Goal: Task Accomplishment & Management: Manage account settings

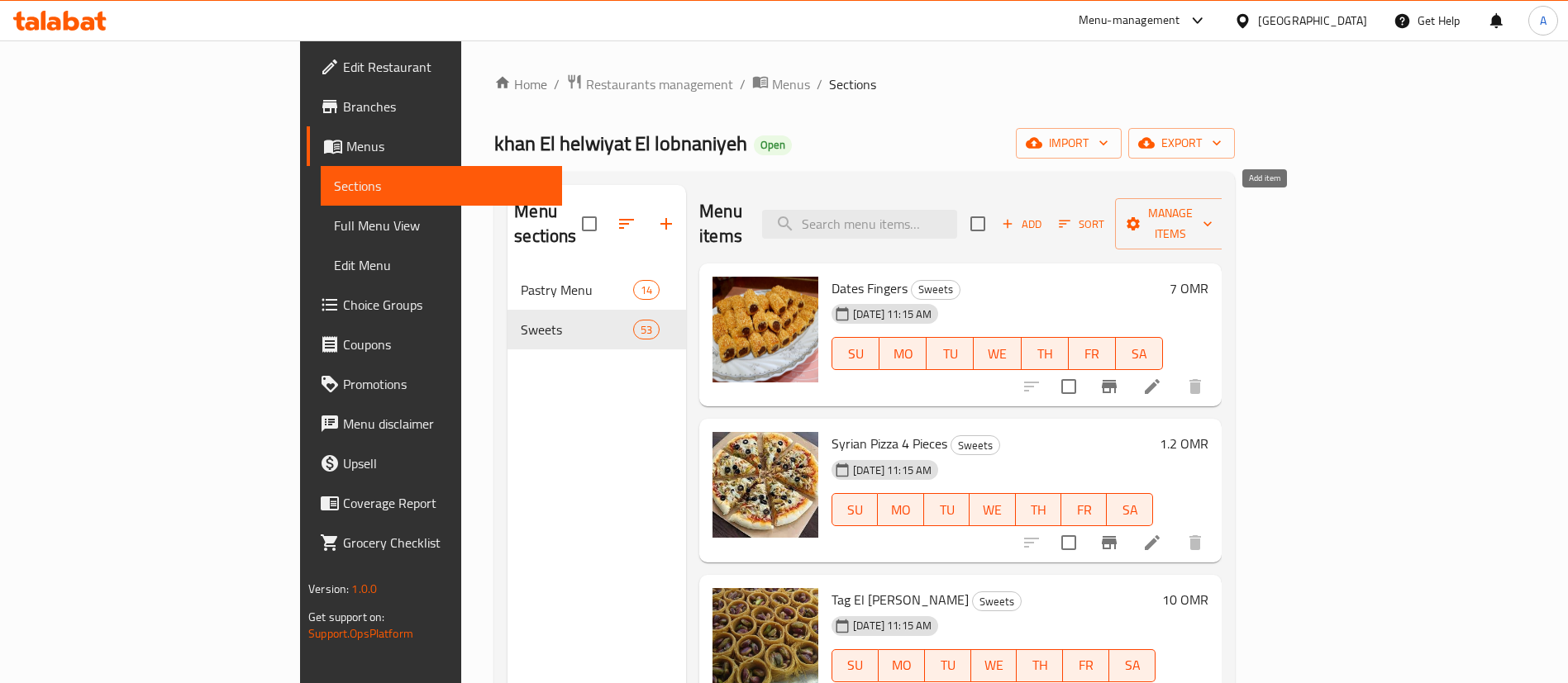
click at [1044, 216] on span "Add" at bounding box center [1022, 224] width 45 height 19
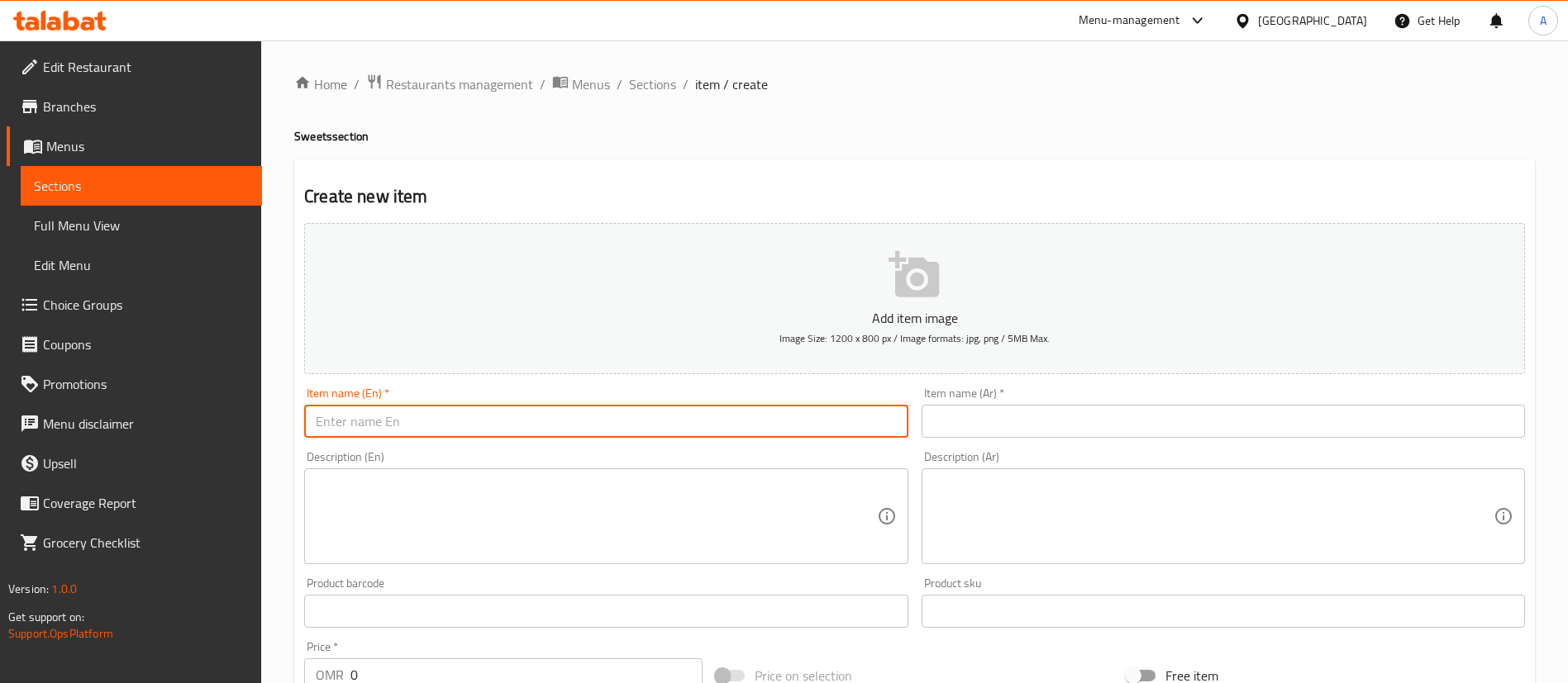
click at [635, 428] on input "text" at bounding box center [605, 421] width 603 height 33
click at [923, 429] on input "text" at bounding box center [1222, 421] width 603 height 33
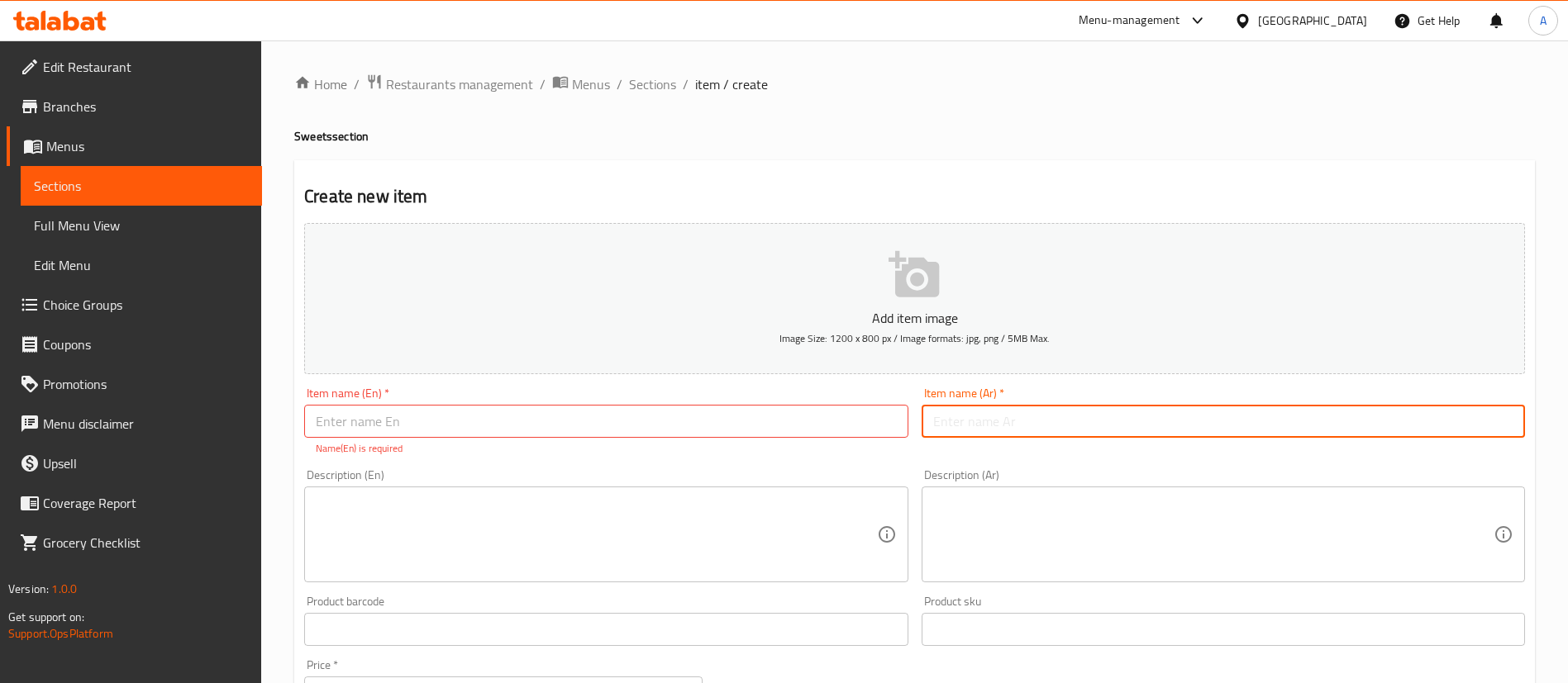
click at [1015, 410] on input "text" at bounding box center [1222, 421] width 603 height 33
type input "كعكة بالجبن"
click at [809, 424] on input "text" at bounding box center [605, 421] width 603 height 33
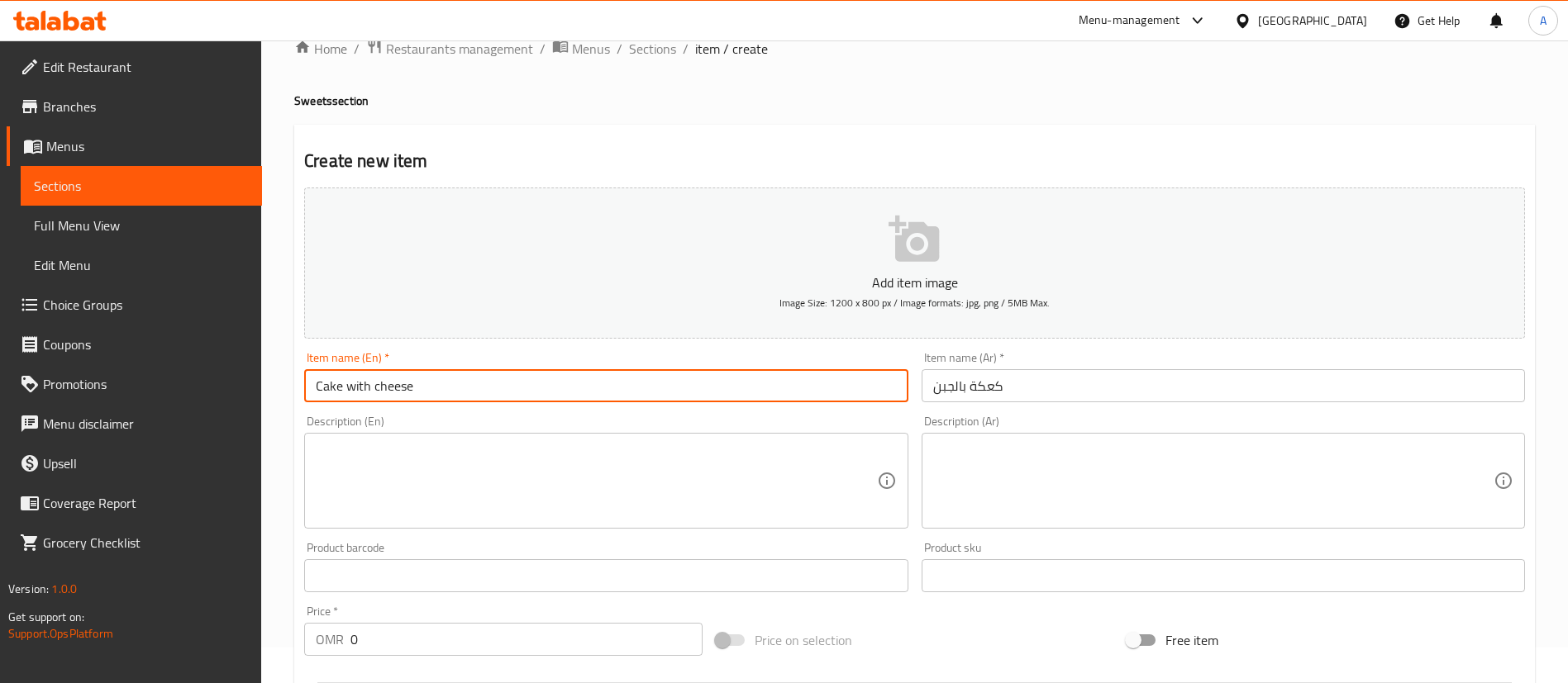
scroll to position [124, 0]
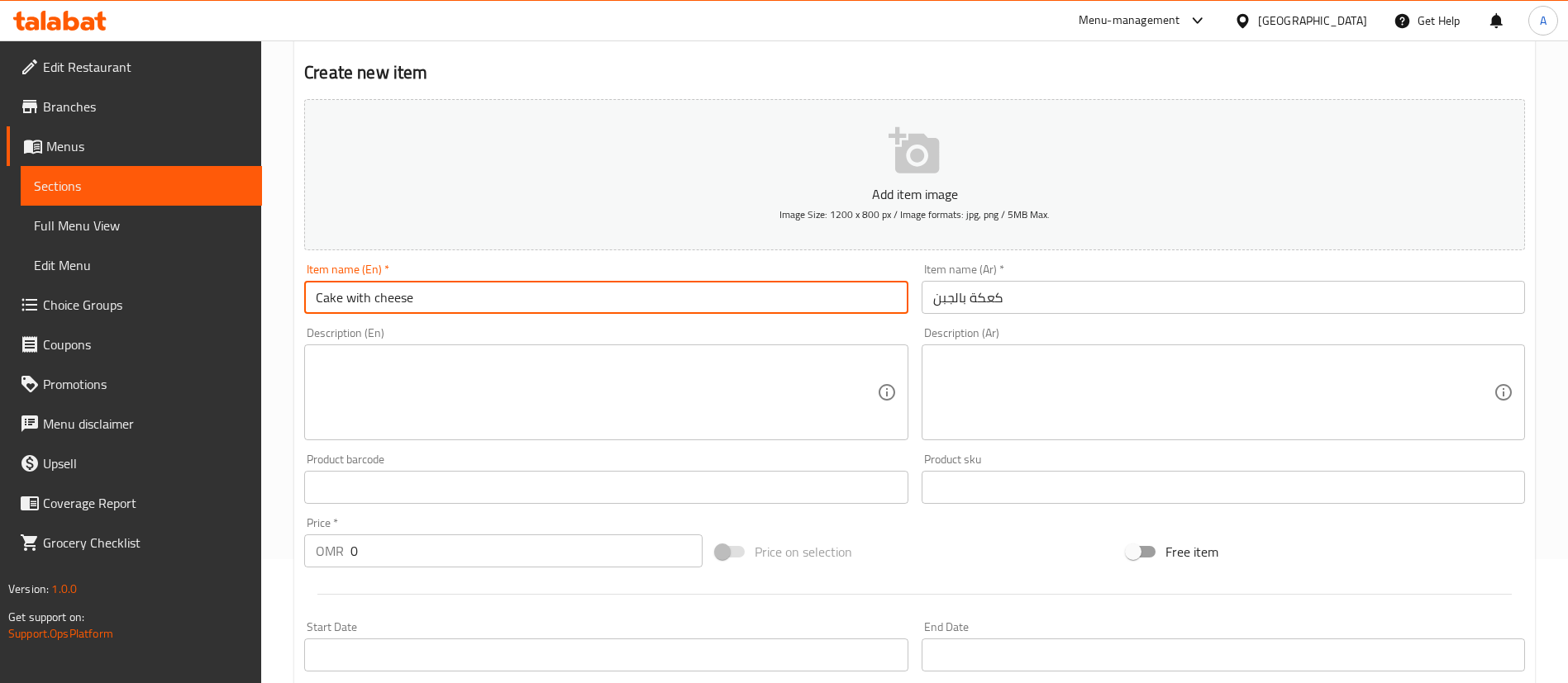
type input "Cake with cheese"
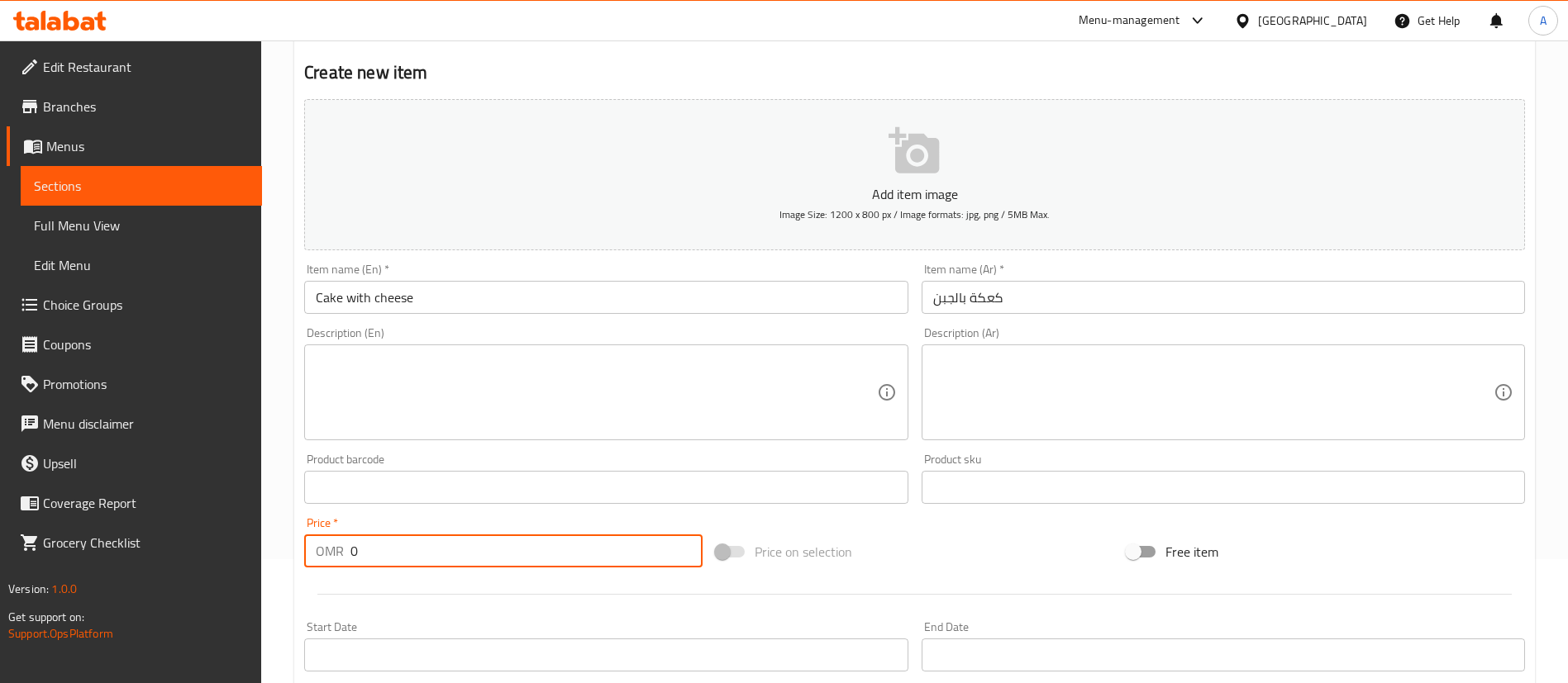
click at [402, 562] on input "0" at bounding box center [527, 551] width 352 height 33
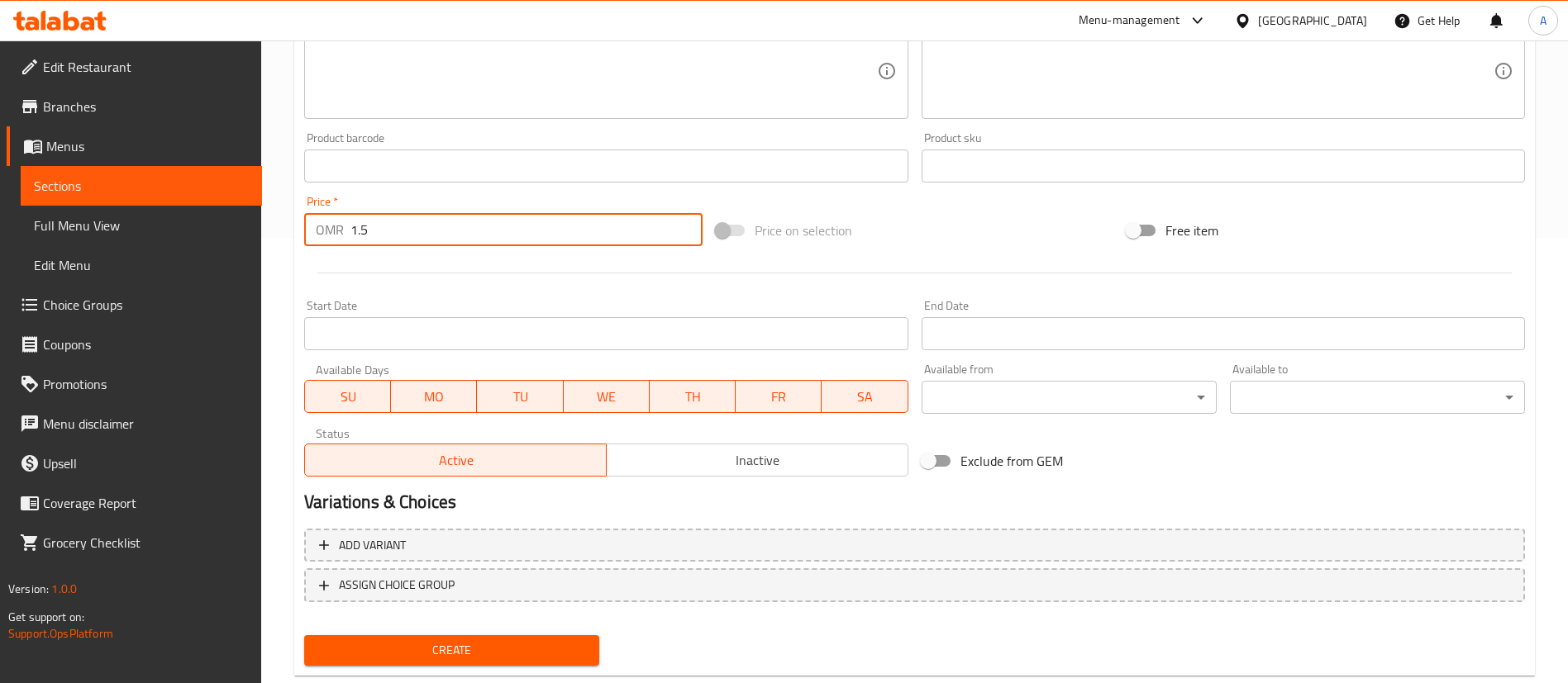
scroll to position [484, 0]
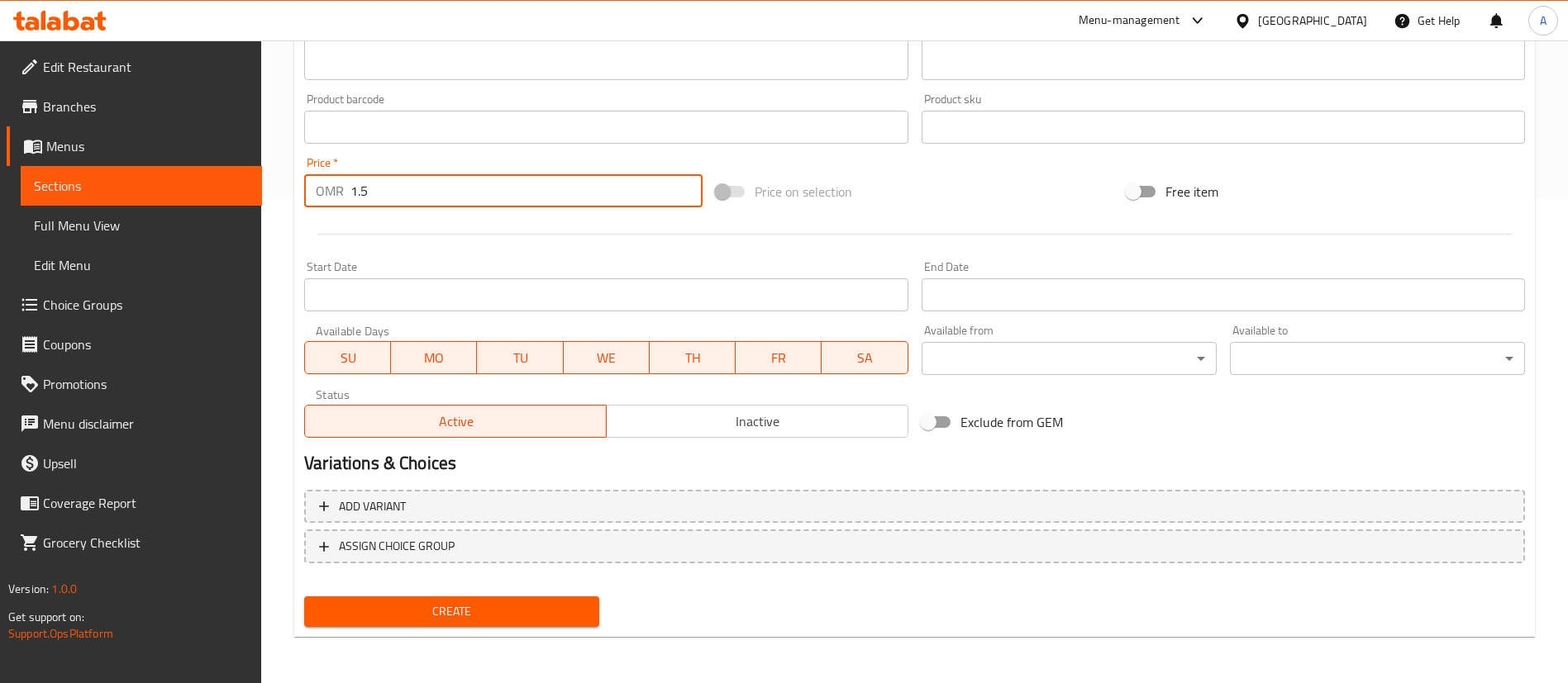
type input "1.5"
click at [467, 620] on span "Create" at bounding box center [452, 611] width 269 height 20
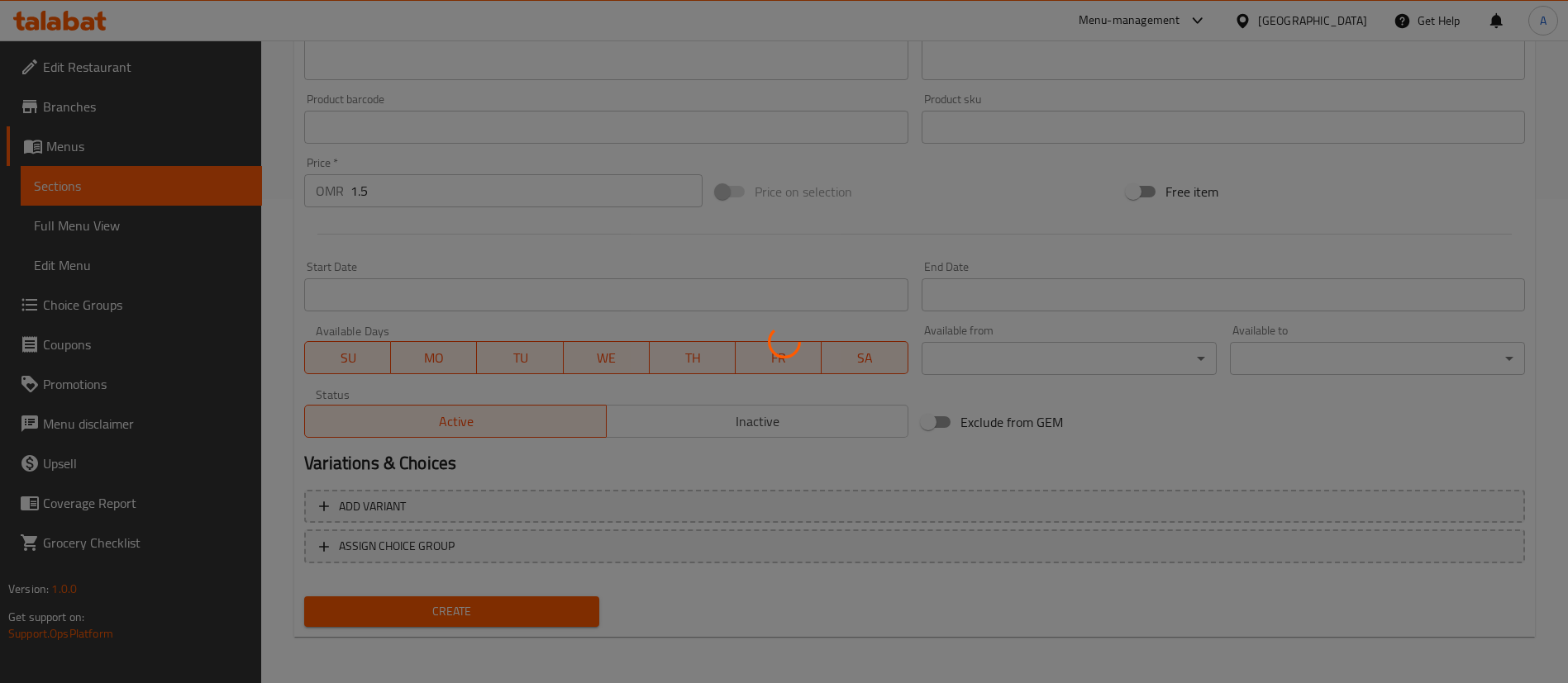
type input "0"
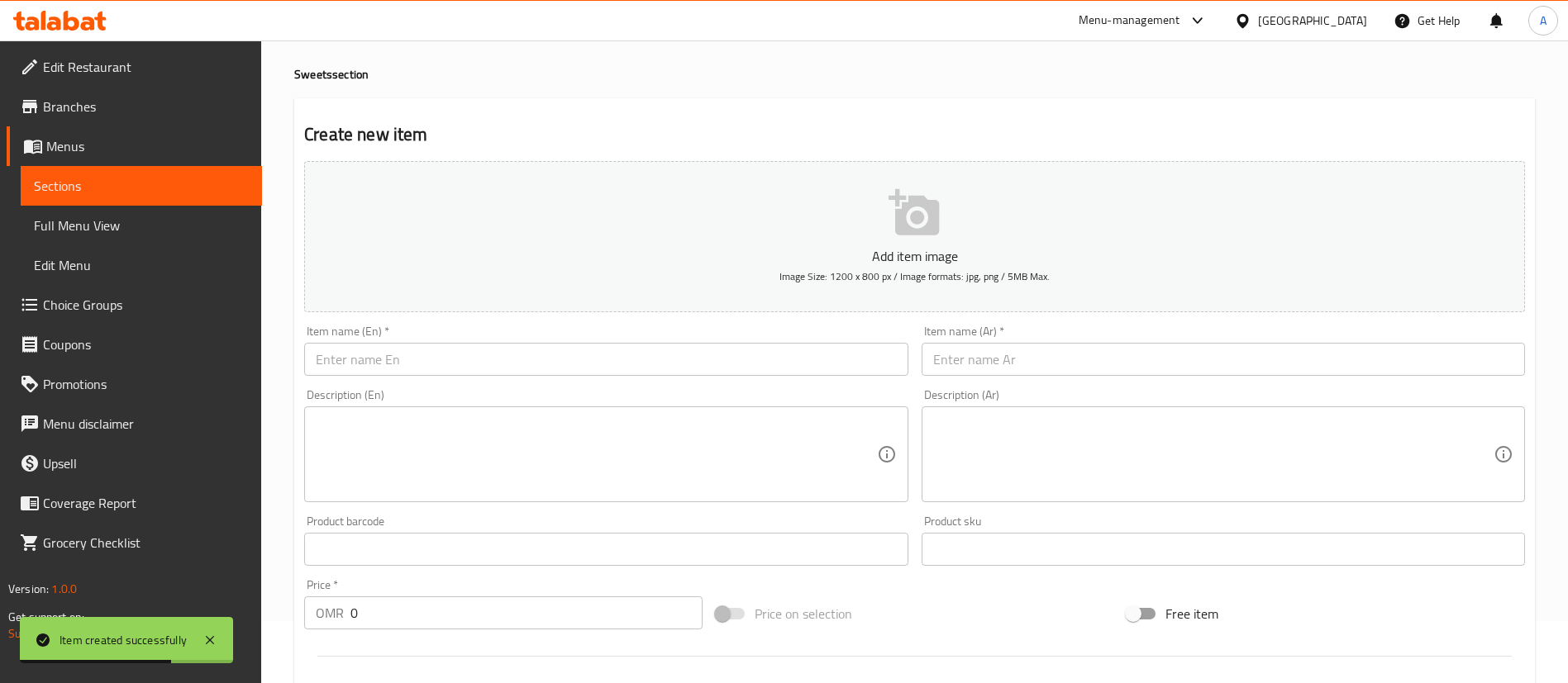
scroll to position [0, 0]
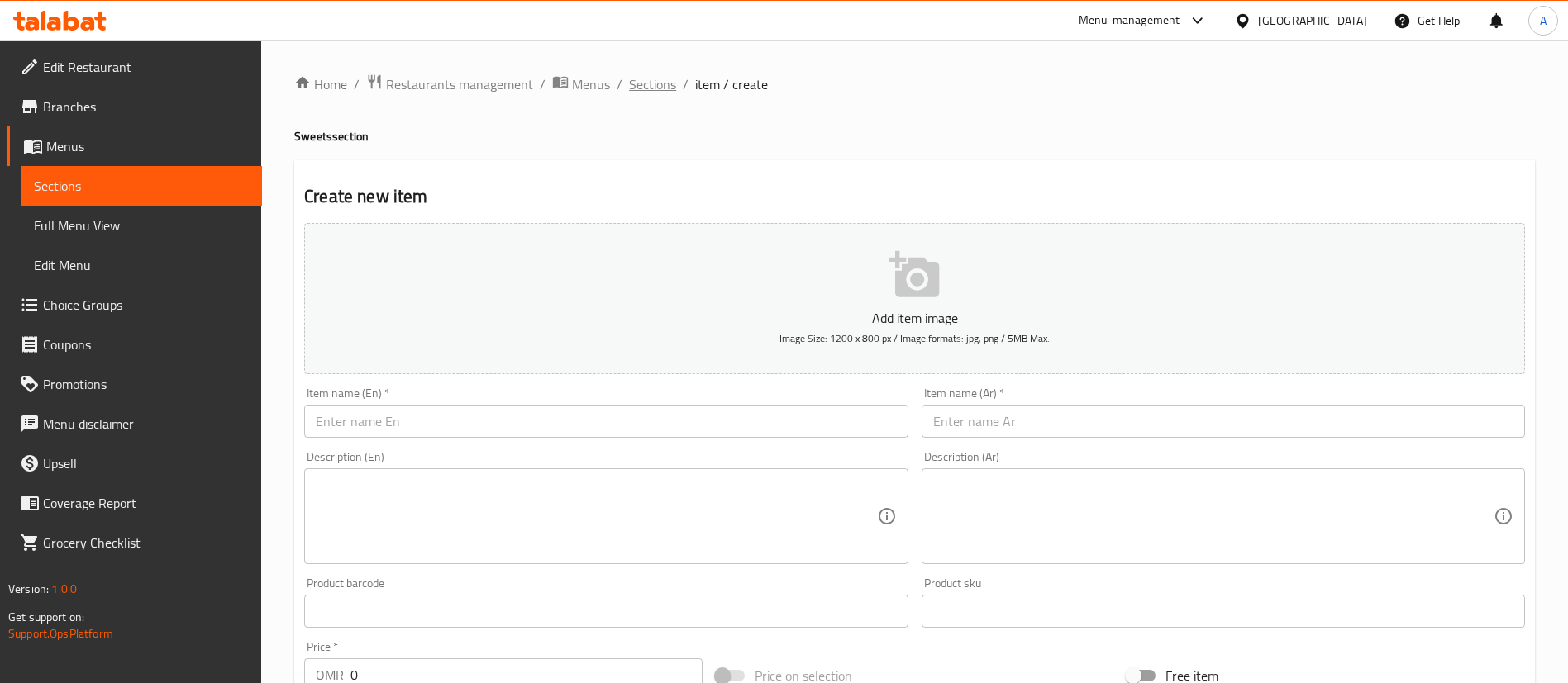
click at [639, 94] on span "Sections" at bounding box center [652, 84] width 47 height 19
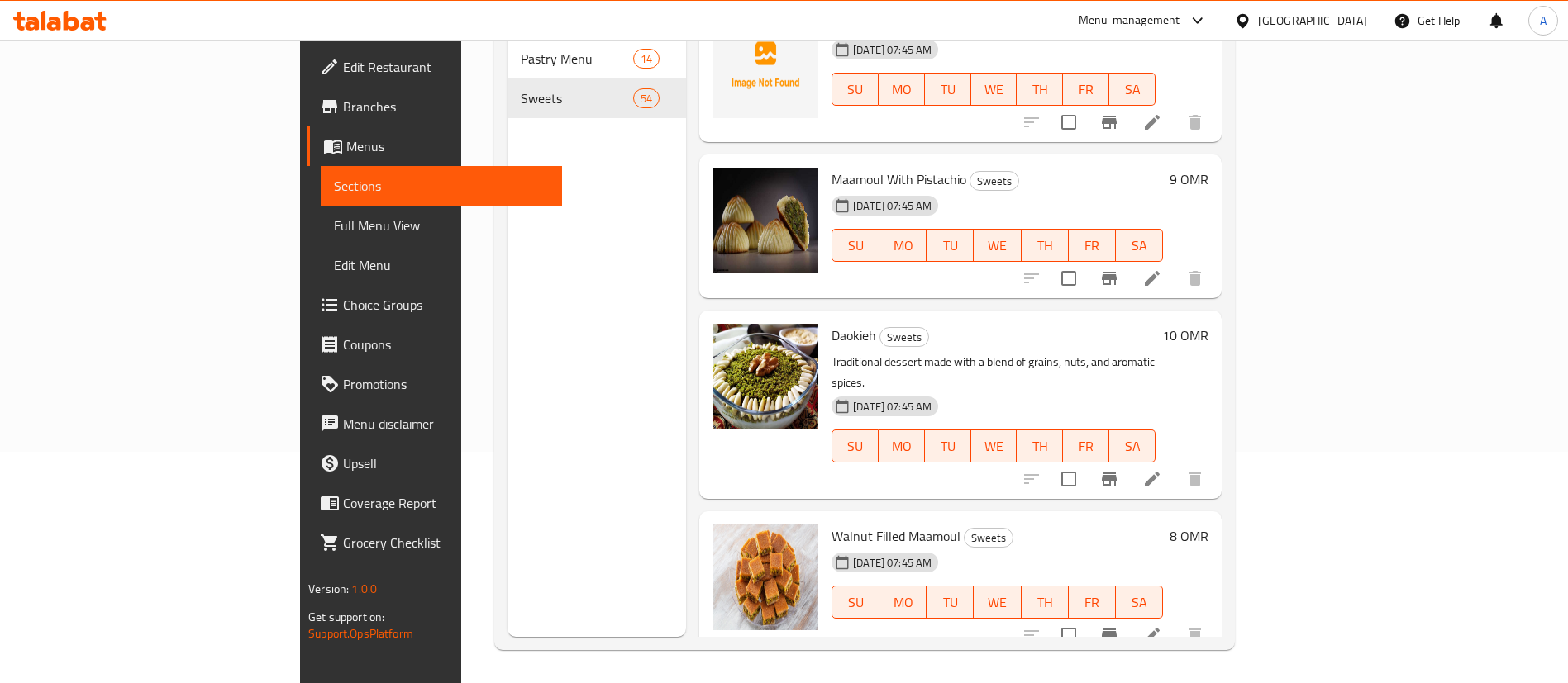
scroll to position [5706, 0]
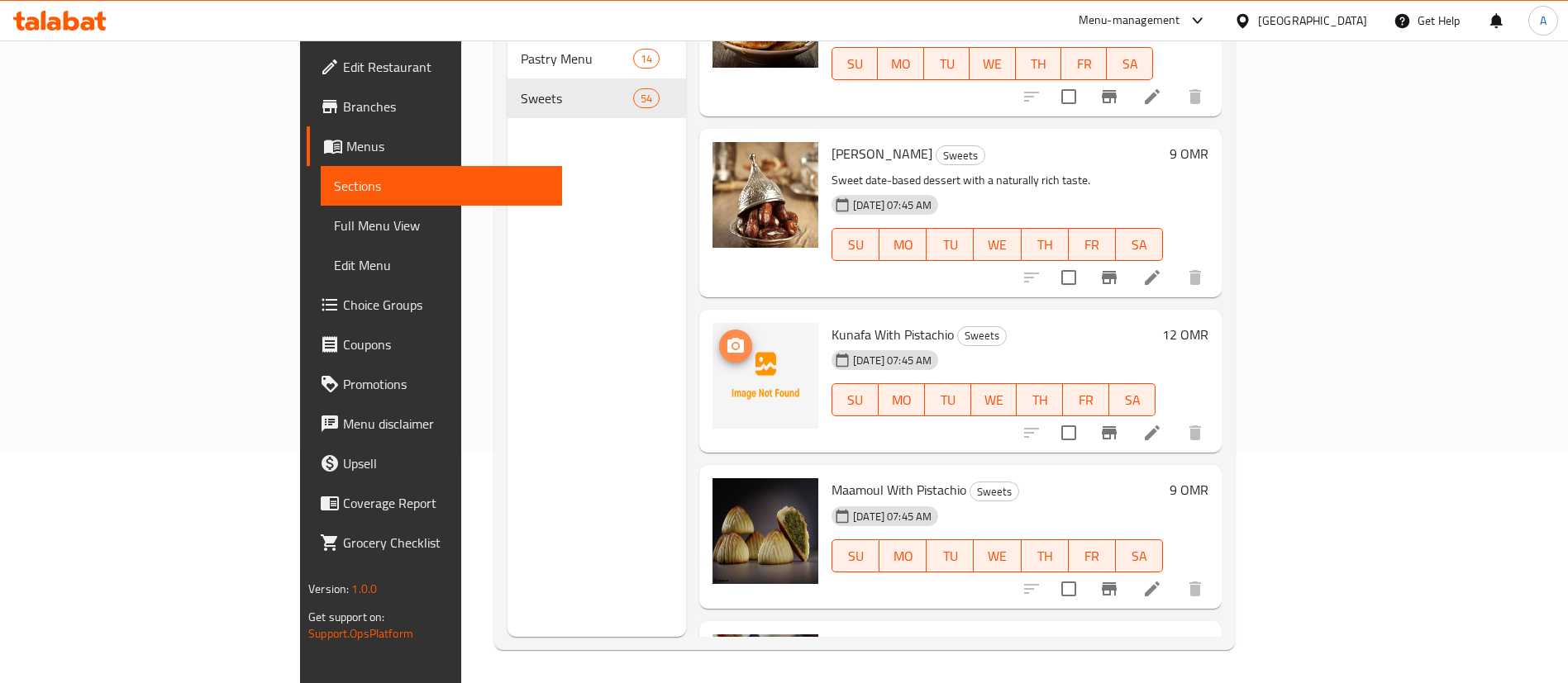
click at [726, 337] on icon "upload picture" at bounding box center [736, 346] width 19 height 19
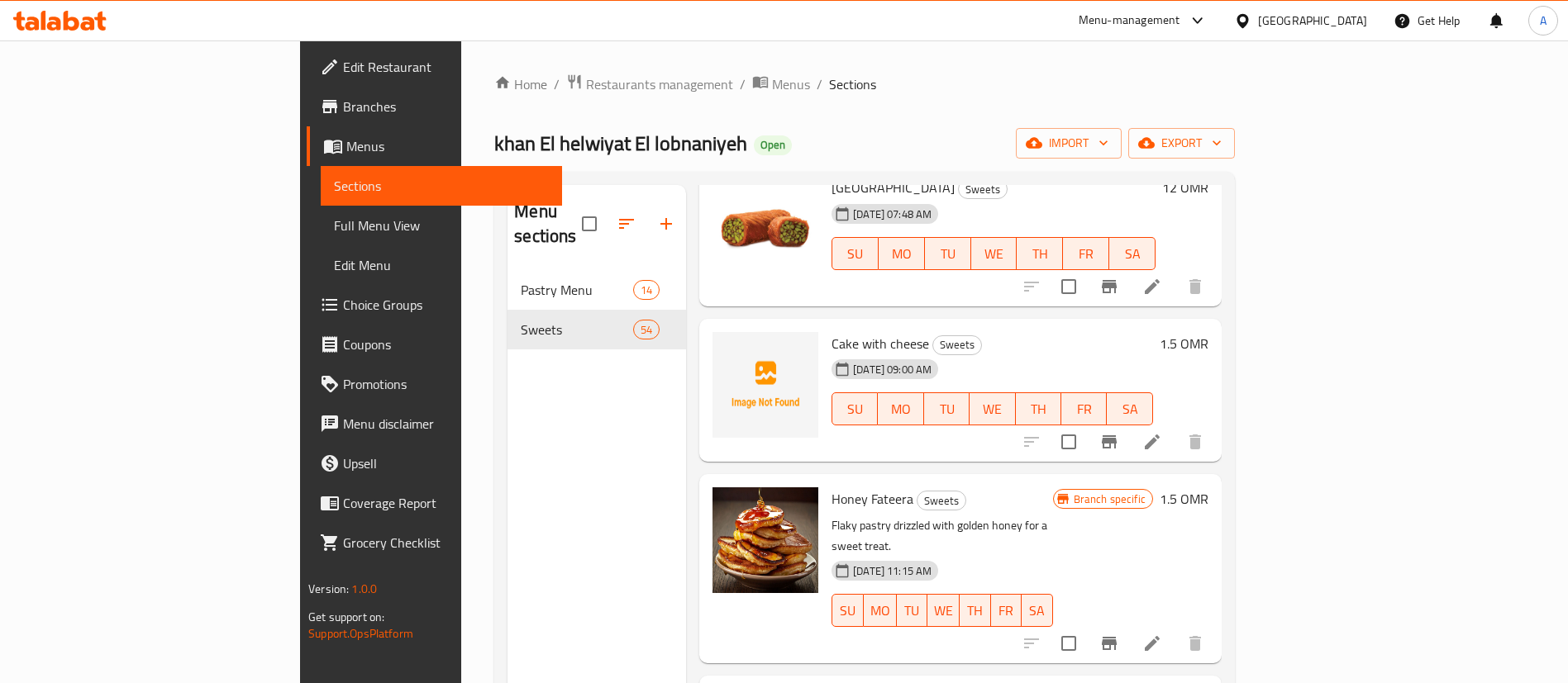
scroll to position [6940, 0]
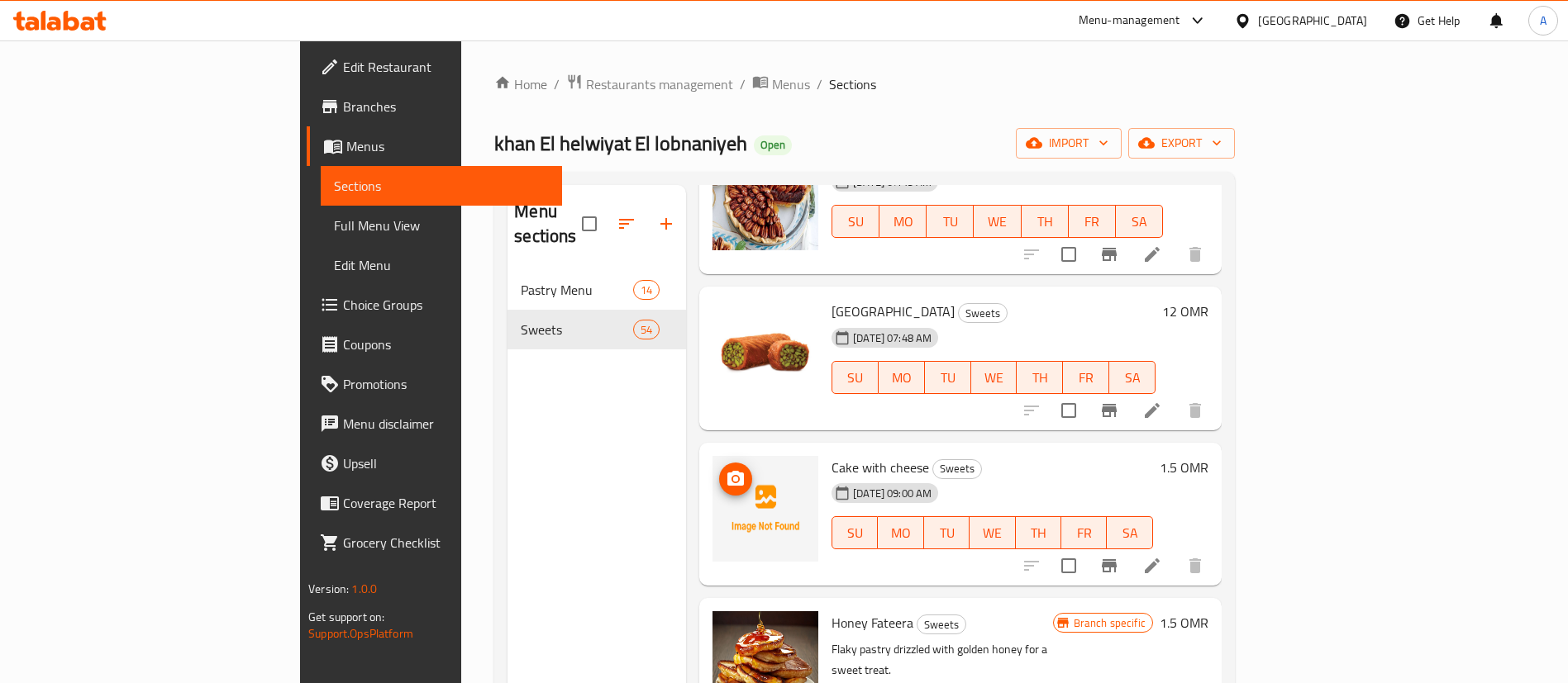
click at [719, 469] on span "upload picture" at bounding box center [736, 479] width 33 height 19
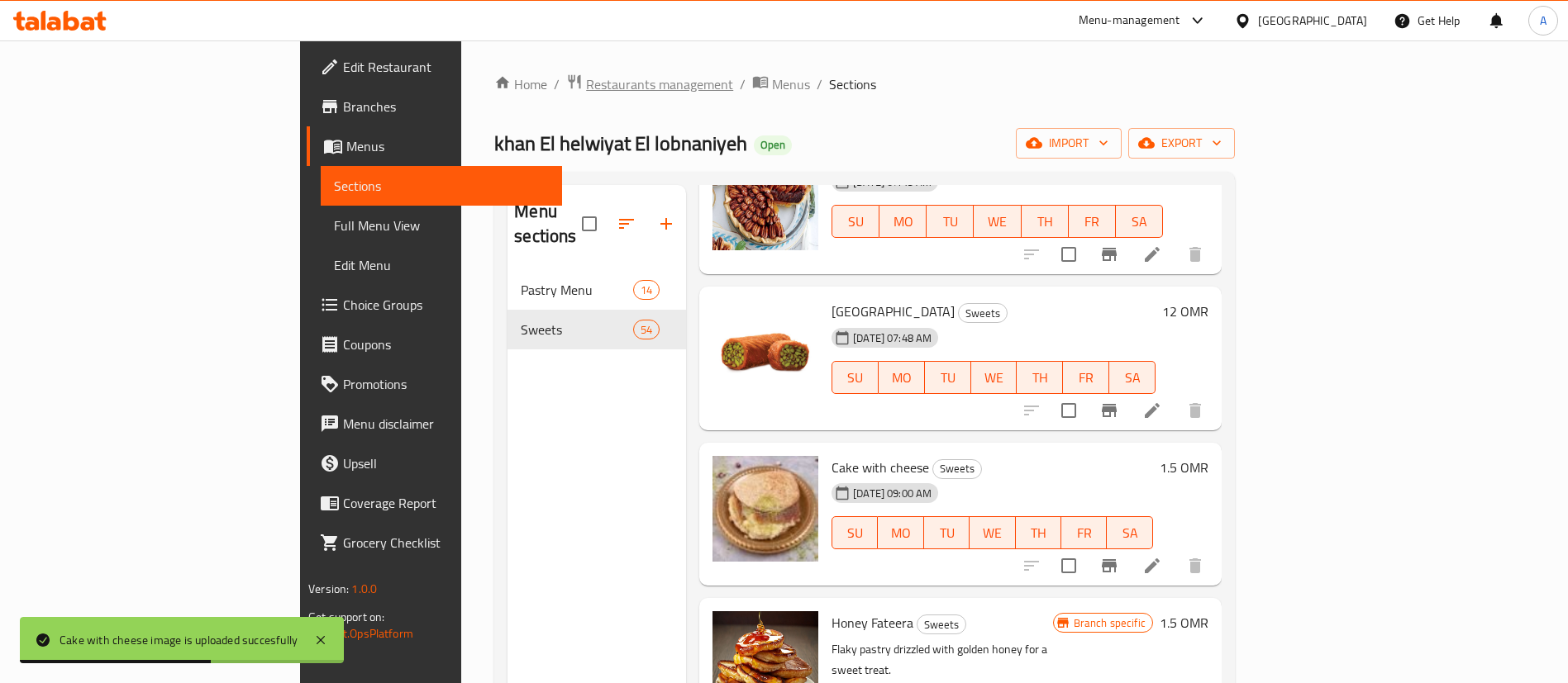
click at [587, 82] on span "Restaurants management" at bounding box center [660, 84] width 147 height 19
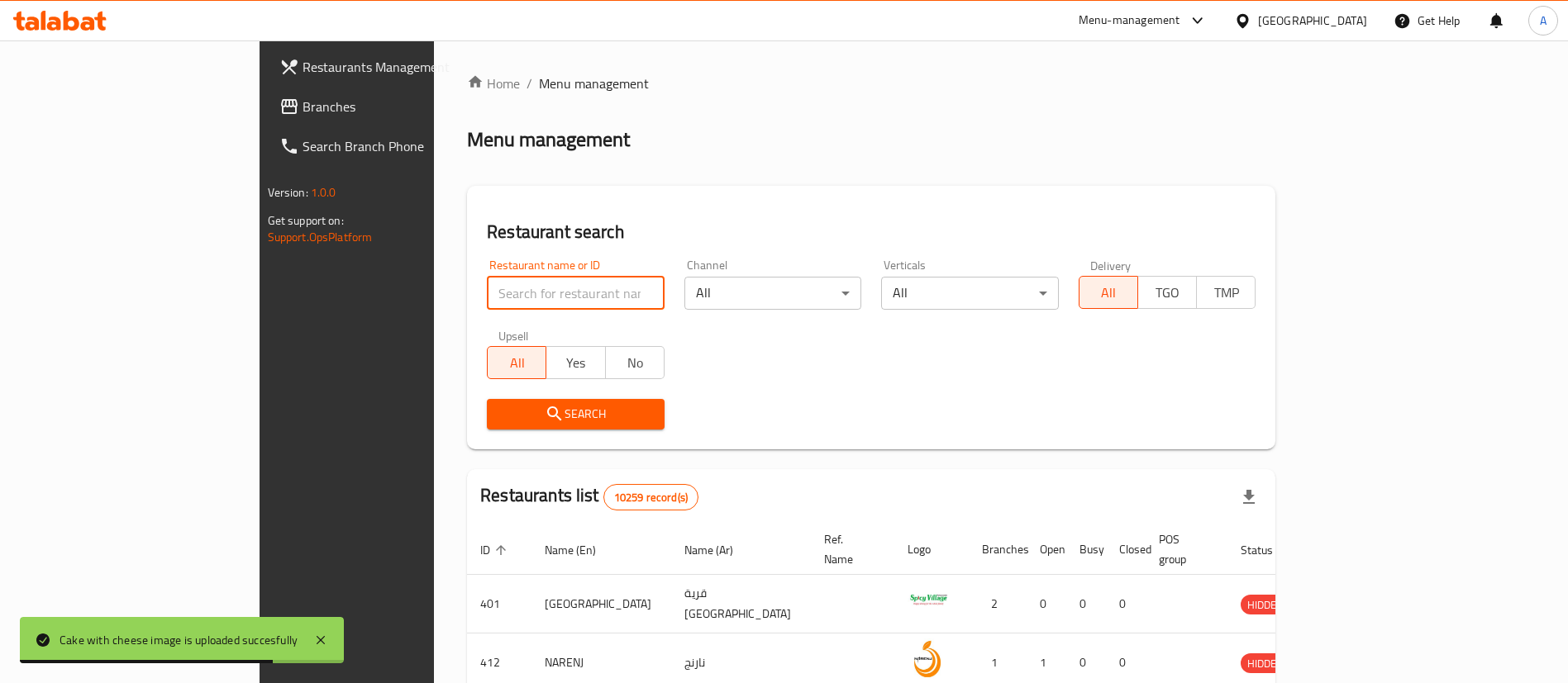
click at [529, 284] on input "search" at bounding box center [576, 293] width 178 height 33
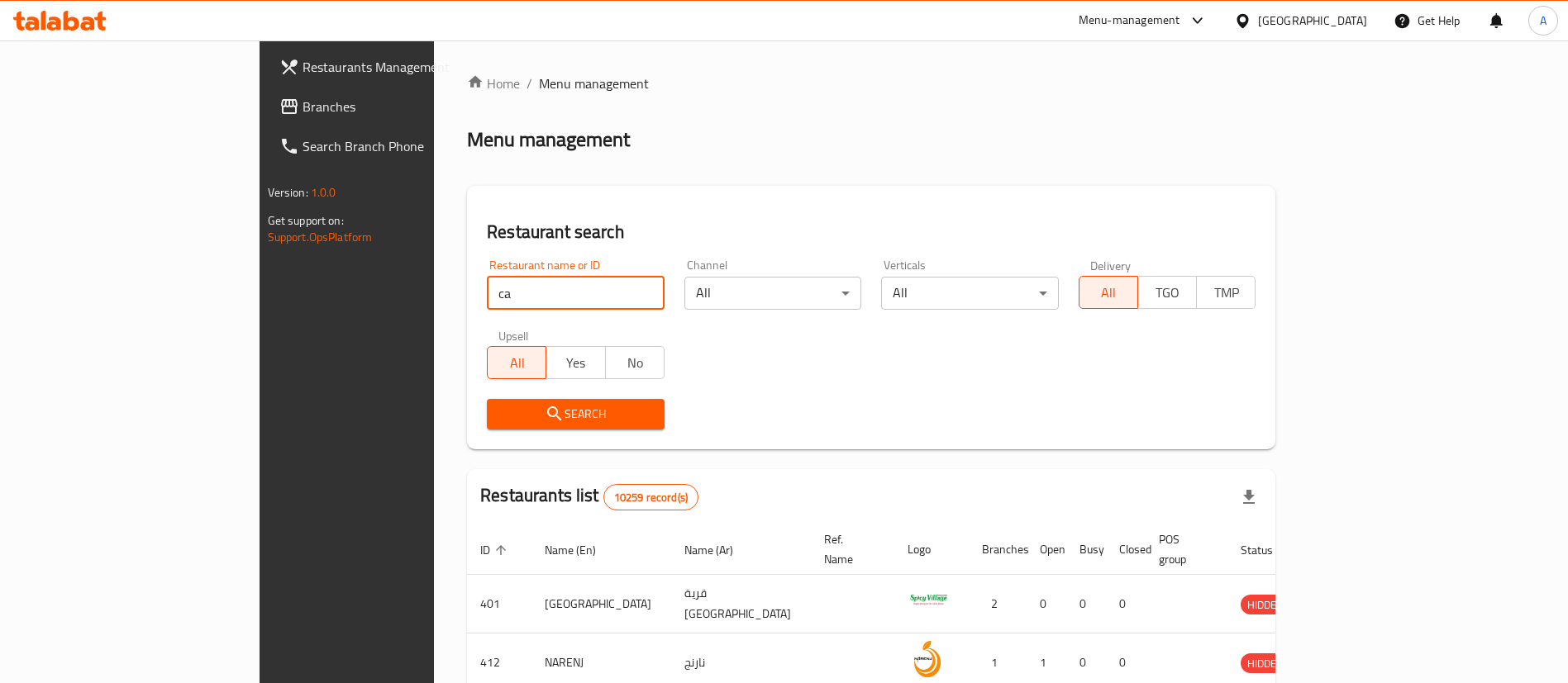
type input "c"
type input "khan"
click button "Search" at bounding box center [576, 415] width 178 height 31
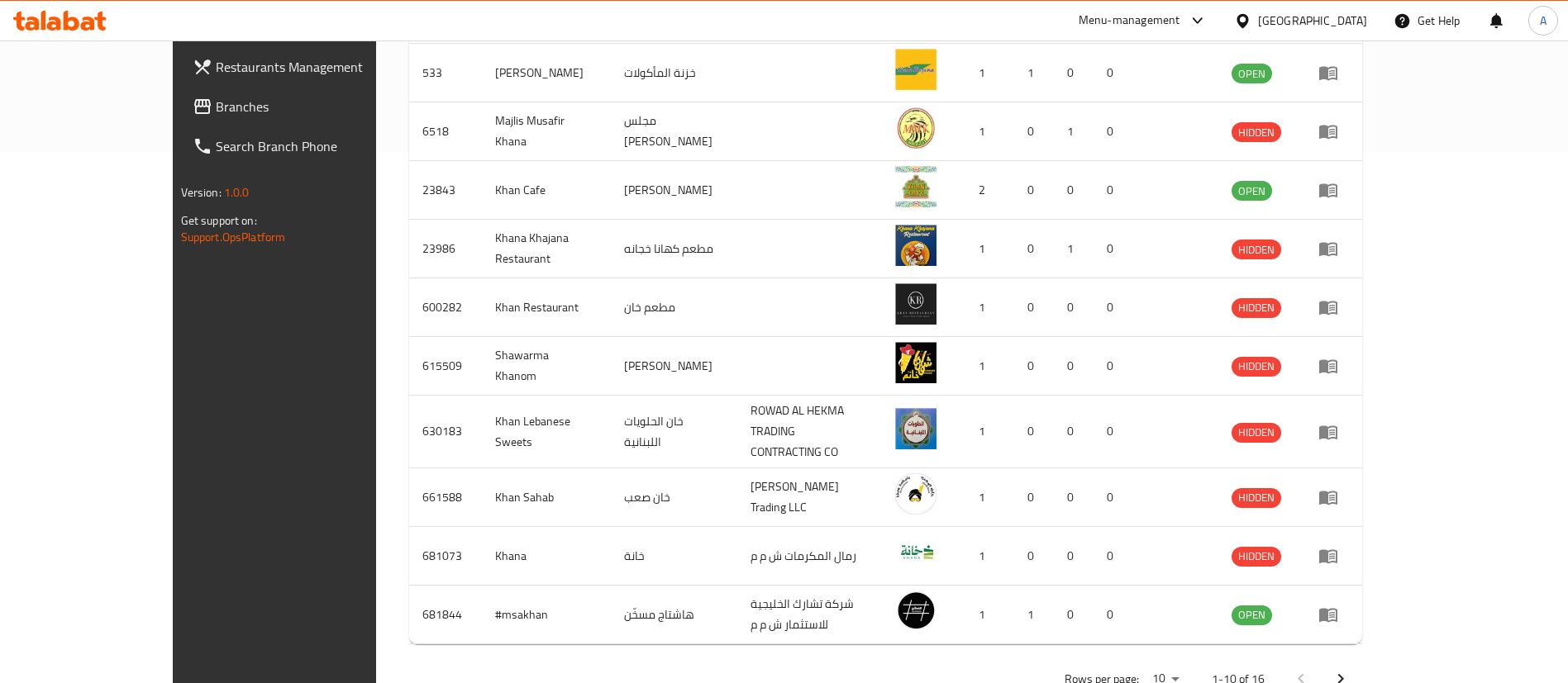
scroll to position [549, 0]
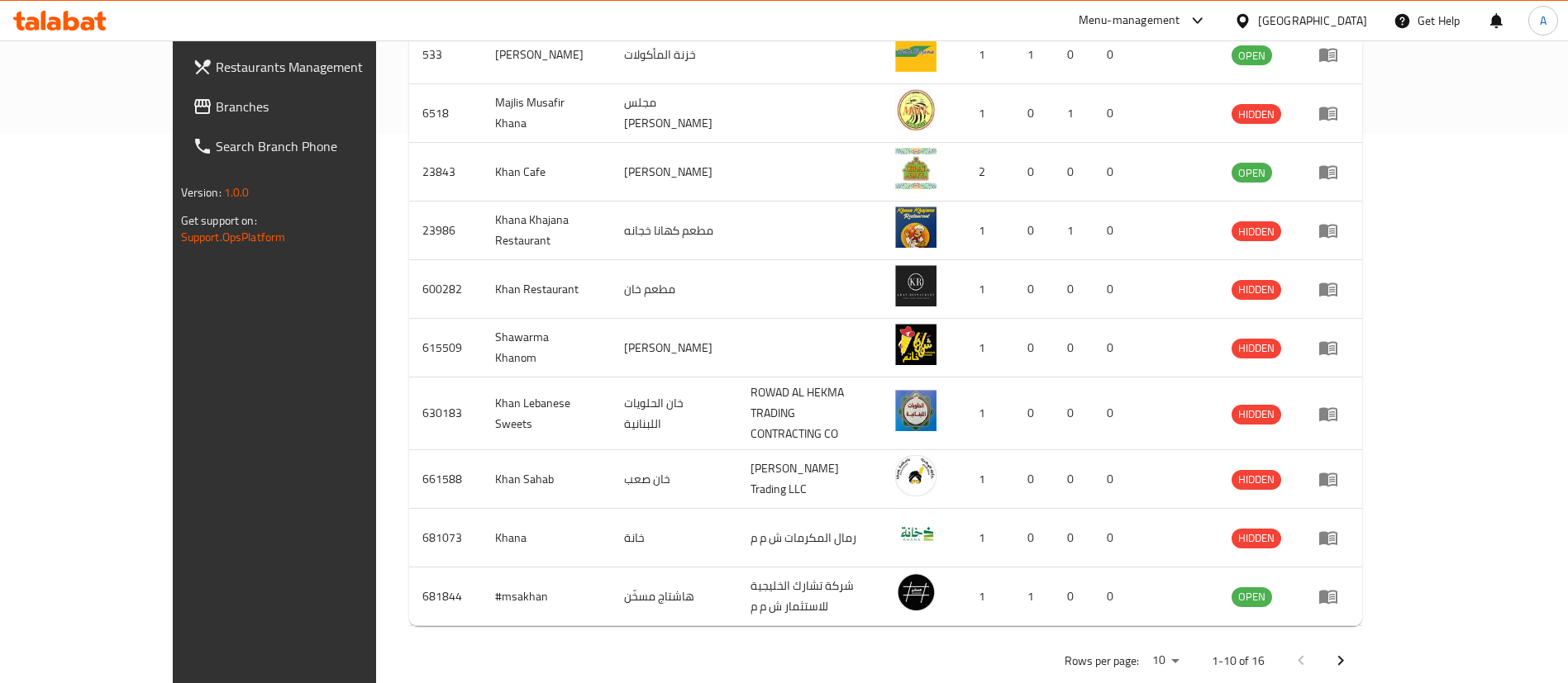
click at [1351, 651] on icon "Next page" at bounding box center [1341, 661] width 19 height 19
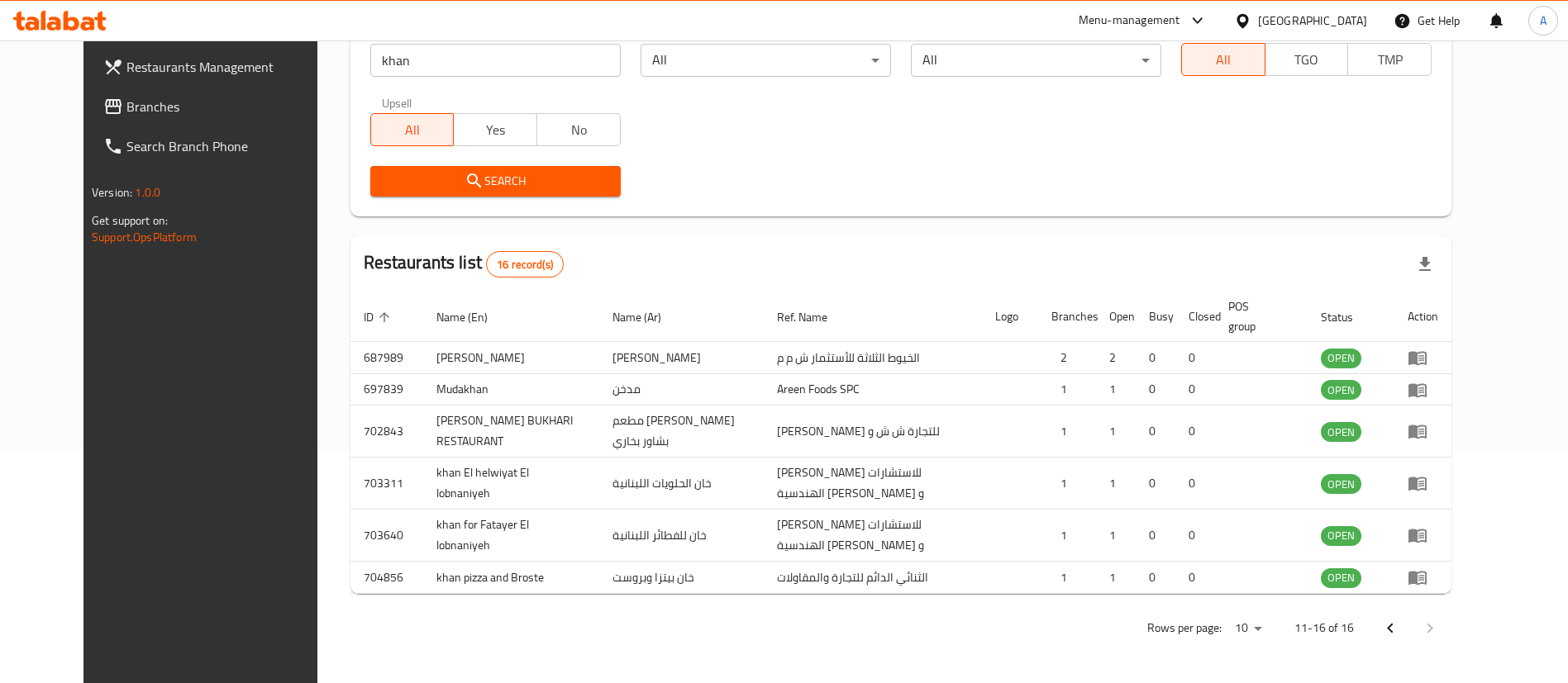
scroll to position [333, 0]
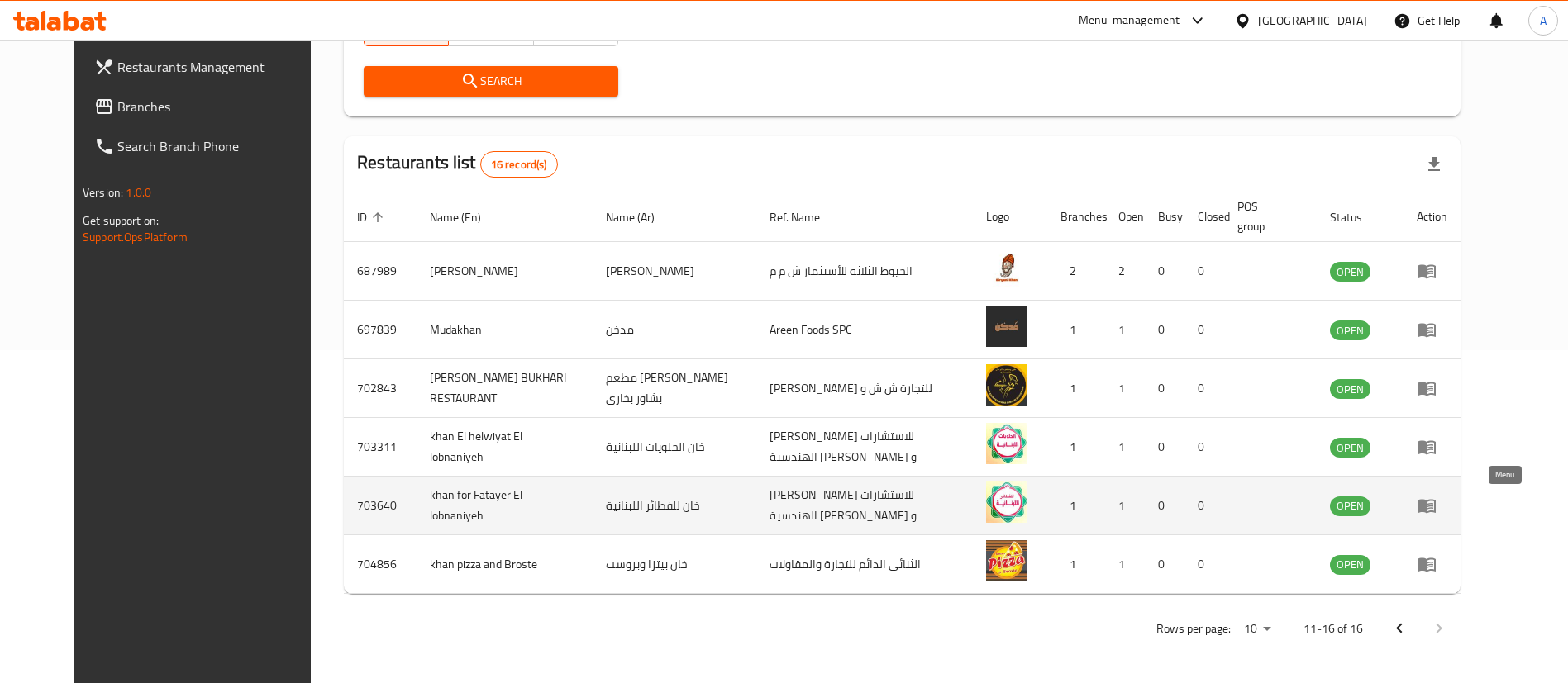
click at [1447, 498] on link "enhanced table" at bounding box center [1432, 505] width 31 height 19
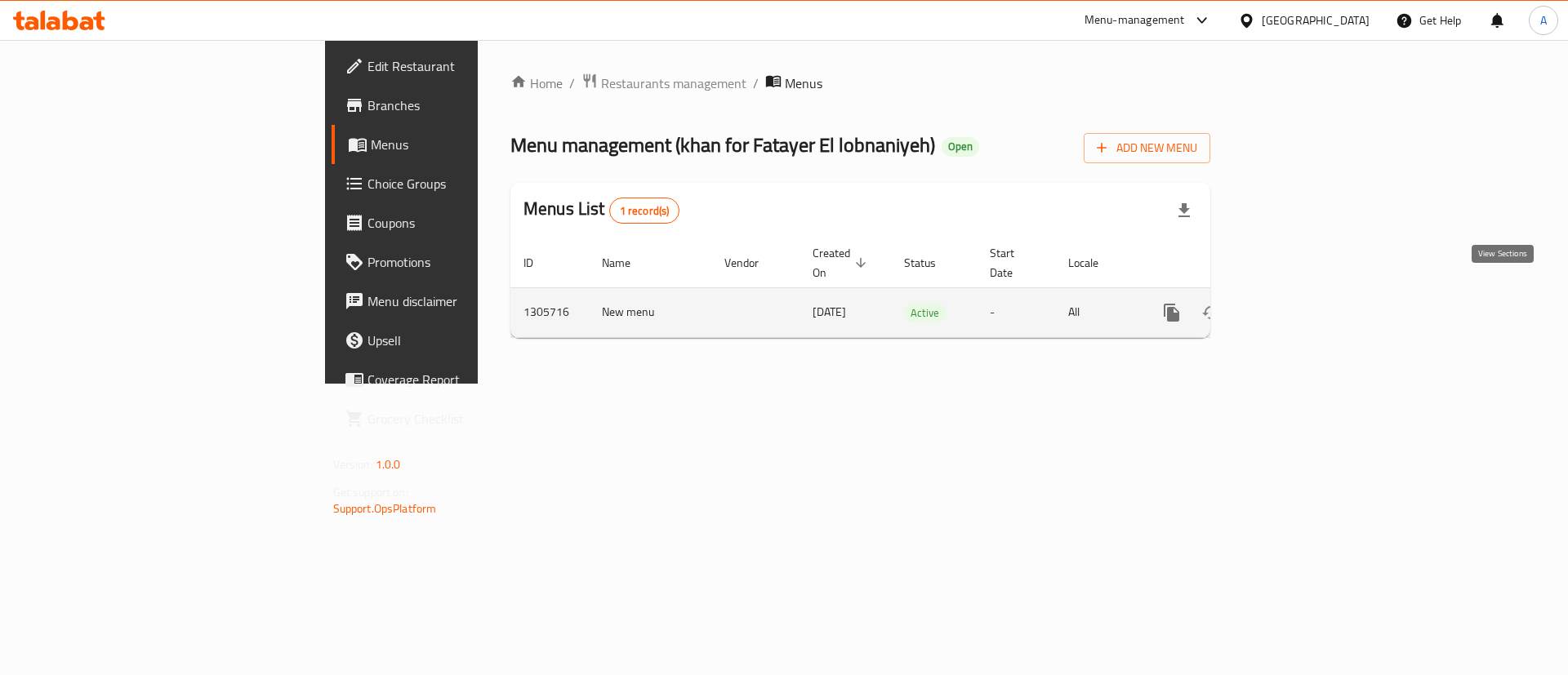
click at [1299, 303] on icon "enhanced table" at bounding box center [1289, 313] width 19 height 19
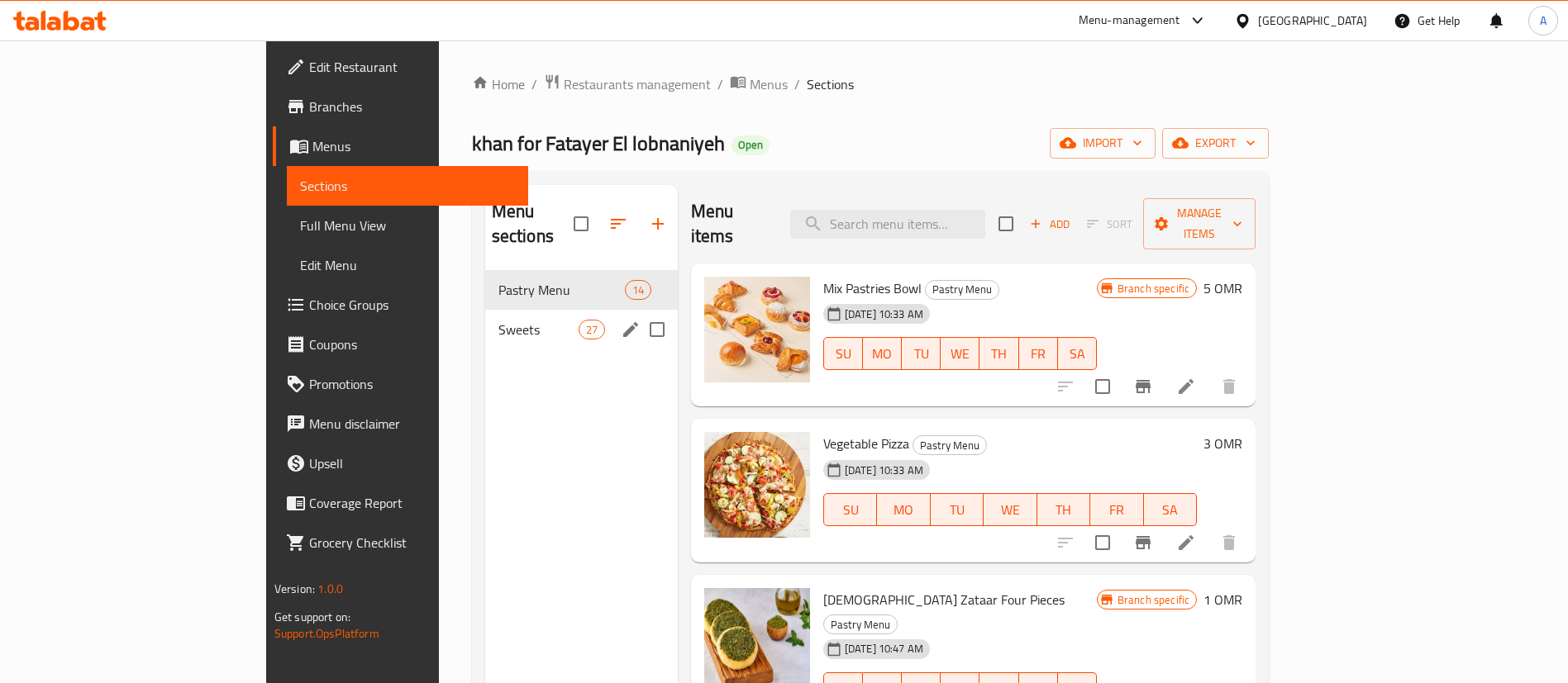
click at [485, 318] on div "Sweets 27" at bounding box center [581, 329] width 193 height 40
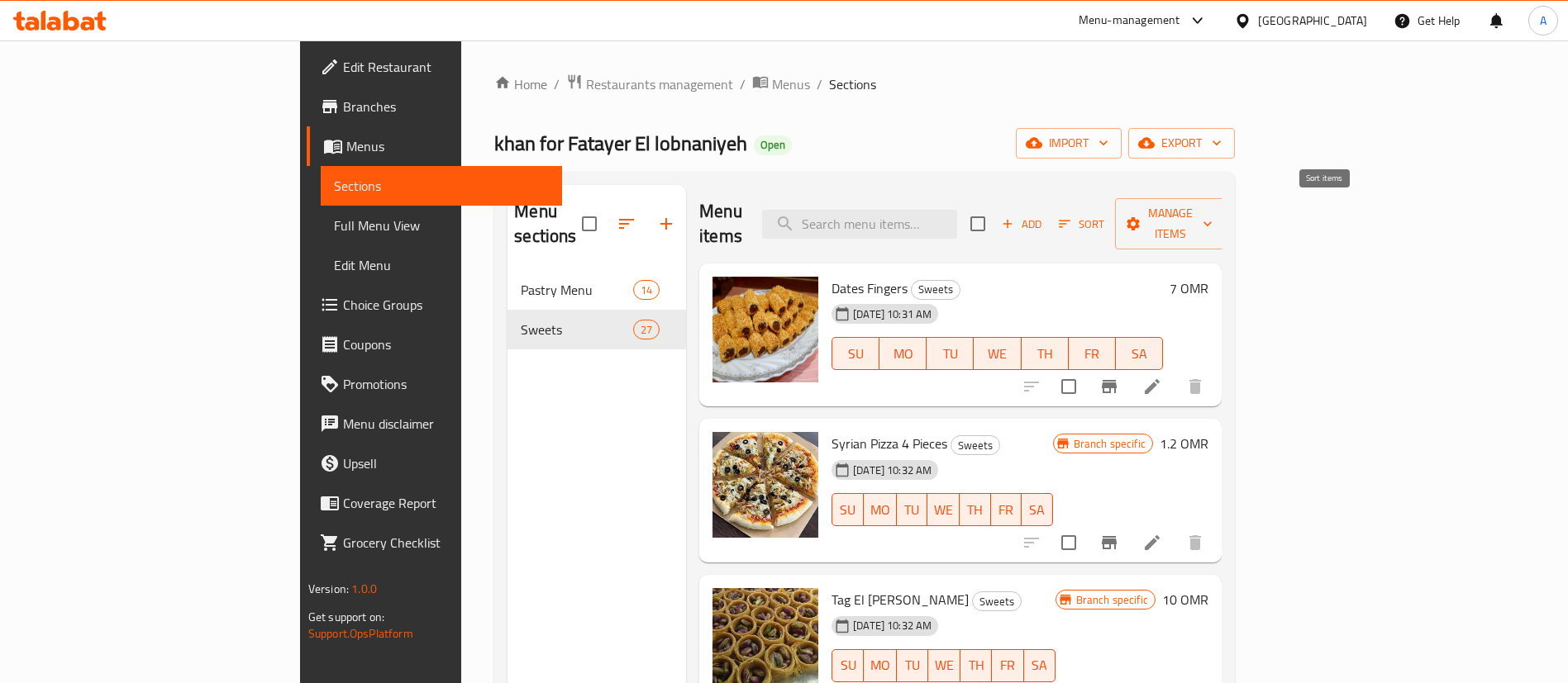
click at [1015, 217] on icon "button" at bounding box center [1007, 223] width 15 height 15
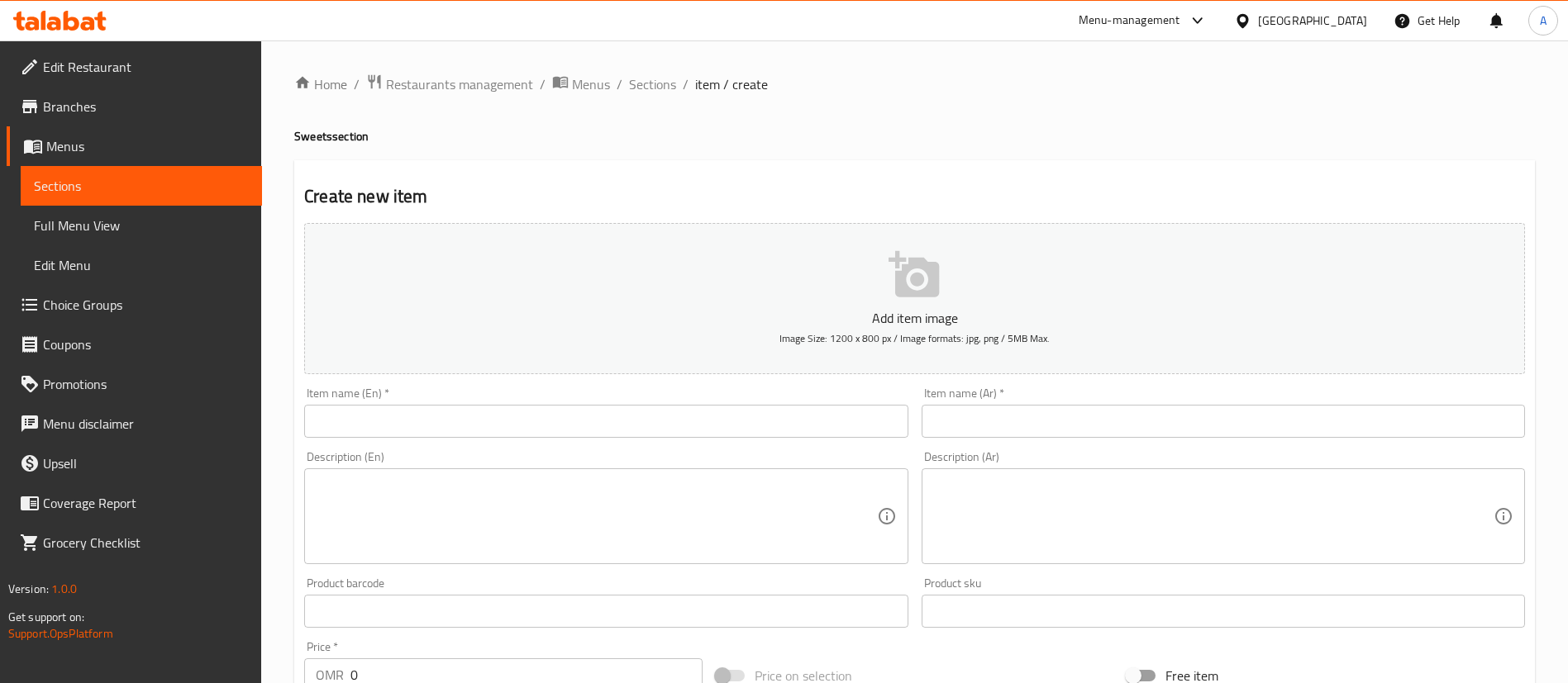
click at [558, 419] on div at bounding box center [784, 342] width 1568 height 683
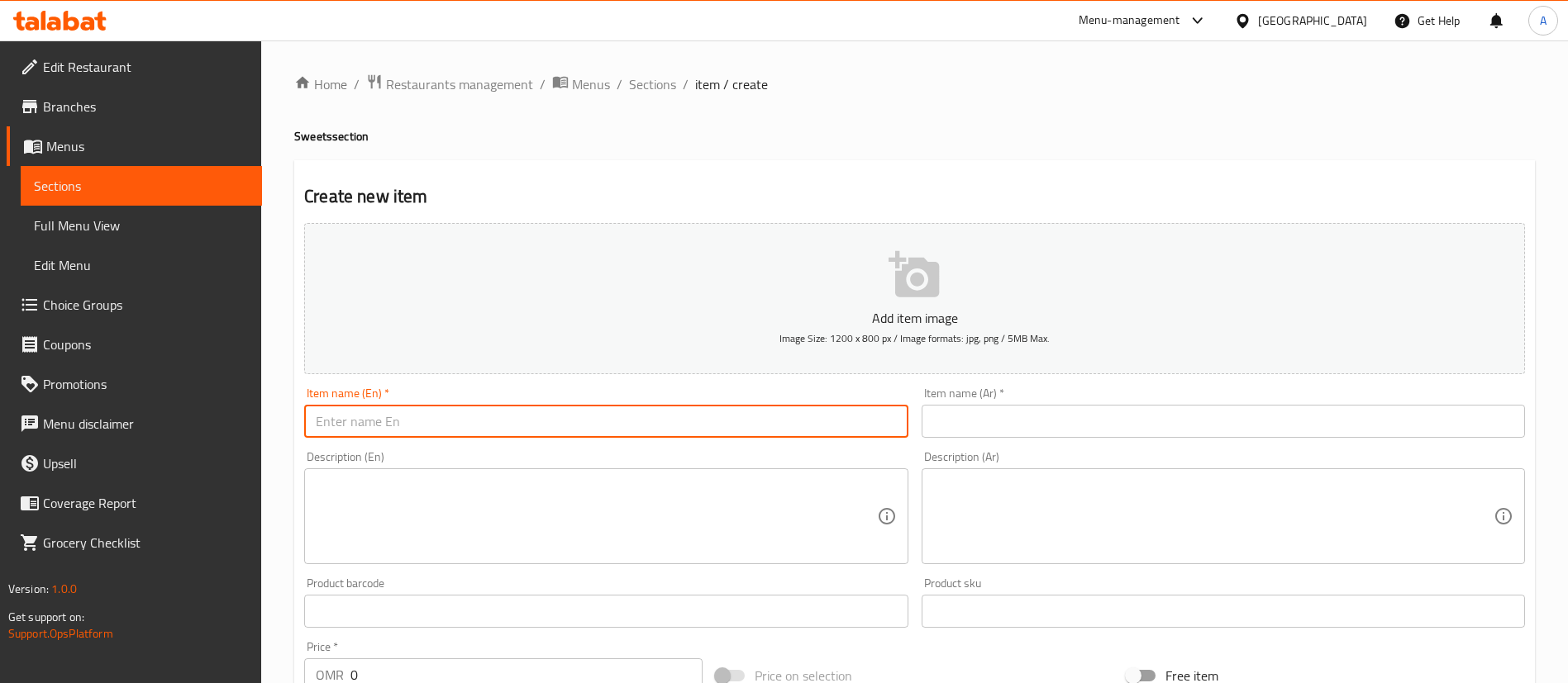
click at [558, 419] on input "text" at bounding box center [605, 421] width 603 height 33
type input "Cake With Cheese"
click at [1245, 431] on input "text" at bounding box center [1222, 421] width 603 height 33
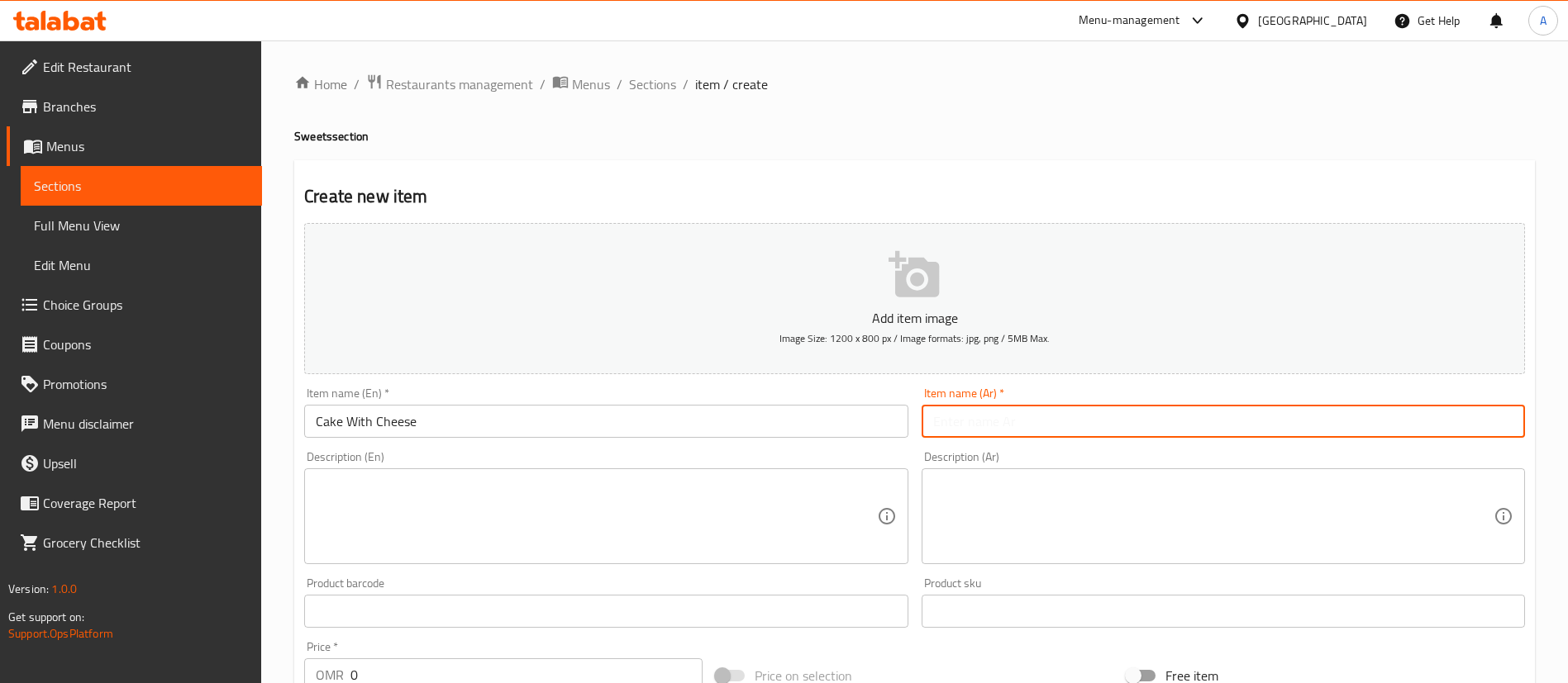
paste input "كعكة كنافة بالجبن"
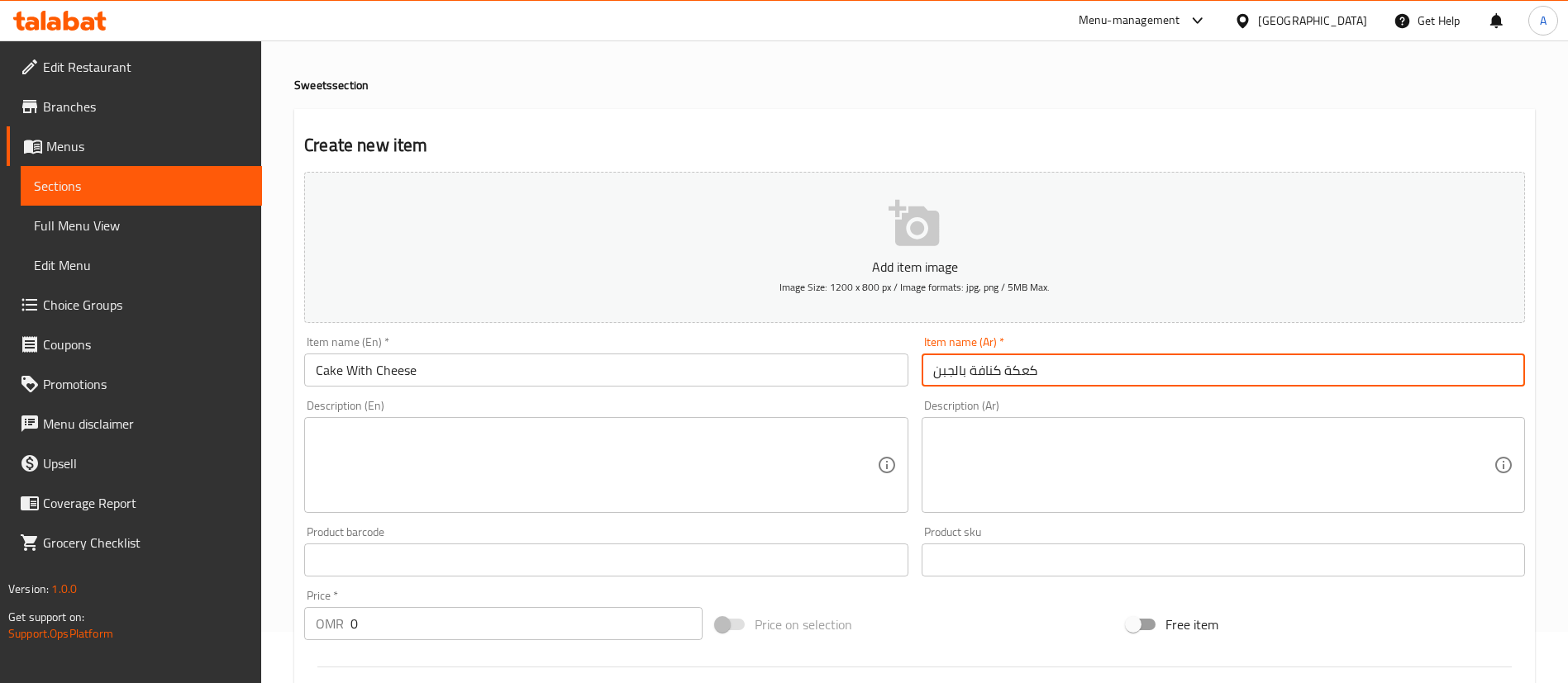
scroll to position [371, 0]
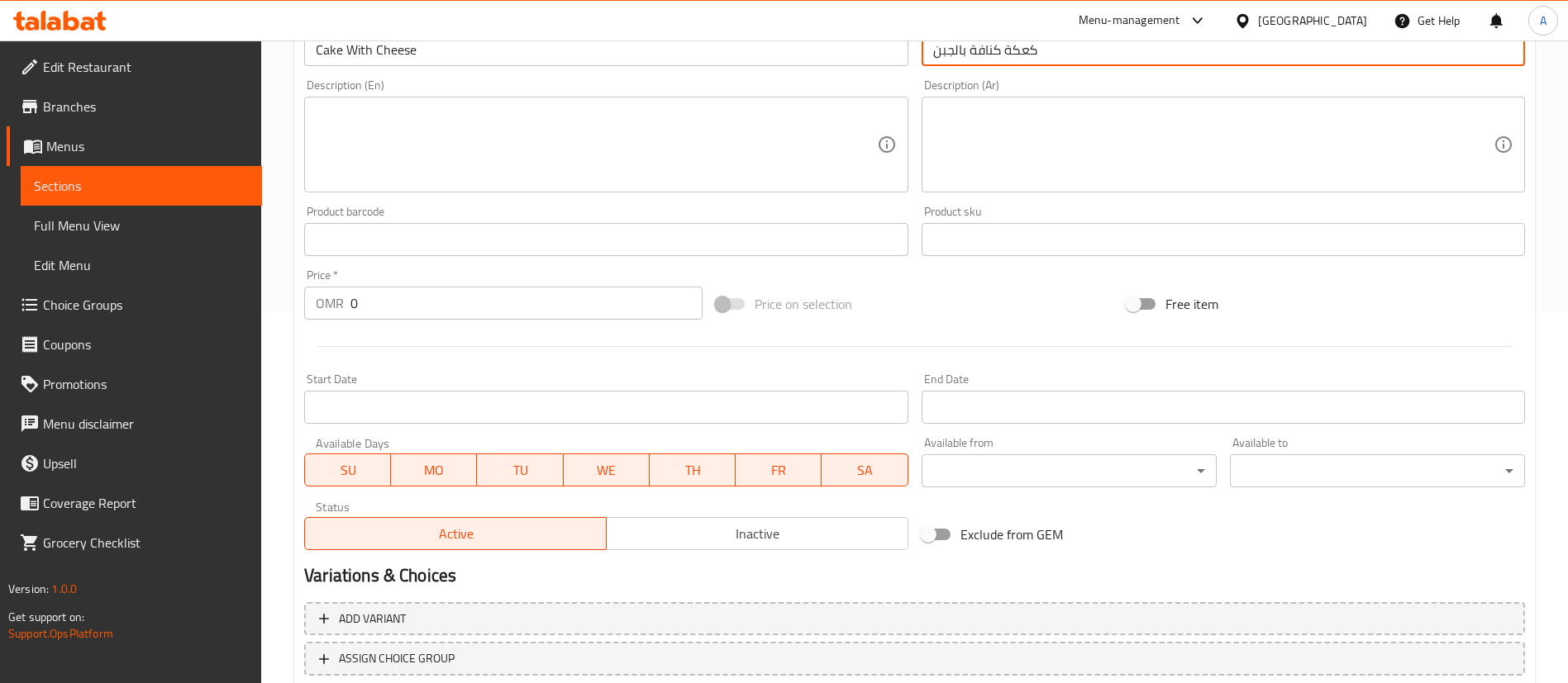
type input "كعكة كنافة بالجبن"
click at [467, 303] on input "0" at bounding box center [527, 303] width 352 height 33
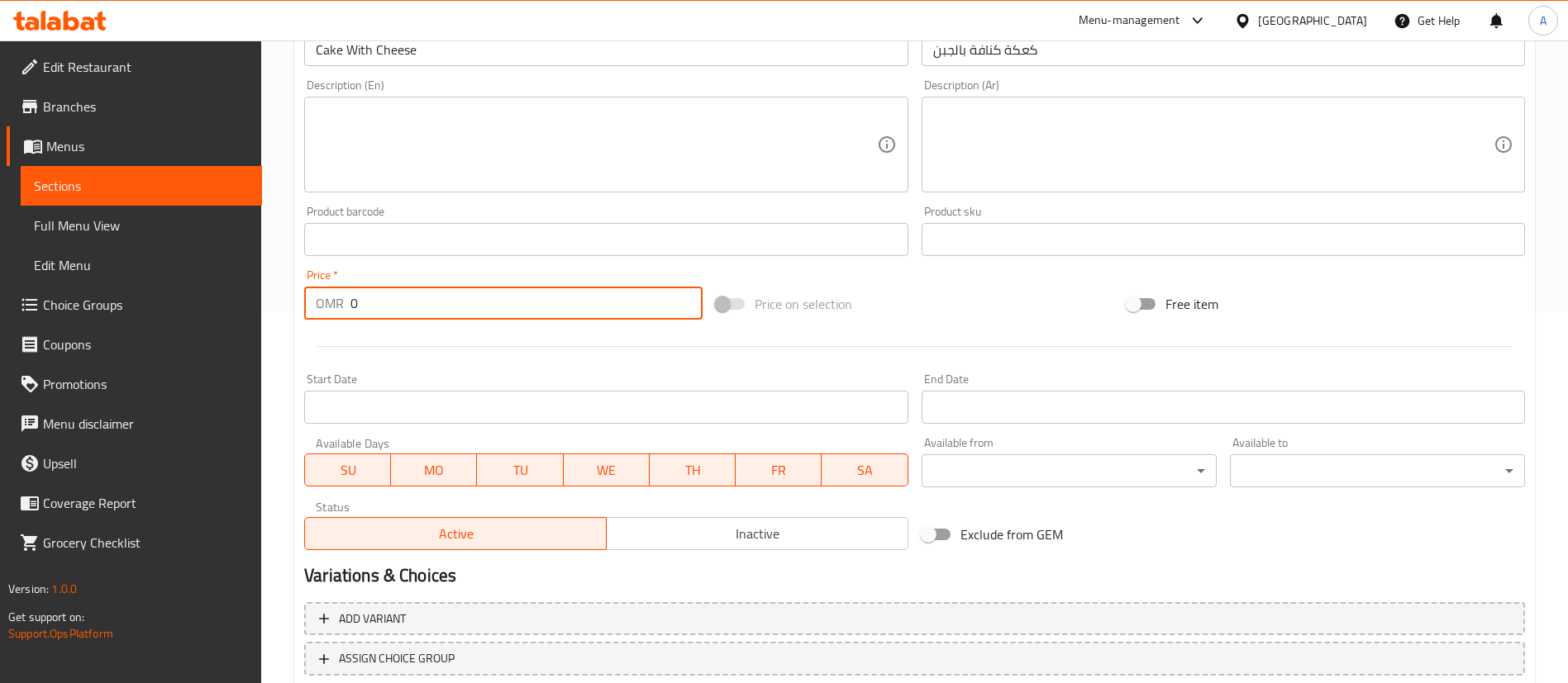
click at [467, 303] on input "0" at bounding box center [527, 303] width 352 height 33
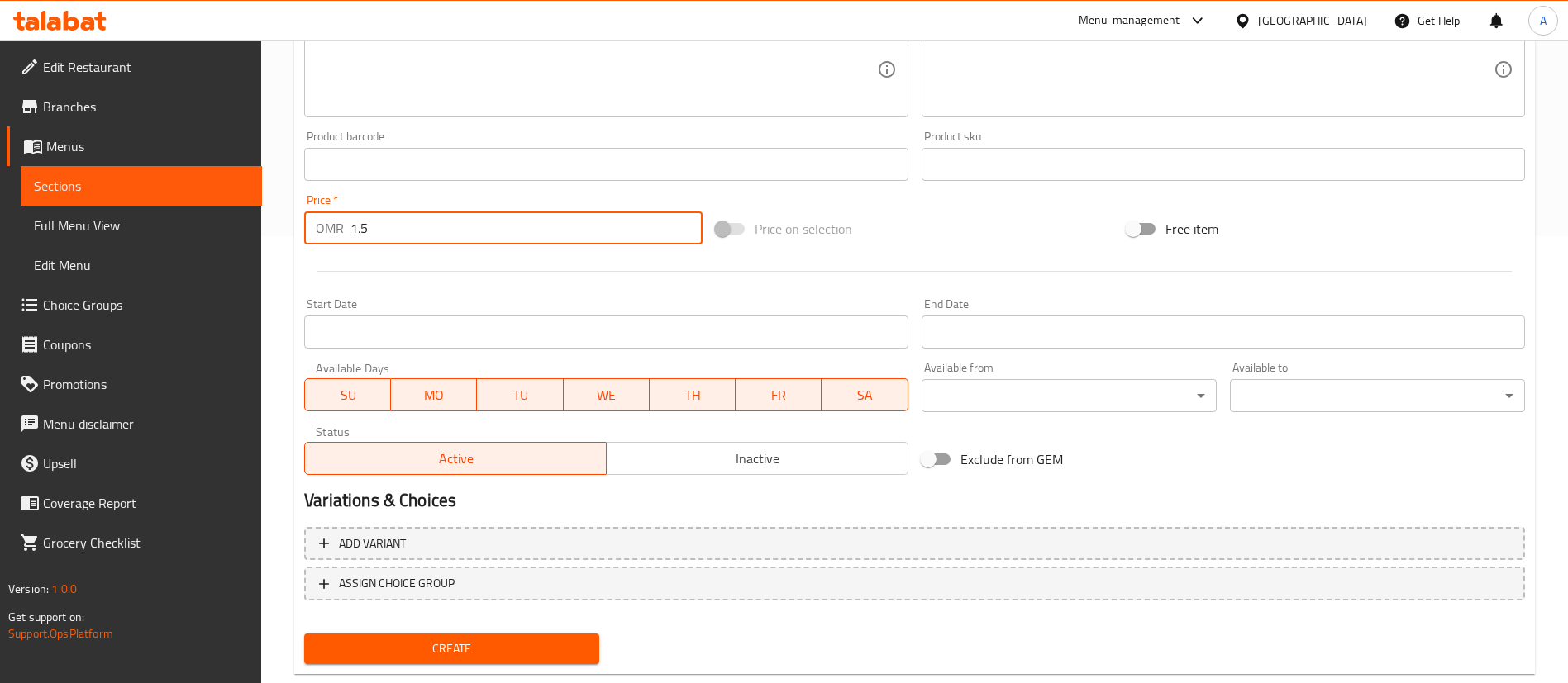
scroll to position [484, 0]
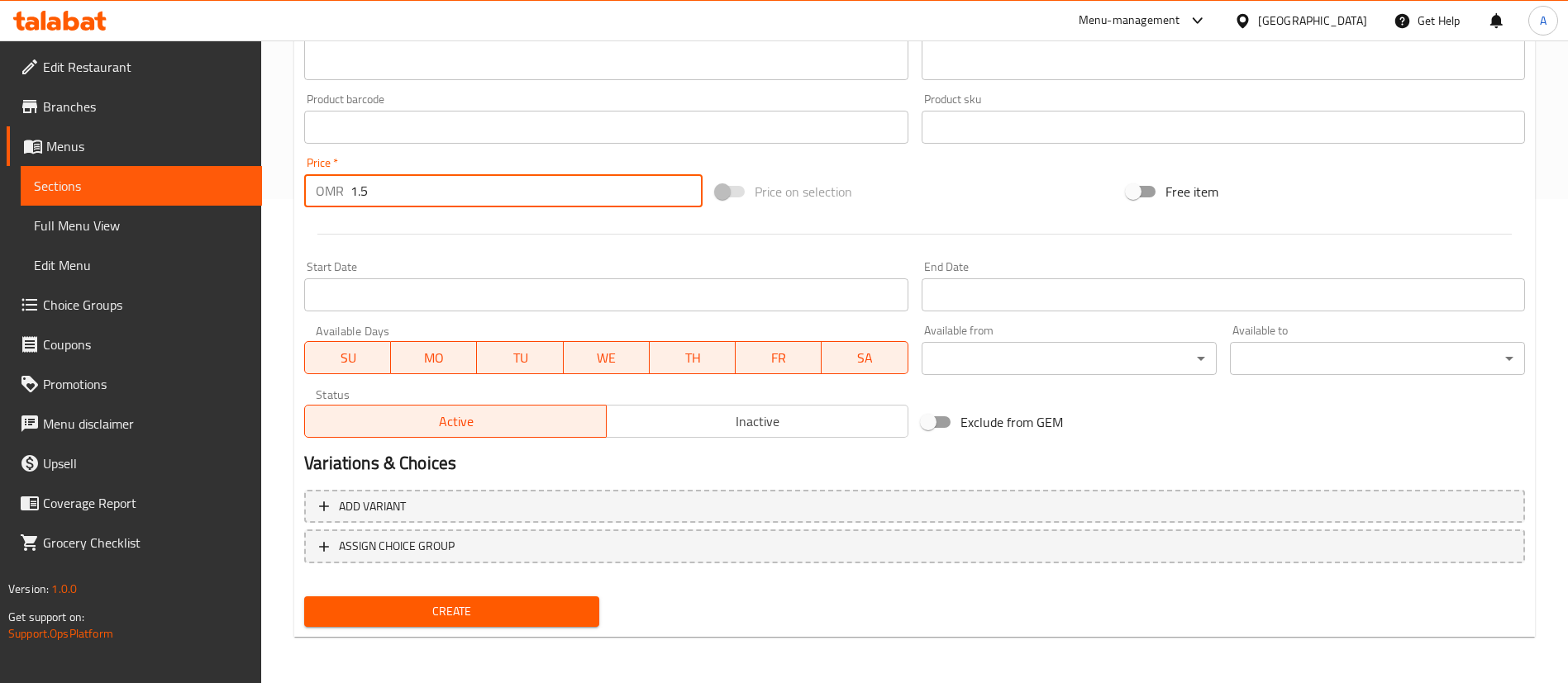
type input "1.5"
click at [543, 592] on div "Create" at bounding box center [451, 611] width 309 height 44
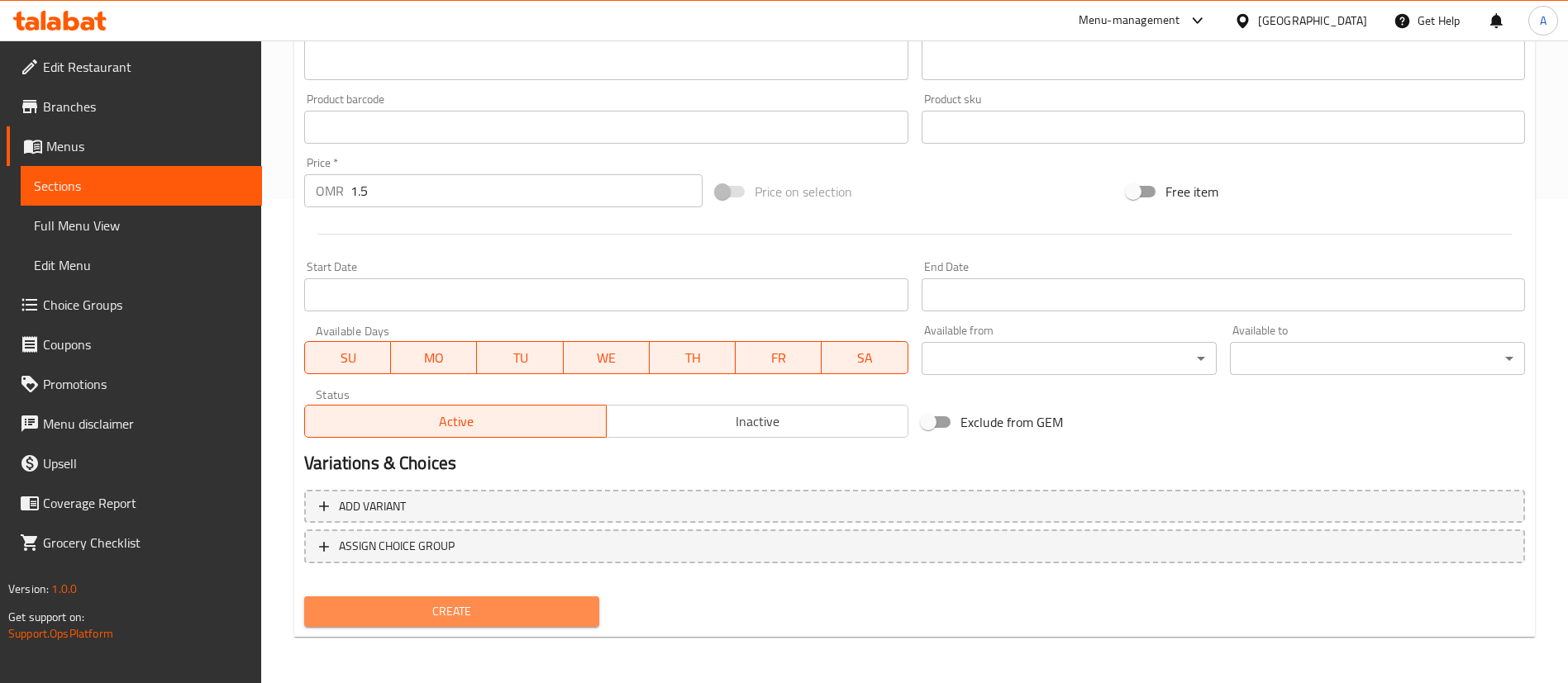
click at [542, 611] on span "Create" at bounding box center [452, 611] width 269 height 20
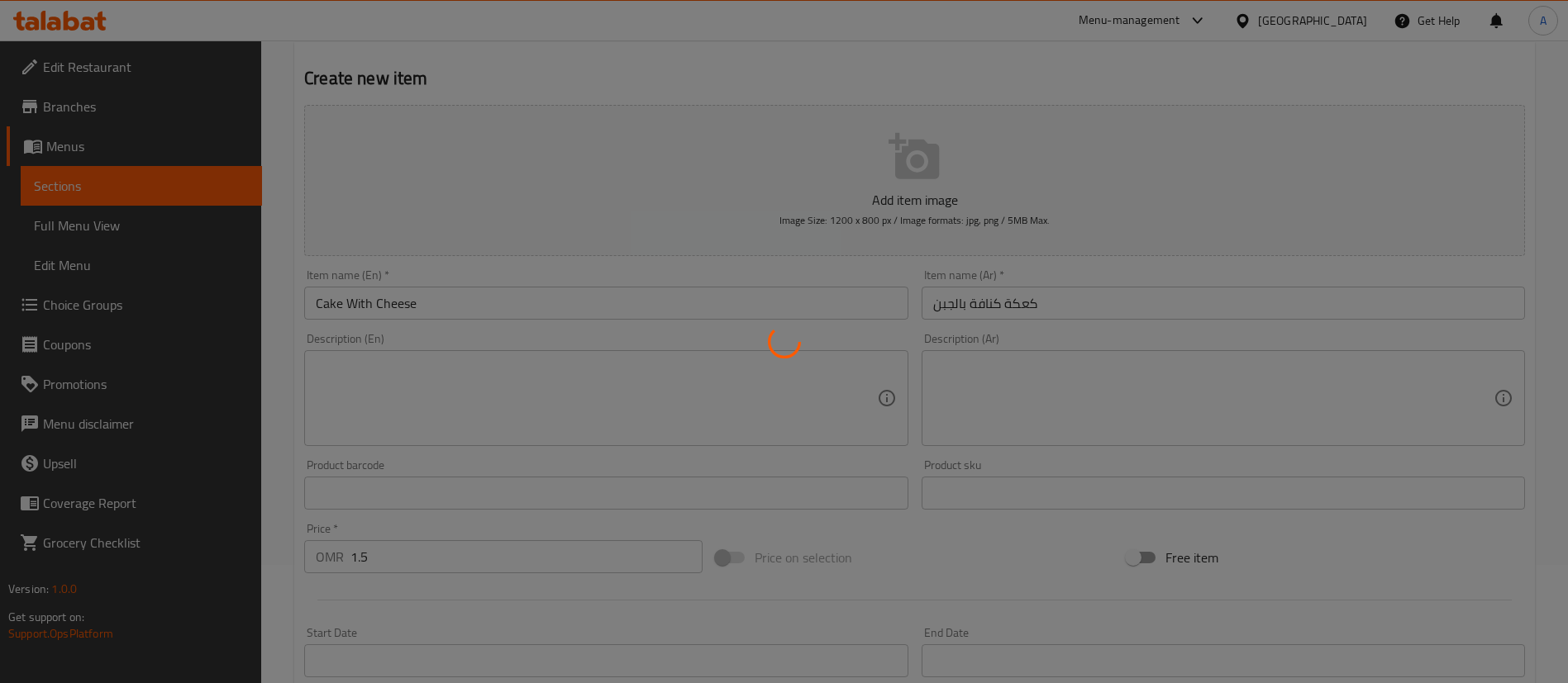
scroll to position [0, 0]
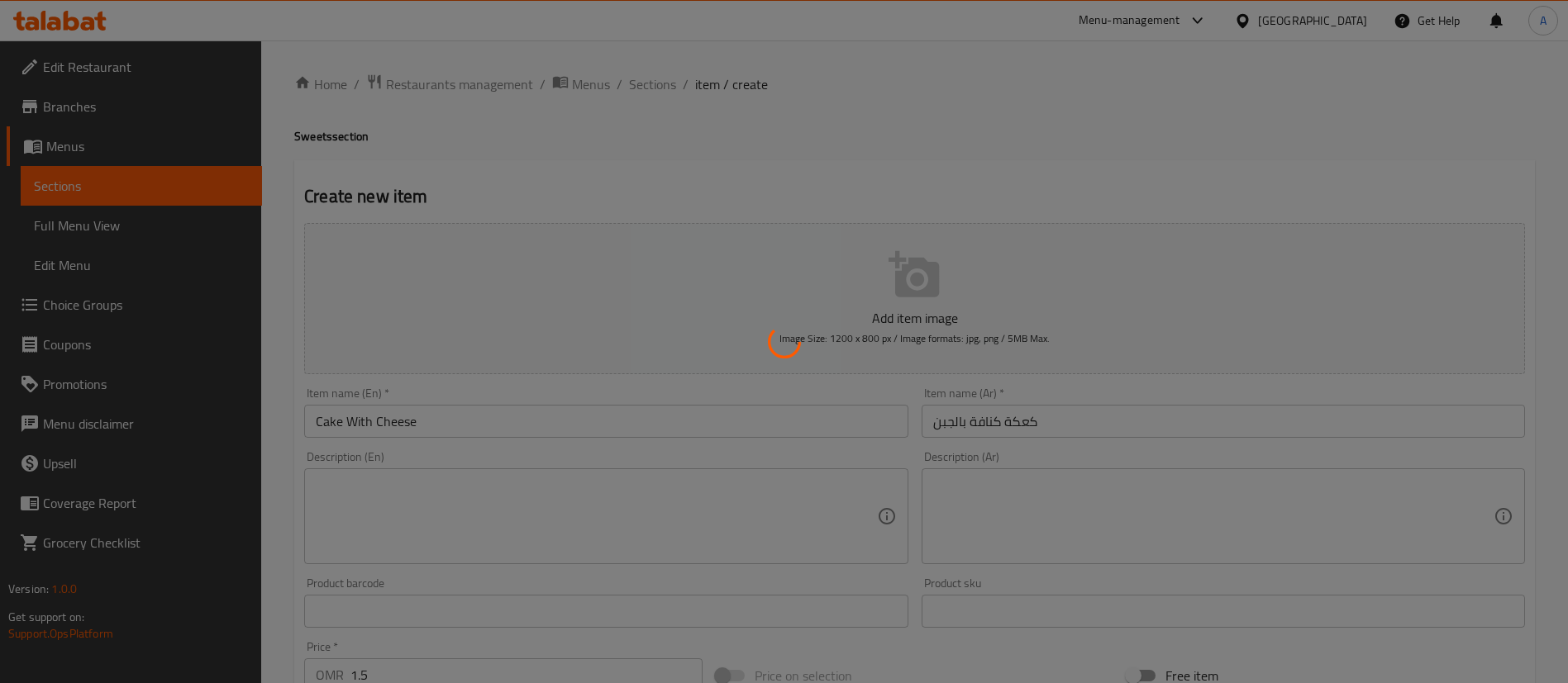
type input "0"
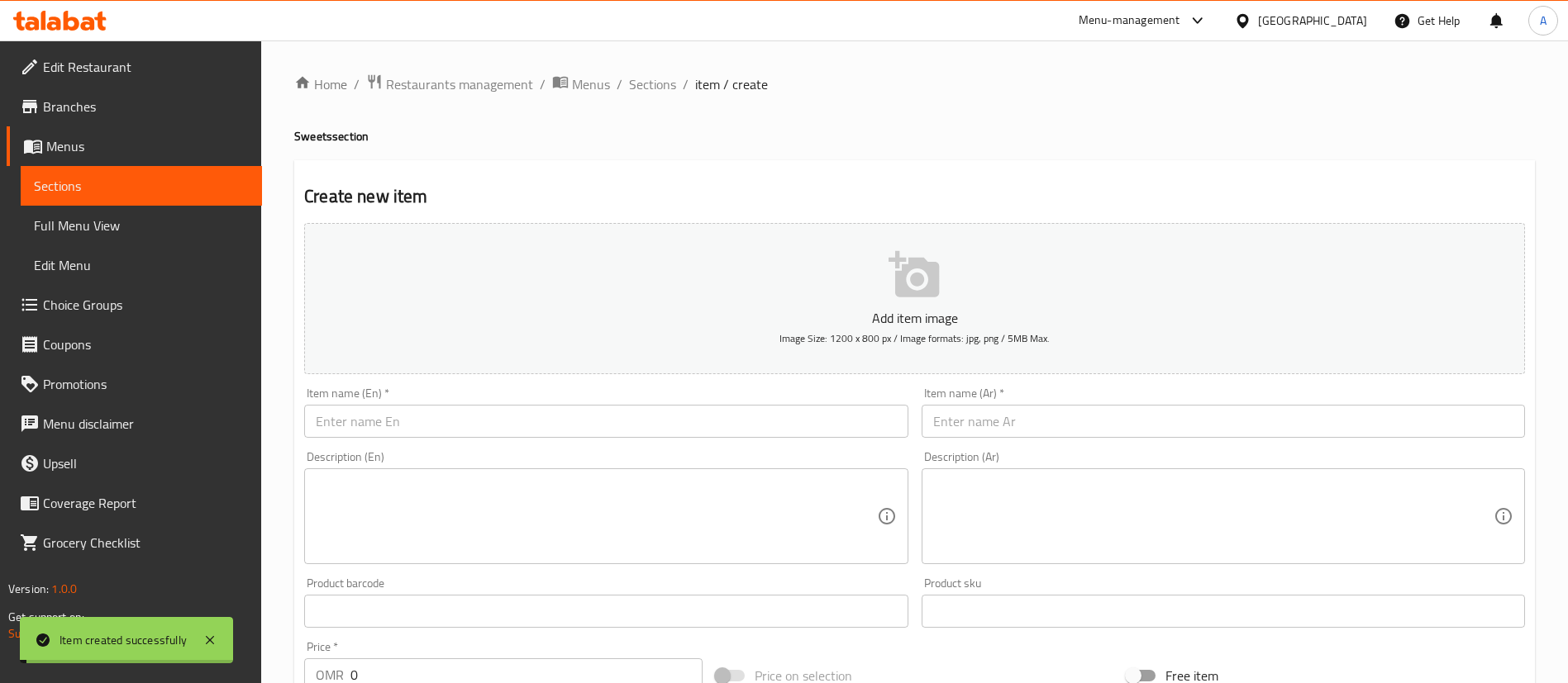
click at [678, 92] on ol "Home / Restaurants management / Menus / Sections / item / create" at bounding box center [915, 84] width 1241 height 21
drag, startPoint x: 662, startPoint y: 88, endPoint x: 763, endPoint y: 166, distance: 127.6
click at [662, 88] on span "Sections" at bounding box center [652, 84] width 47 height 19
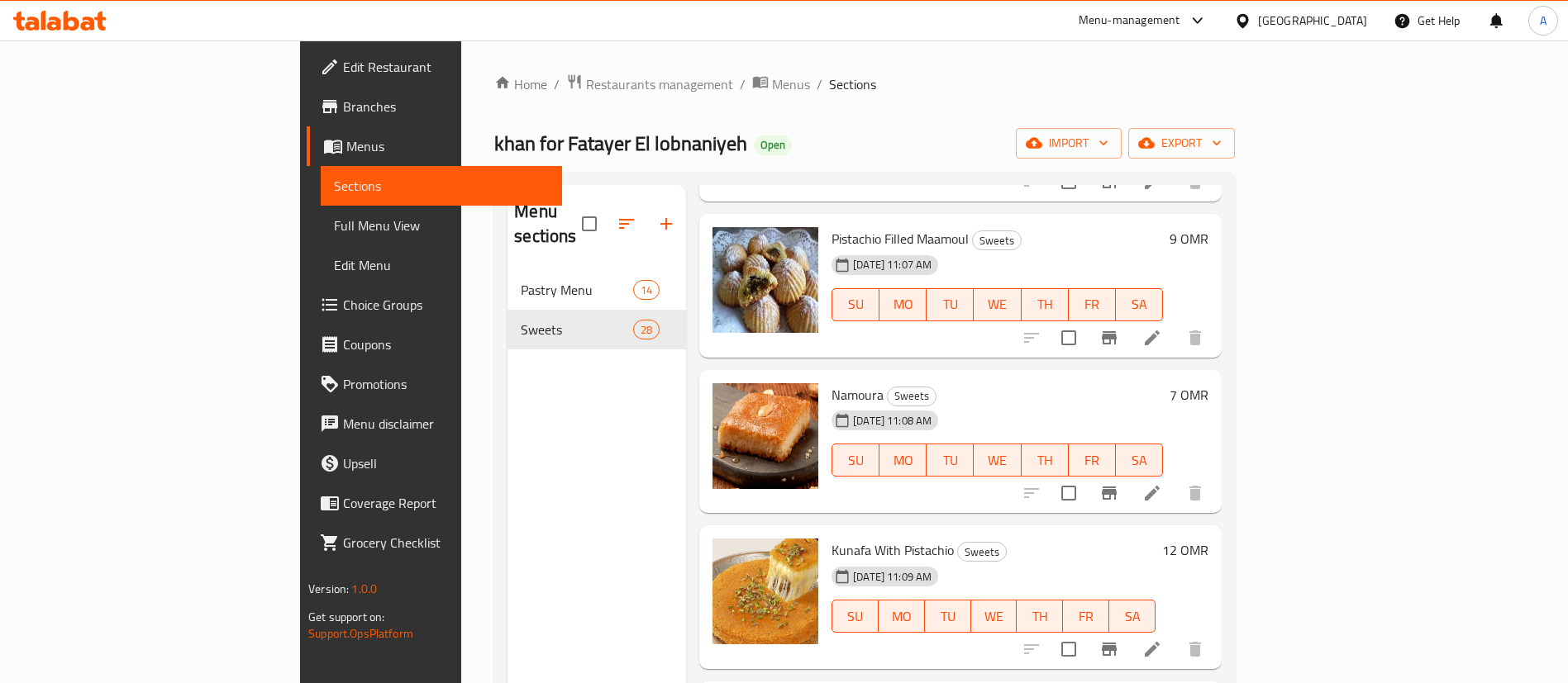
scroll to position [2726, 0]
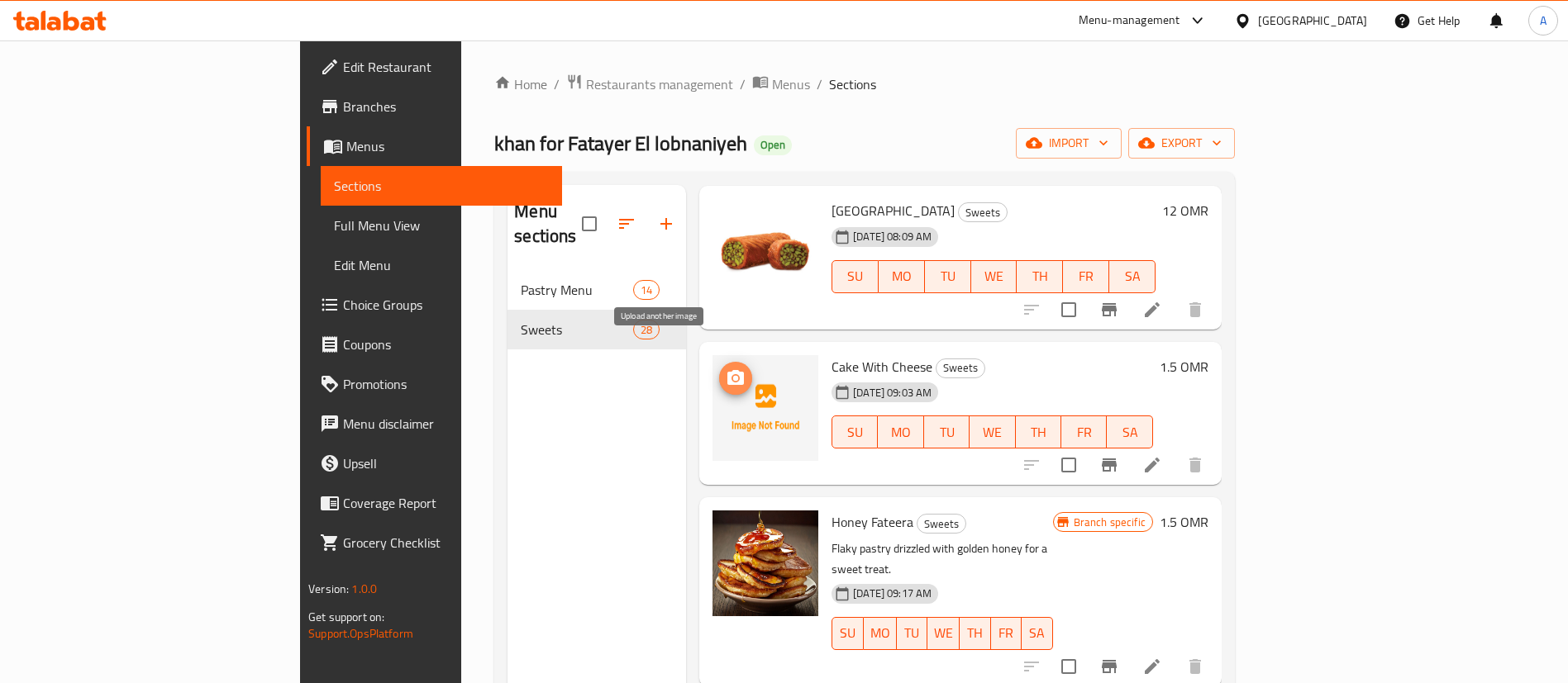
click at [726, 369] on icon "upload picture" at bounding box center [736, 378] width 19 height 19
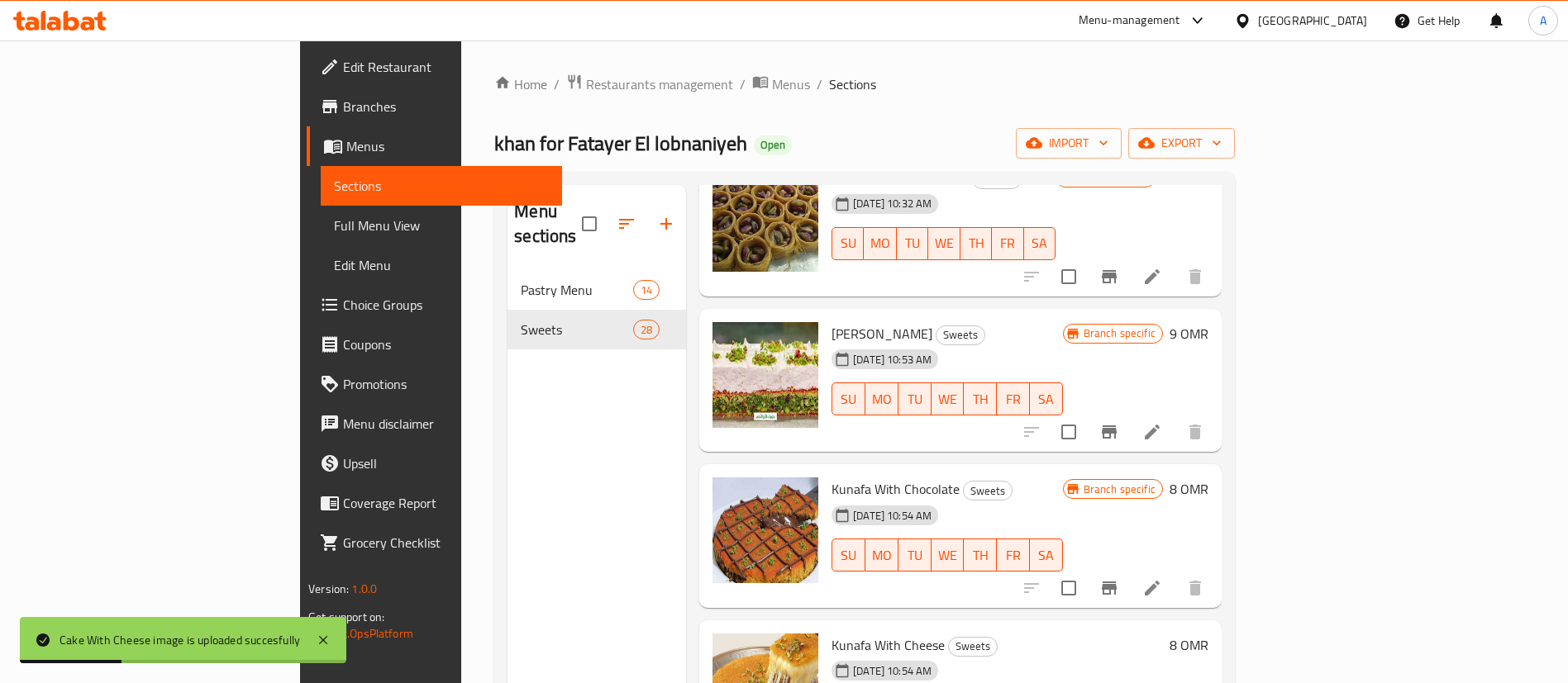
scroll to position [0, 0]
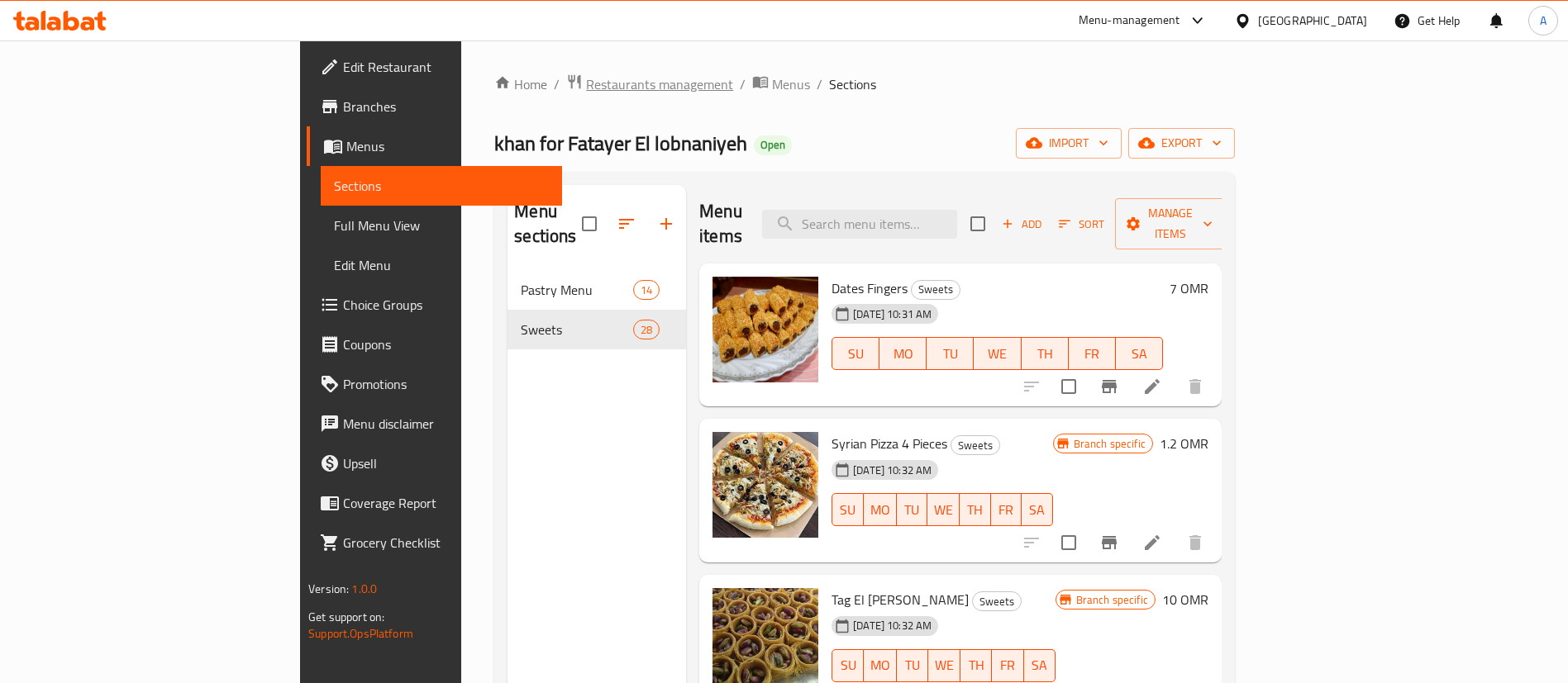
click at [587, 76] on span "Restaurants management" at bounding box center [660, 84] width 147 height 19
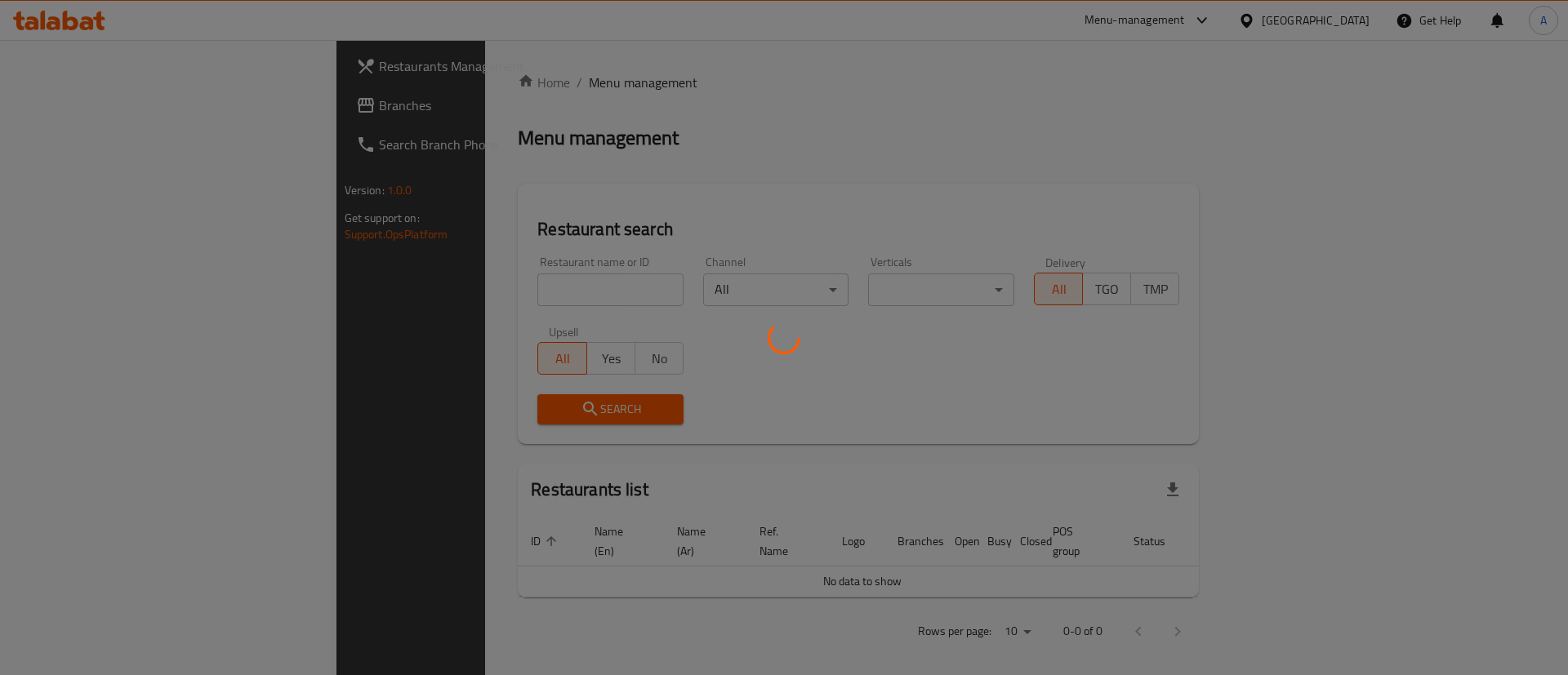
click at [469, 275] on div at bounding box center [784, 338] width 1568 height 675
click at [460, 293] on div at bounding box center [784, 338] width 1568 height 675
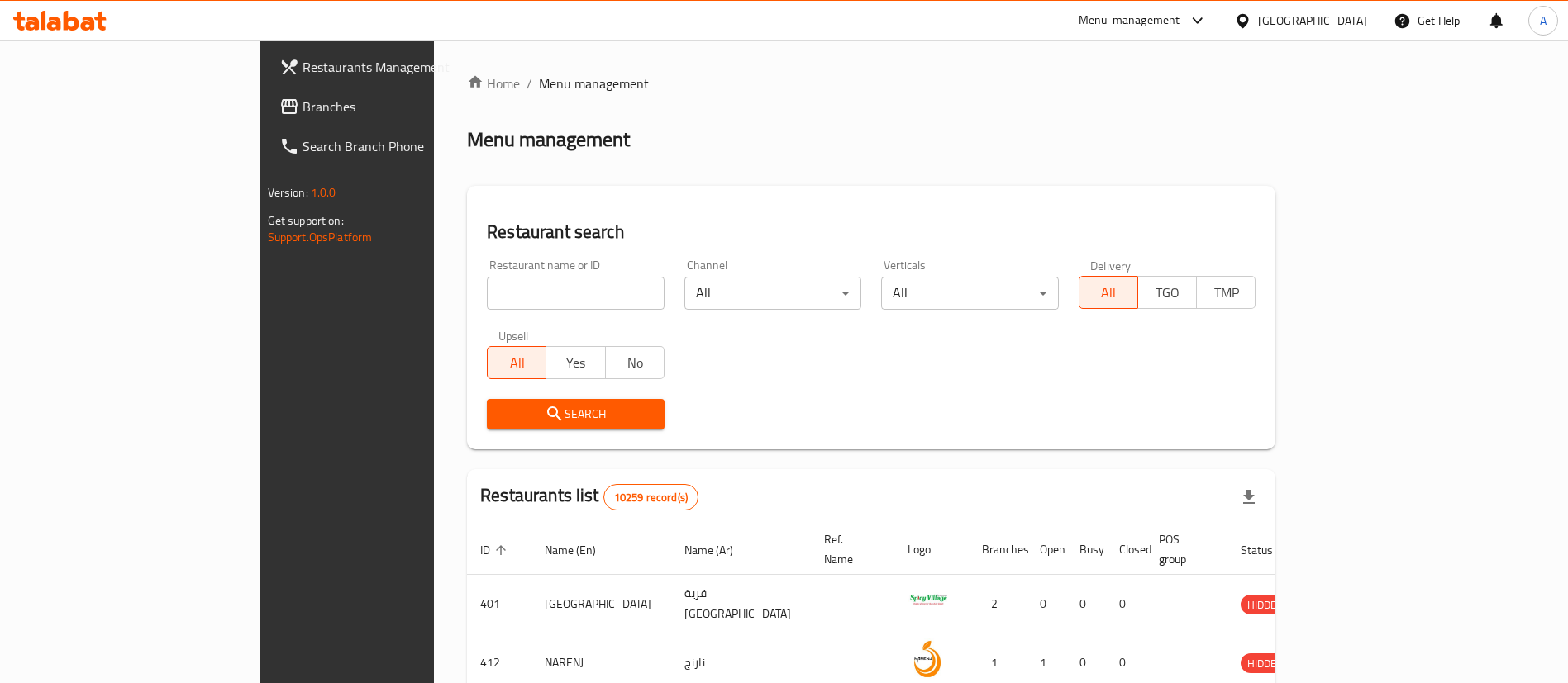
click at [487, 296] on input "search" at bounding box center [576, 293] width 178 height 33
type input "zizzi cafe"
click button "Search" at bounding box center [576, 415] width 178 height 31
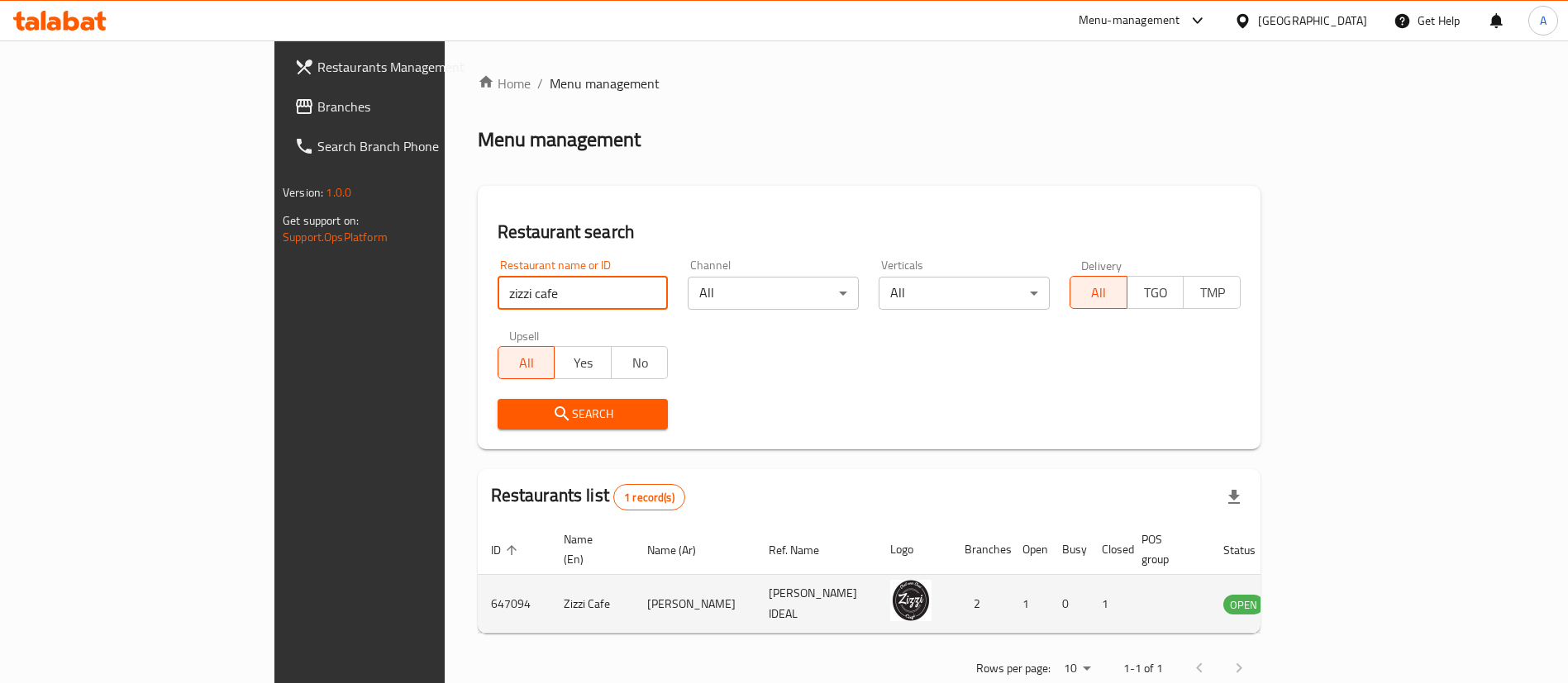
click at [1330, 594] on icon "enhanced table" at bounding box center [1320, 604] width 19 height 19
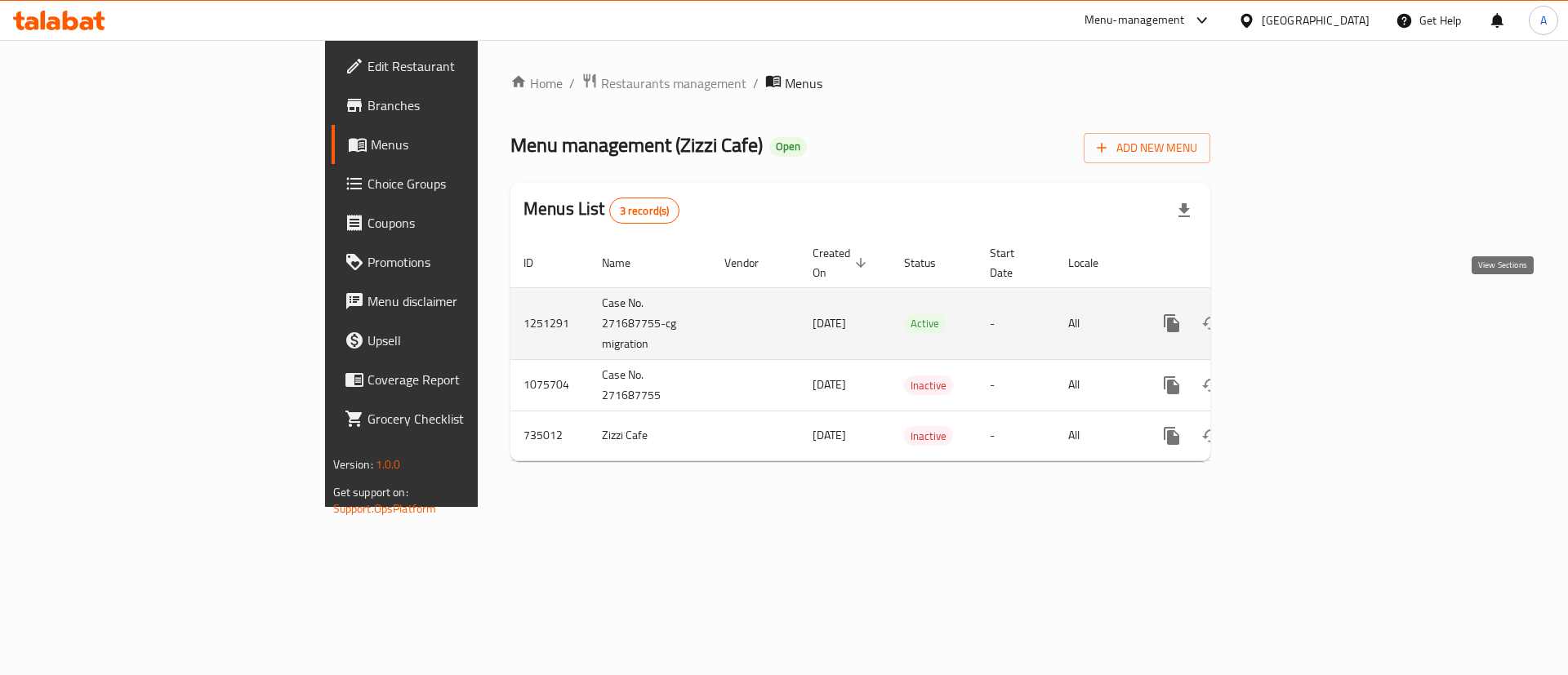
click at [1299, 314] on icon "enhanced table" at bounding box center [1289, 323] width 19 height 19
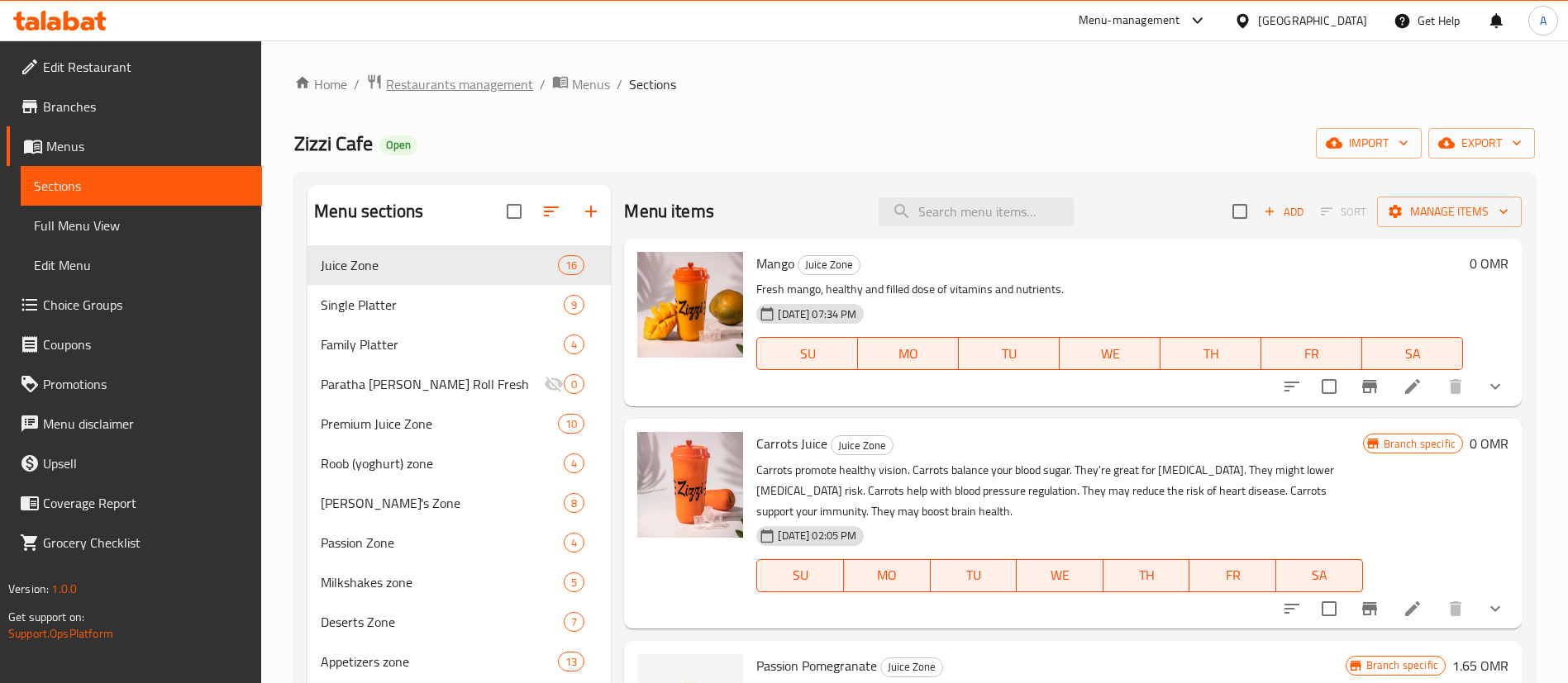
click at [496, 93] on span "Restaurants management" at bounding box center [460, 84] width 147 height 19
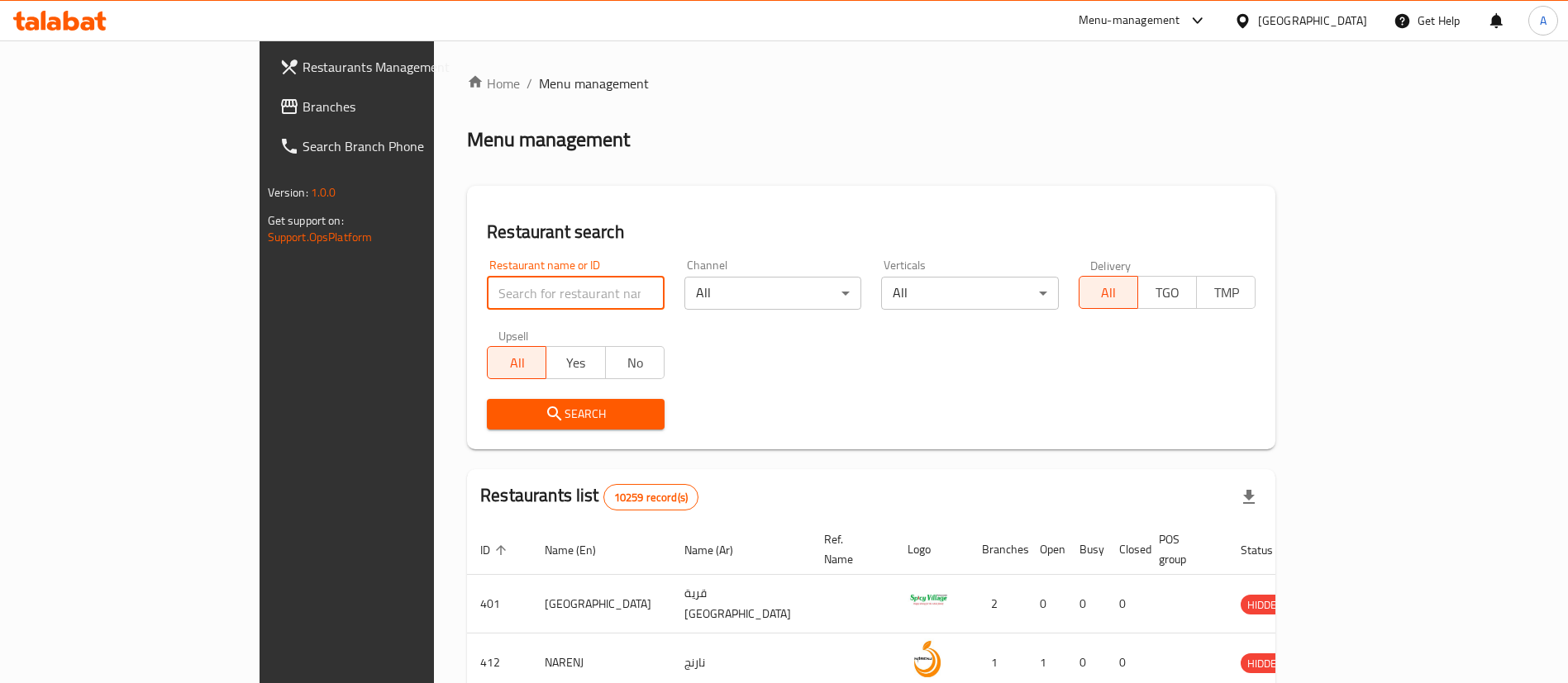
click at [487, 295] on input "search" at bounding box center [576, 293] width 178 height 33
type input "zizzi cafe"
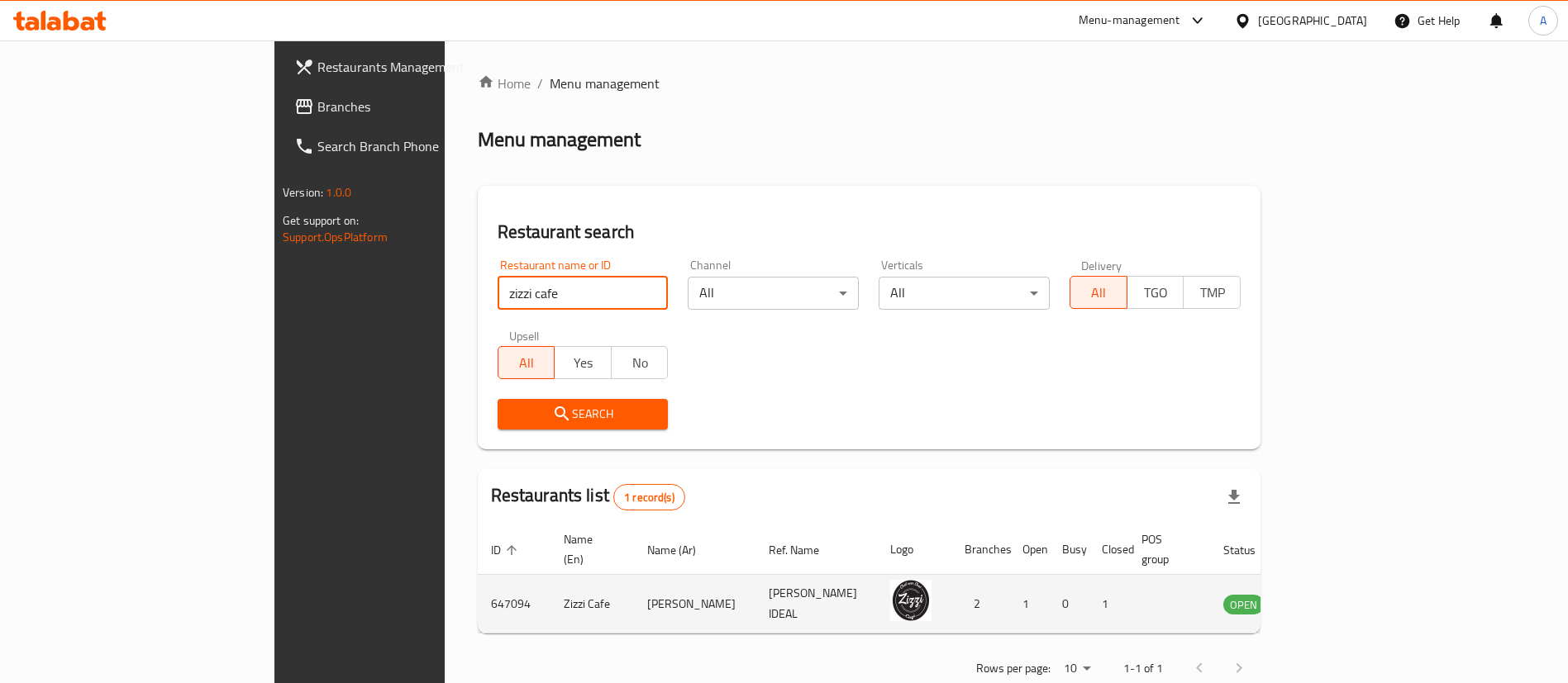
click at [1354, 575] on td "enhanced table" at bounding box center [1325, 604] width 57 height 59
click at [1330, 594] on icon "enhanced table" at bounding box center [1320, 604] width 19 height 19
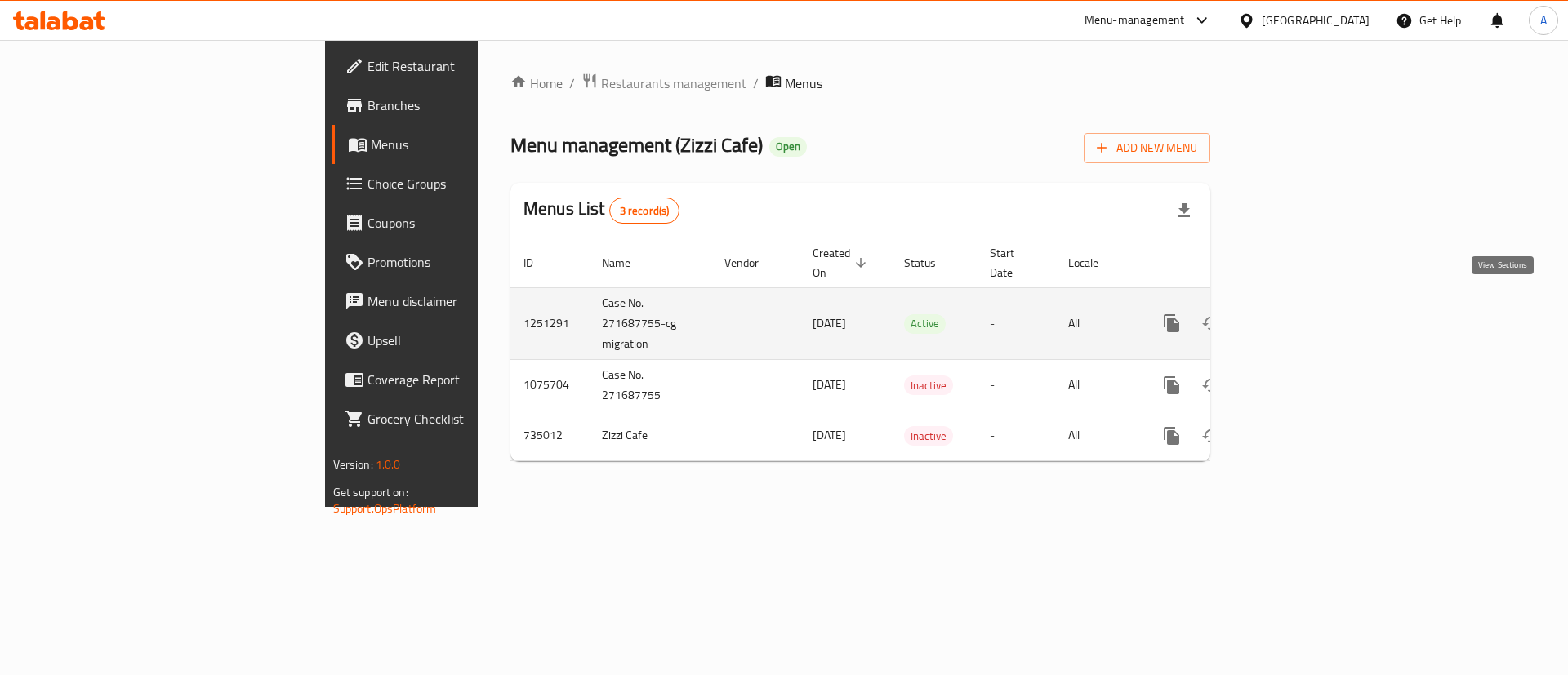
click at [1299, 314] on icon "enhanced table" at bounding box center [1289, 323] width 19 height 19
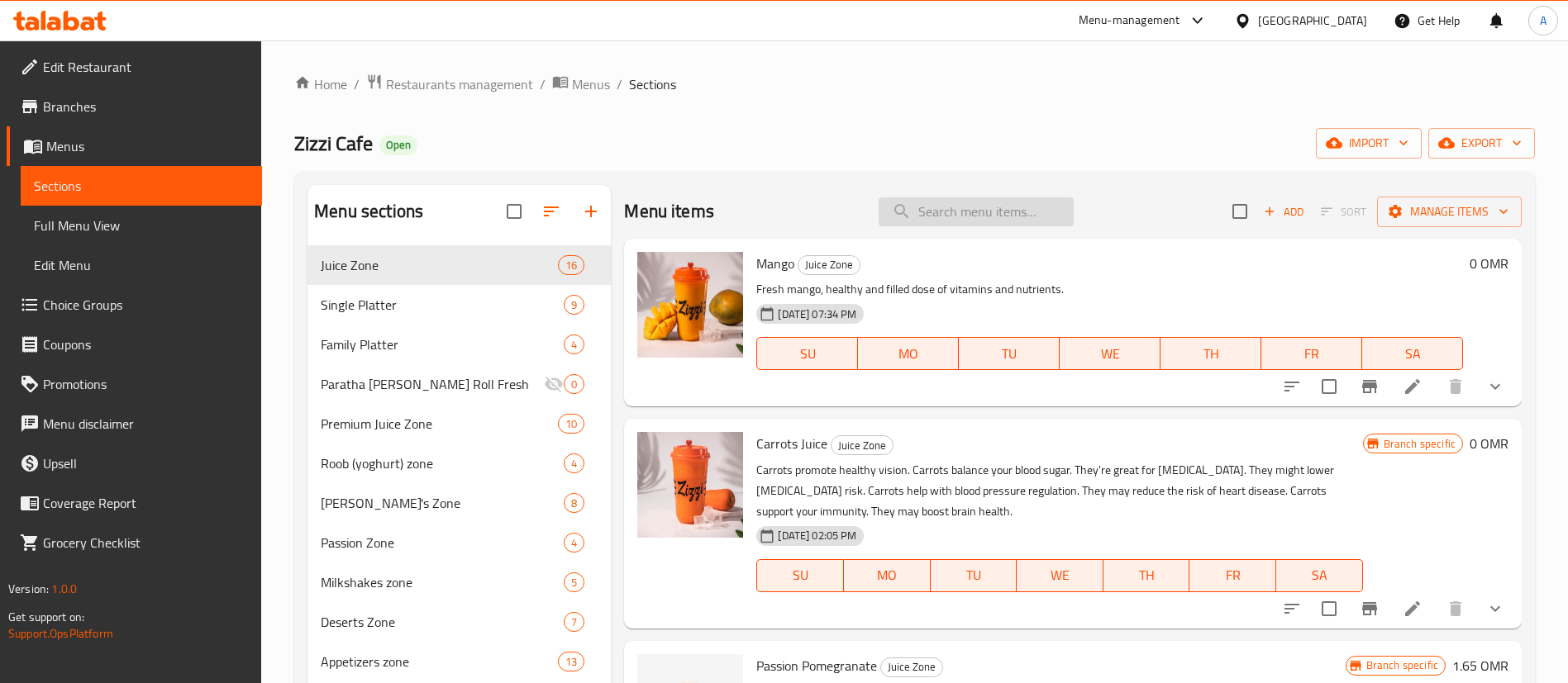
click at [933, 223] on input "search" at bounding box center [977, 212] width 196 height 29
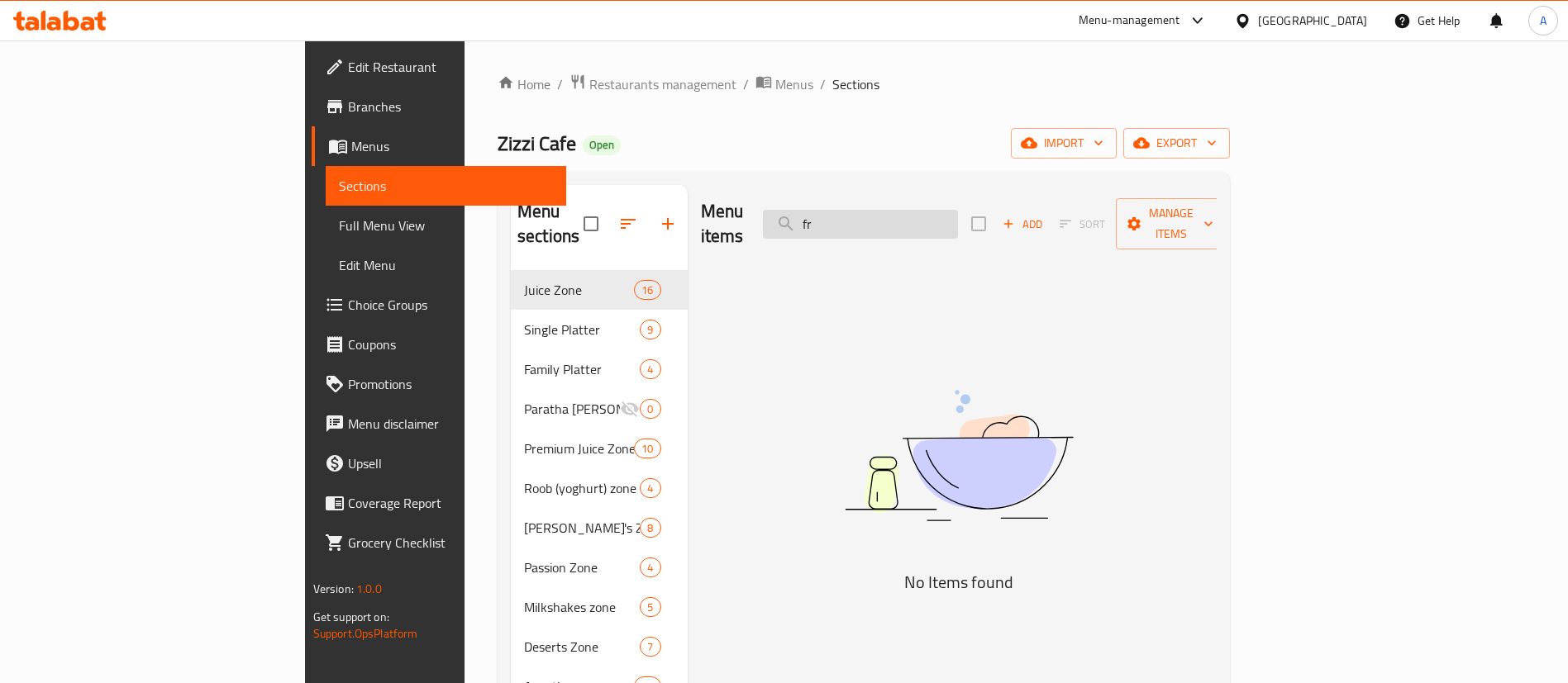
type input "f"
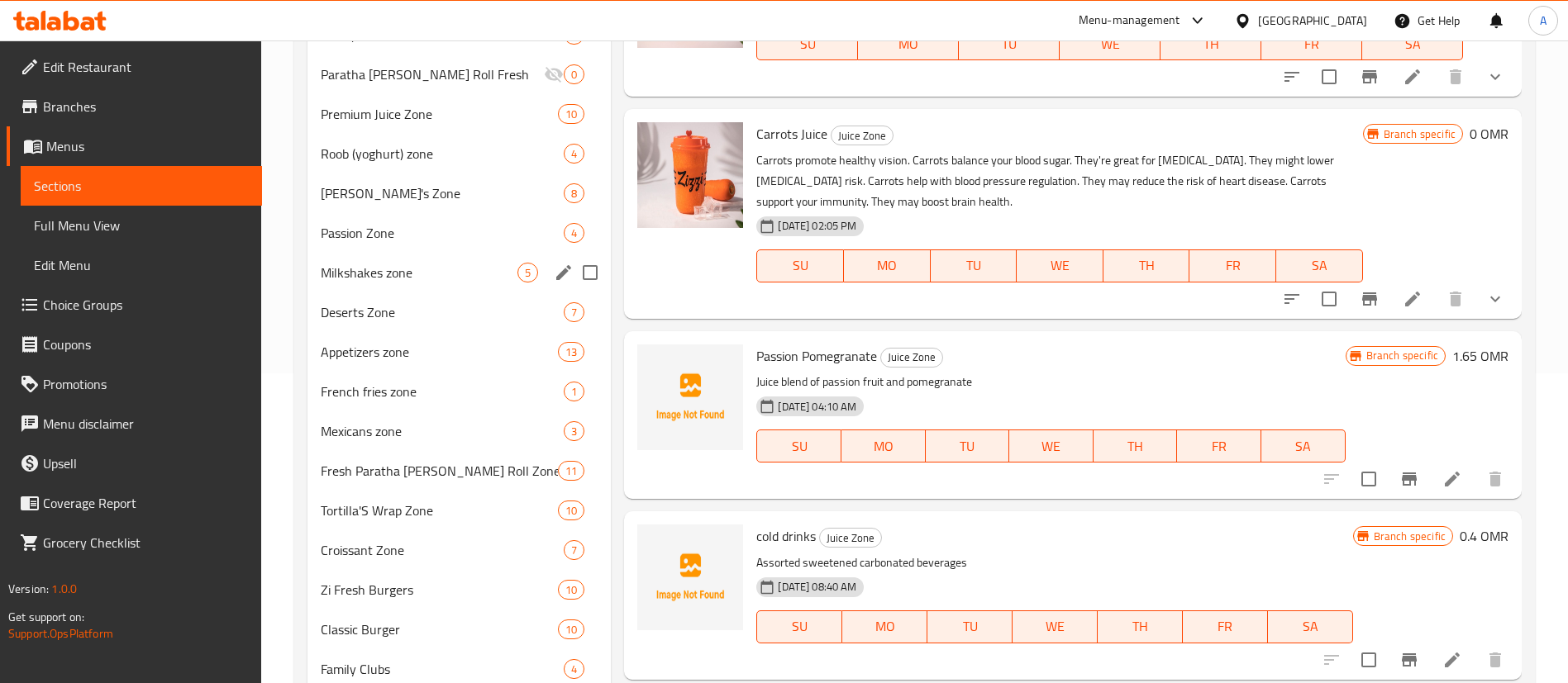
scroll to position [348, 0]
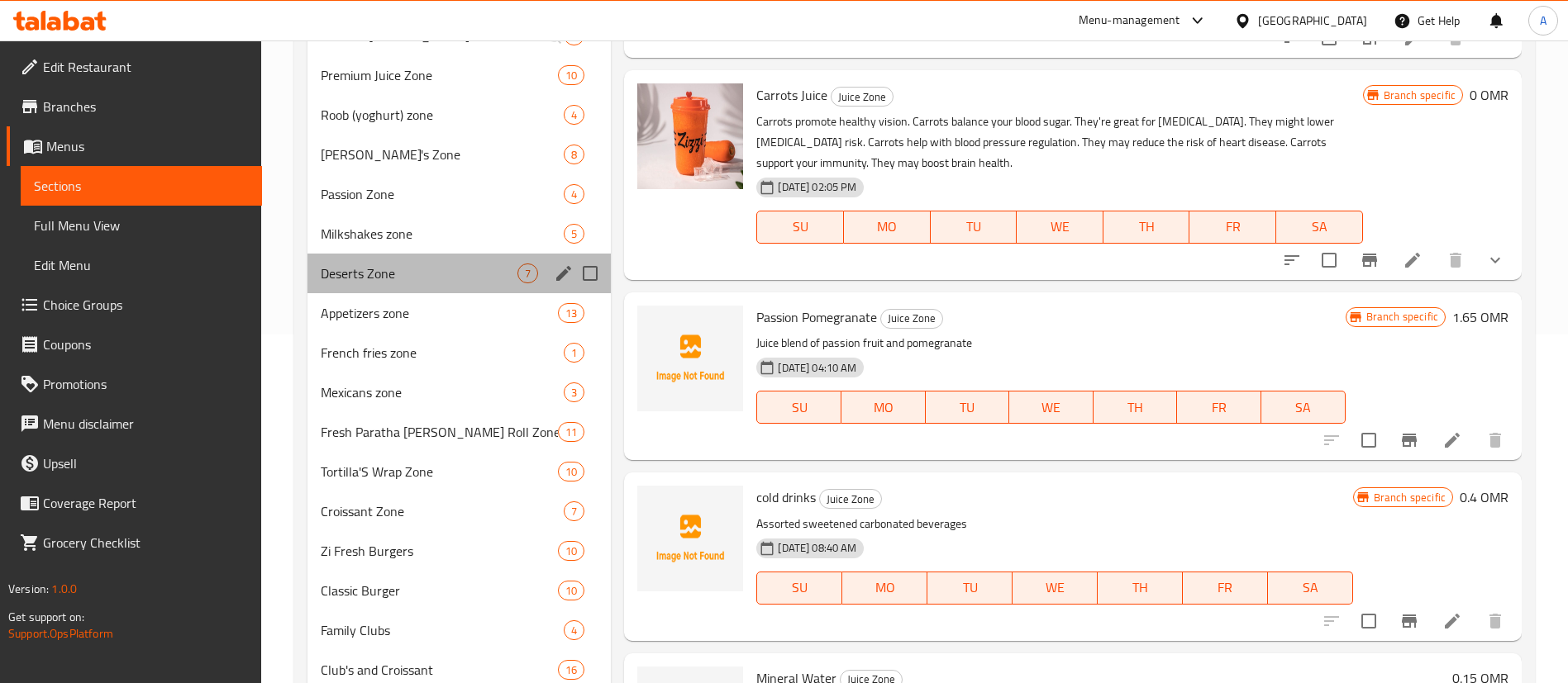
click at [404, 286] on div "Deserts Zone 7" at bounding box center [459, 273] width 303 height 40
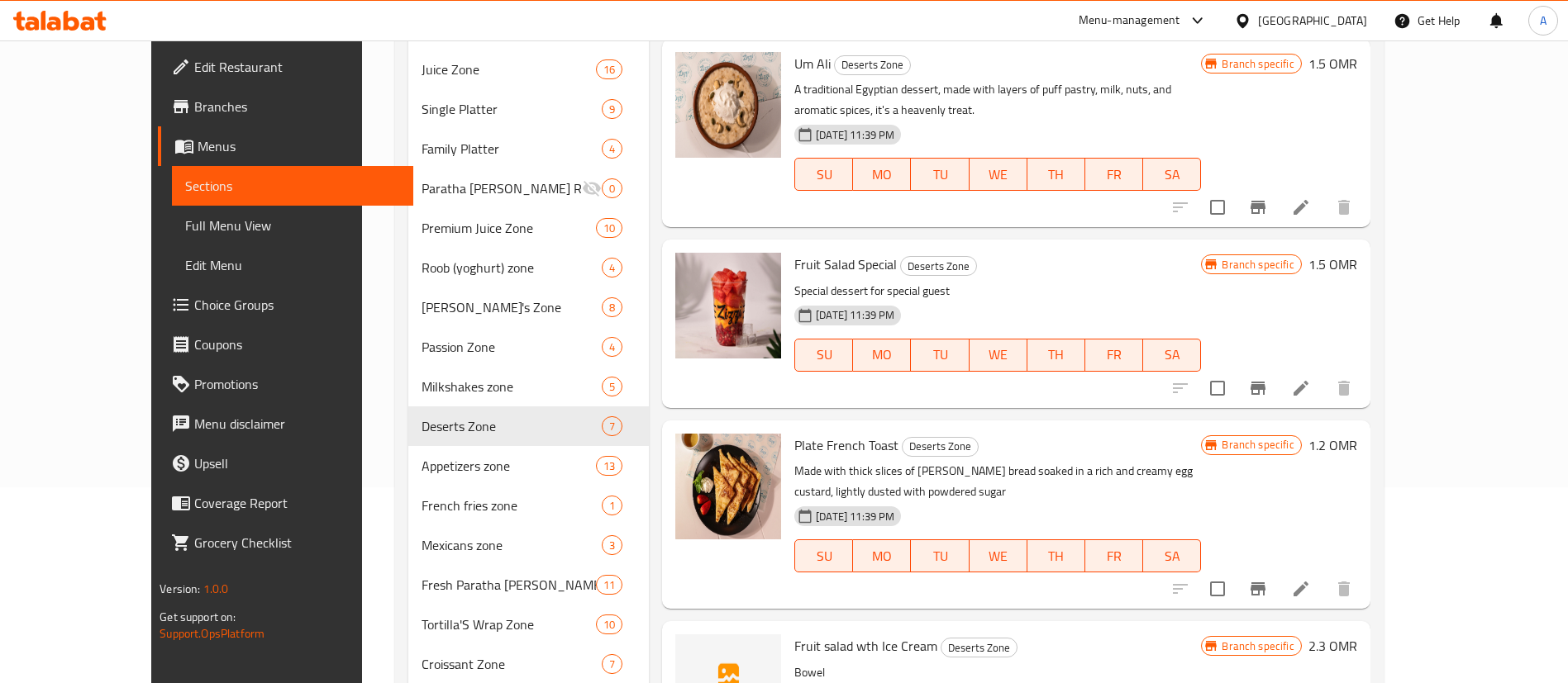
scroll to position [248, 0]
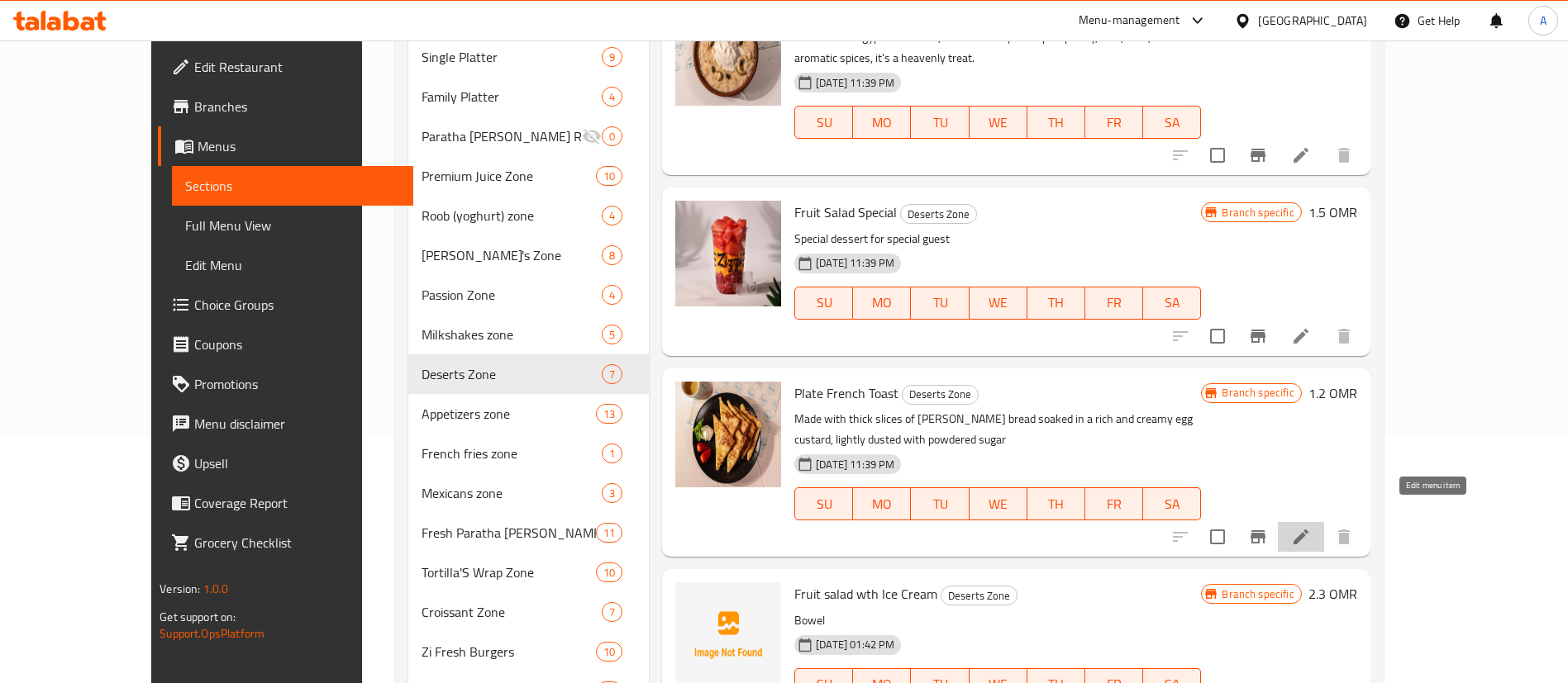
click at [1312, 527] on icon at bounding box center [1301, 537] width 19 height 19
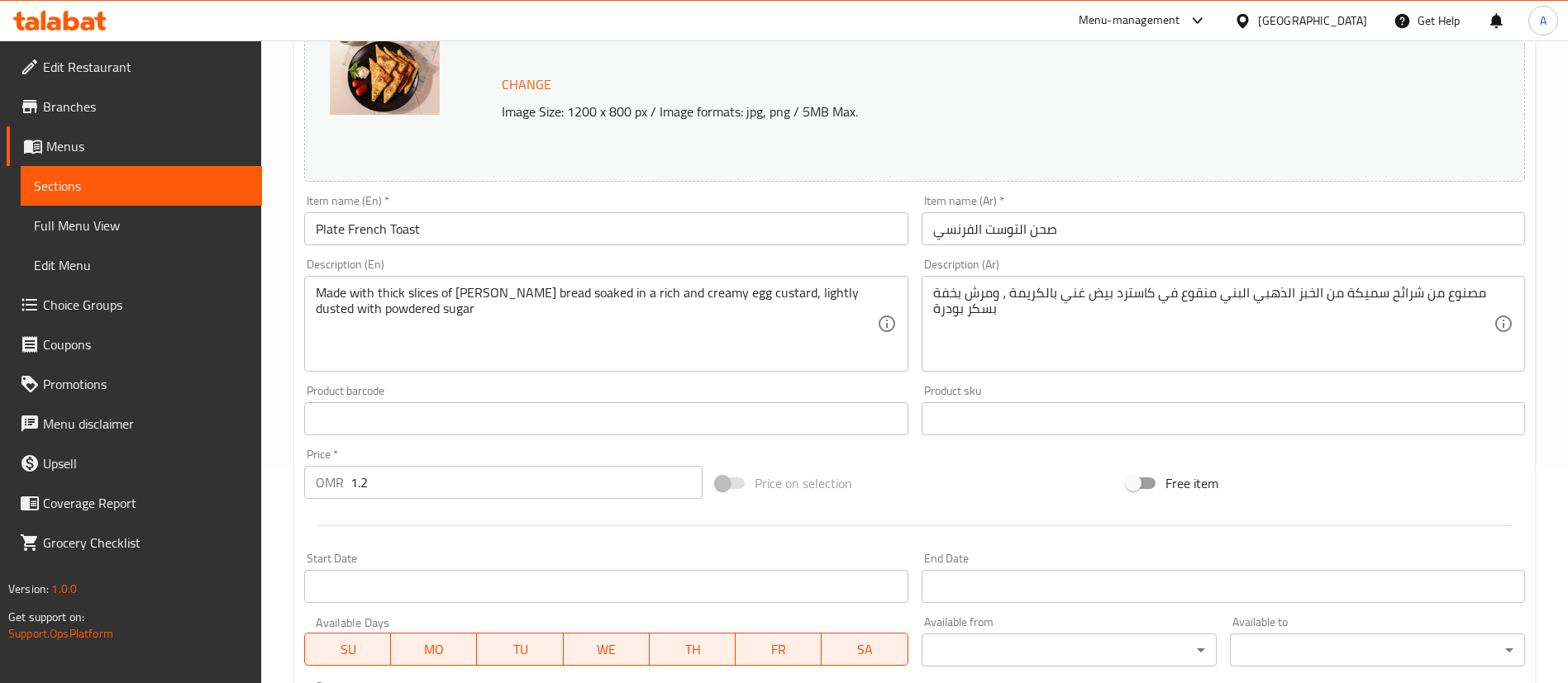
scroll to position [248, 0]
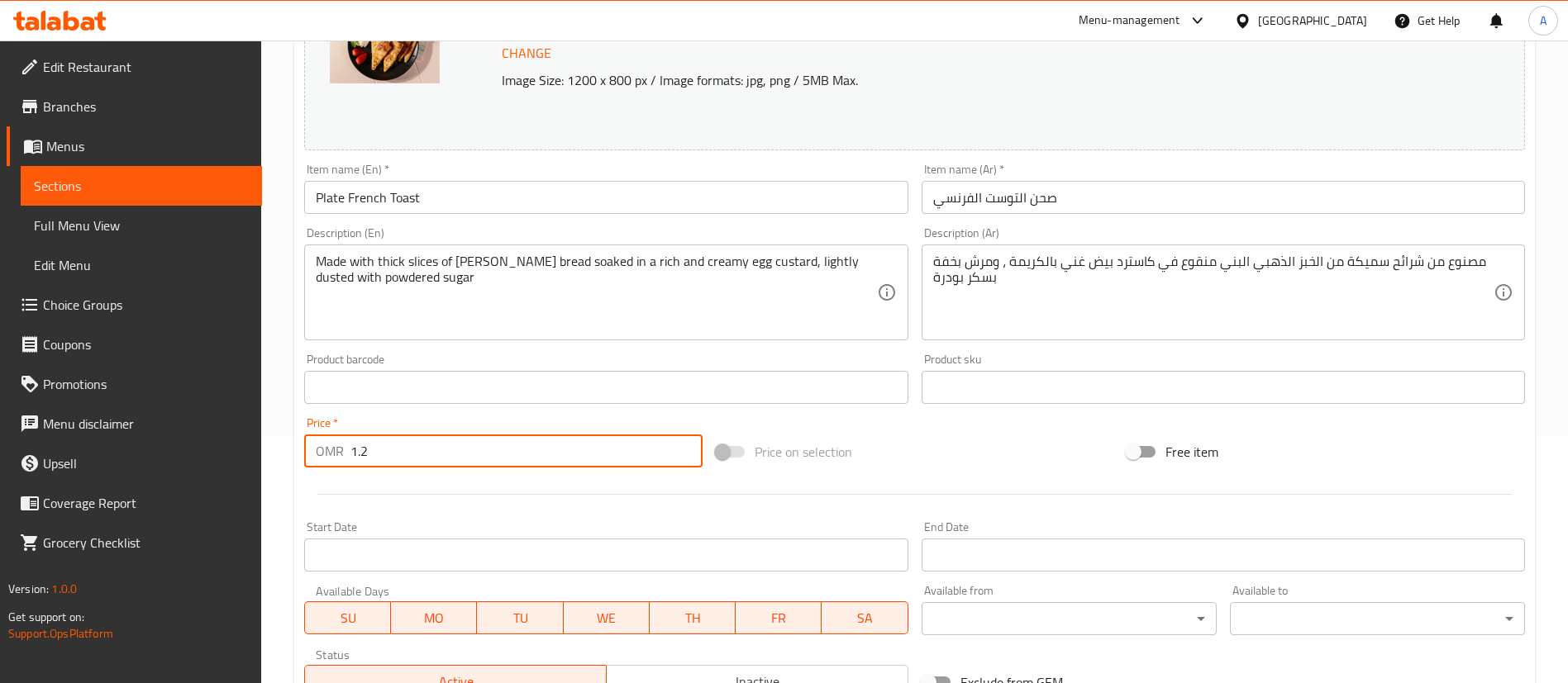
click at [425, 449] on input "1.2" at bounding box center [527, 451] width 352 height 33
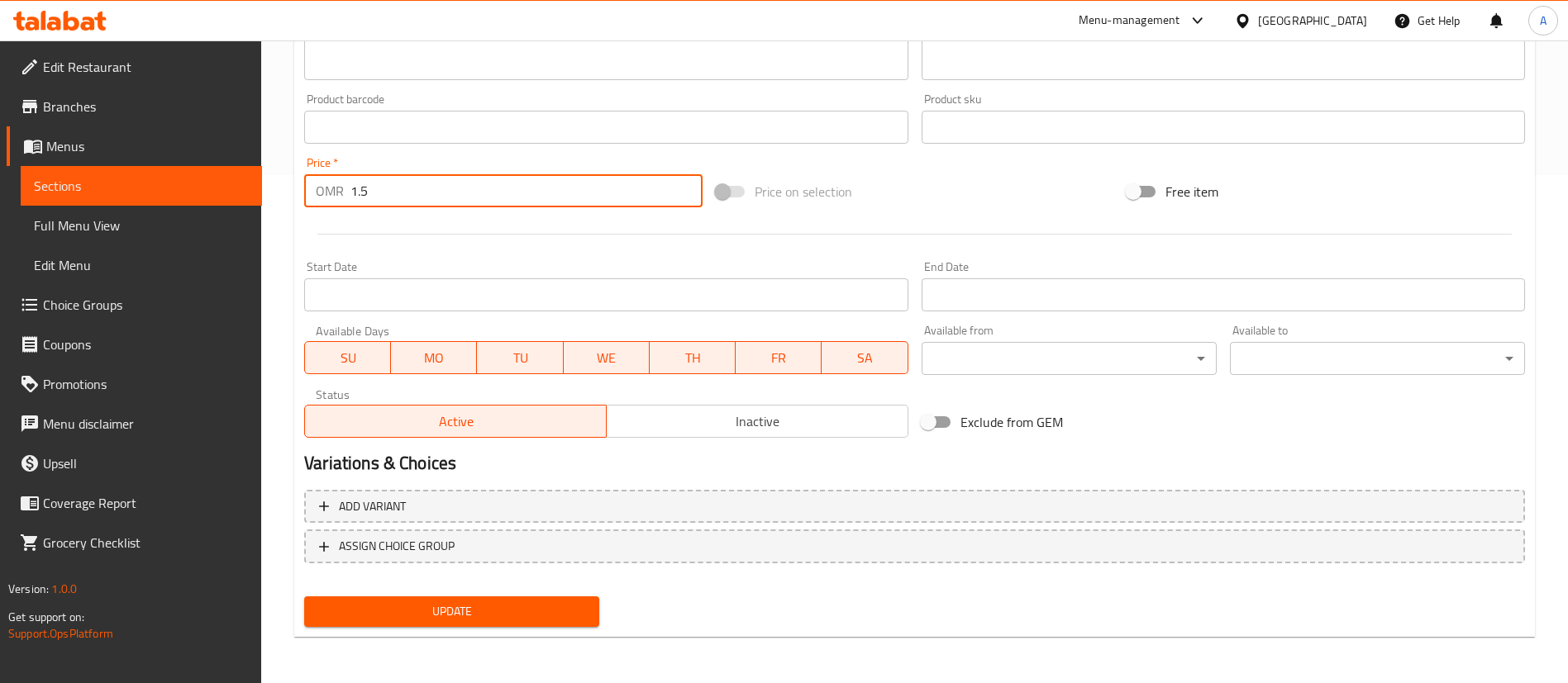
type input "1.5"
click at [467, 609] on span "Update" at bounding box center [452, 611] width 269 height 20
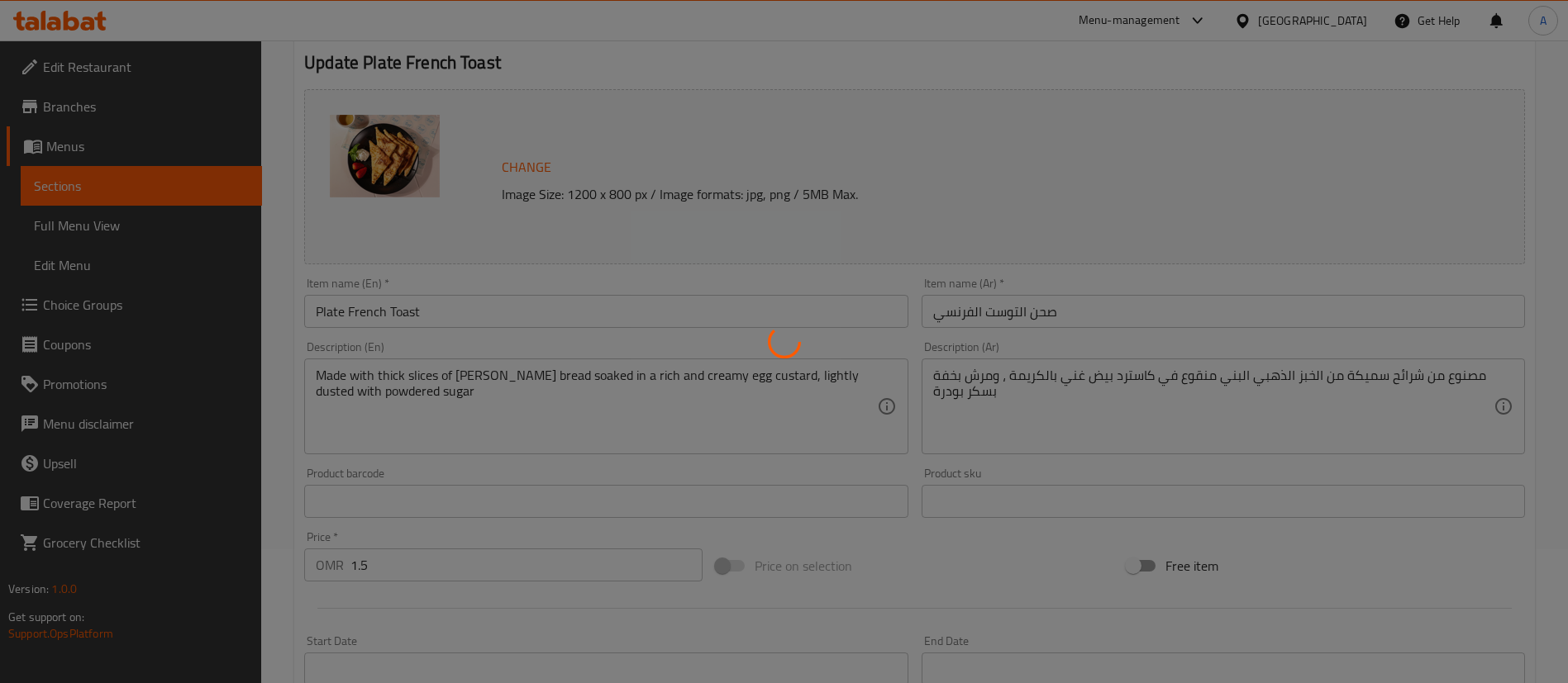
scroll to position [0, 0]
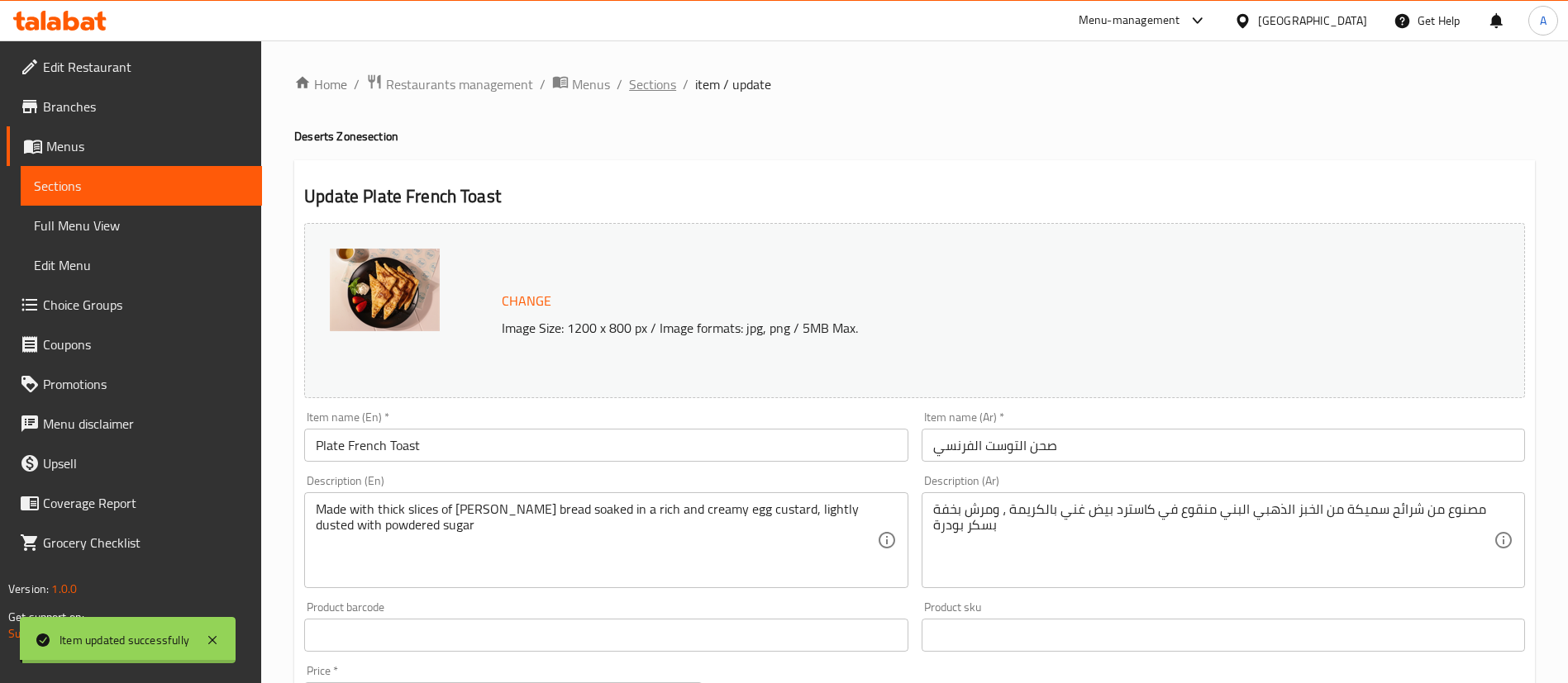
click at [660, 82] on span "Sections" at bounding box center [652, 84] width 47 height 19
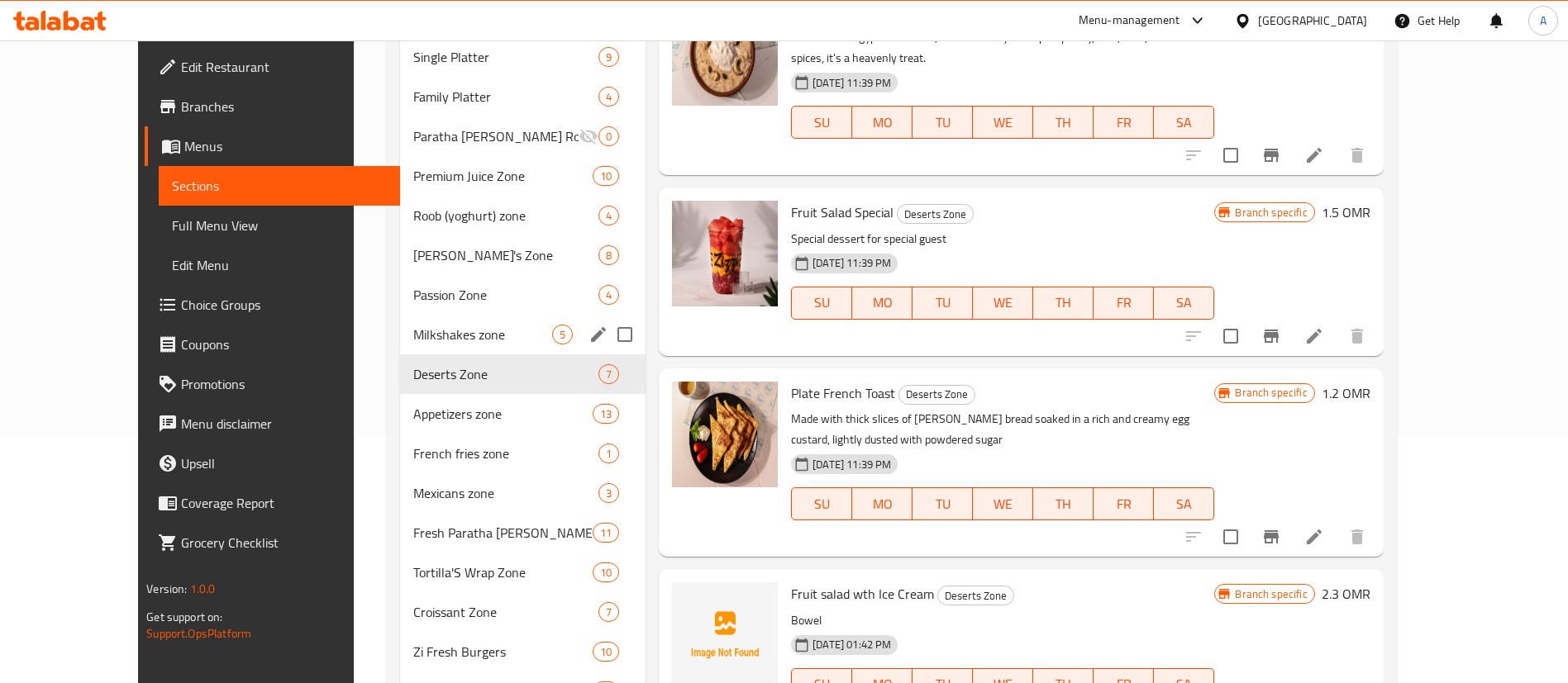
scroll to position [371, 0]
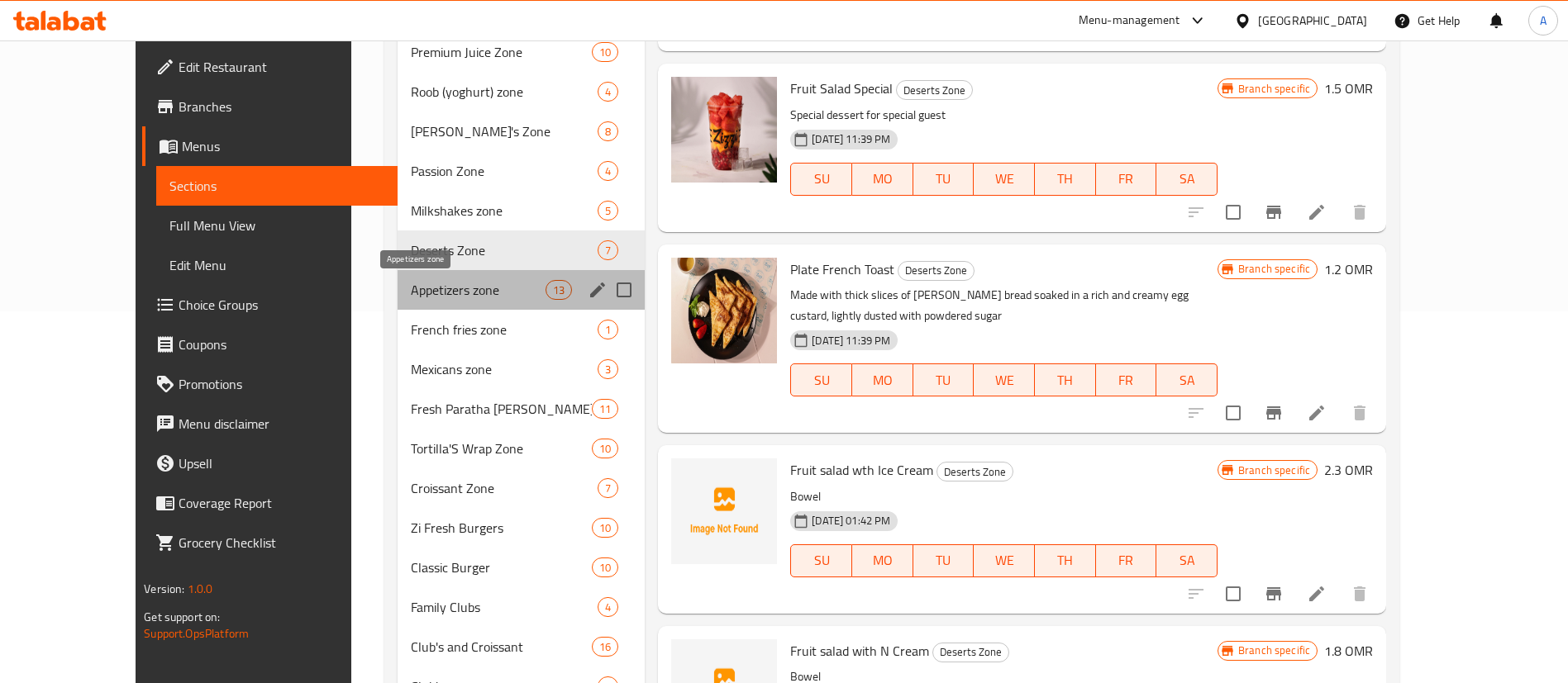
click at [410, 298] on span "Appetizers zone" at bounding box center [477, 290] width 135 height 19
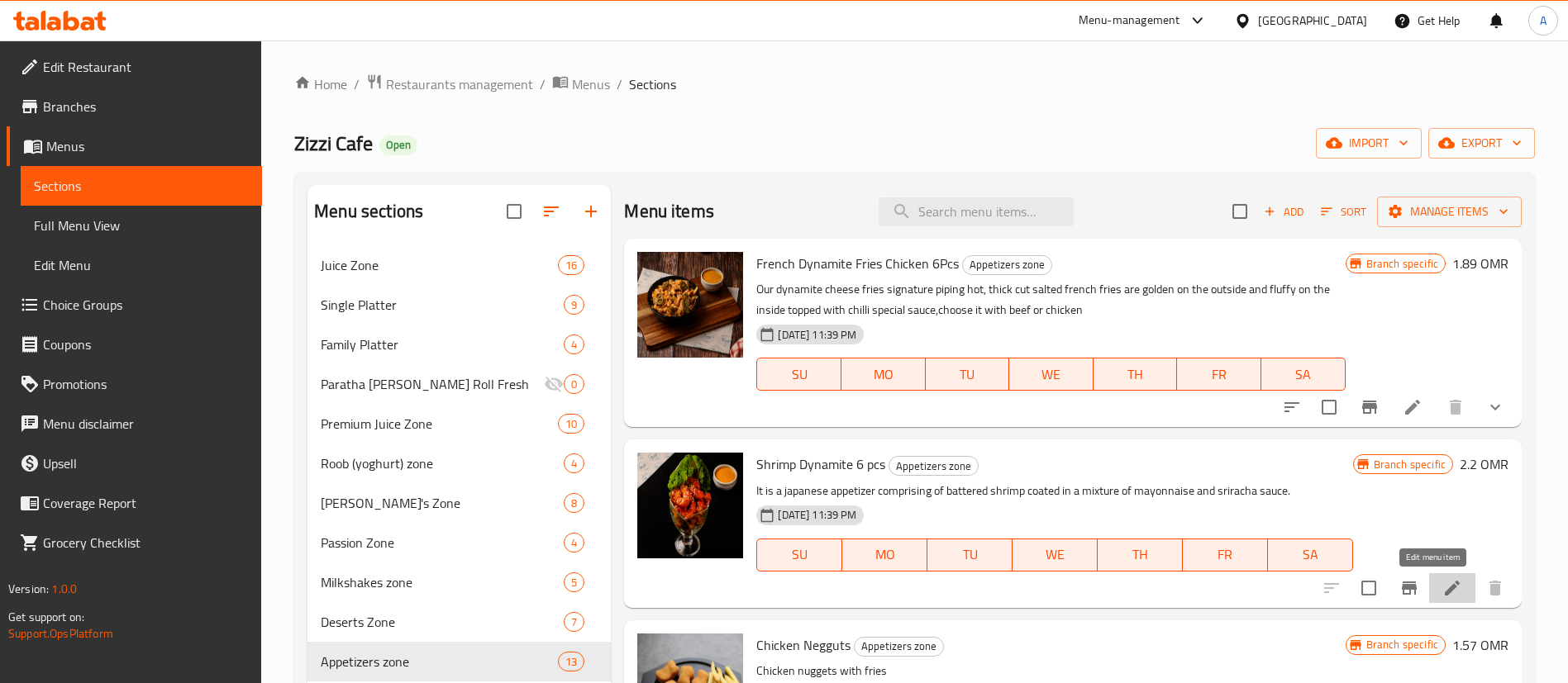
click at [1445, 586] on icon at bounding box center [1452, 587] width 15 height 15
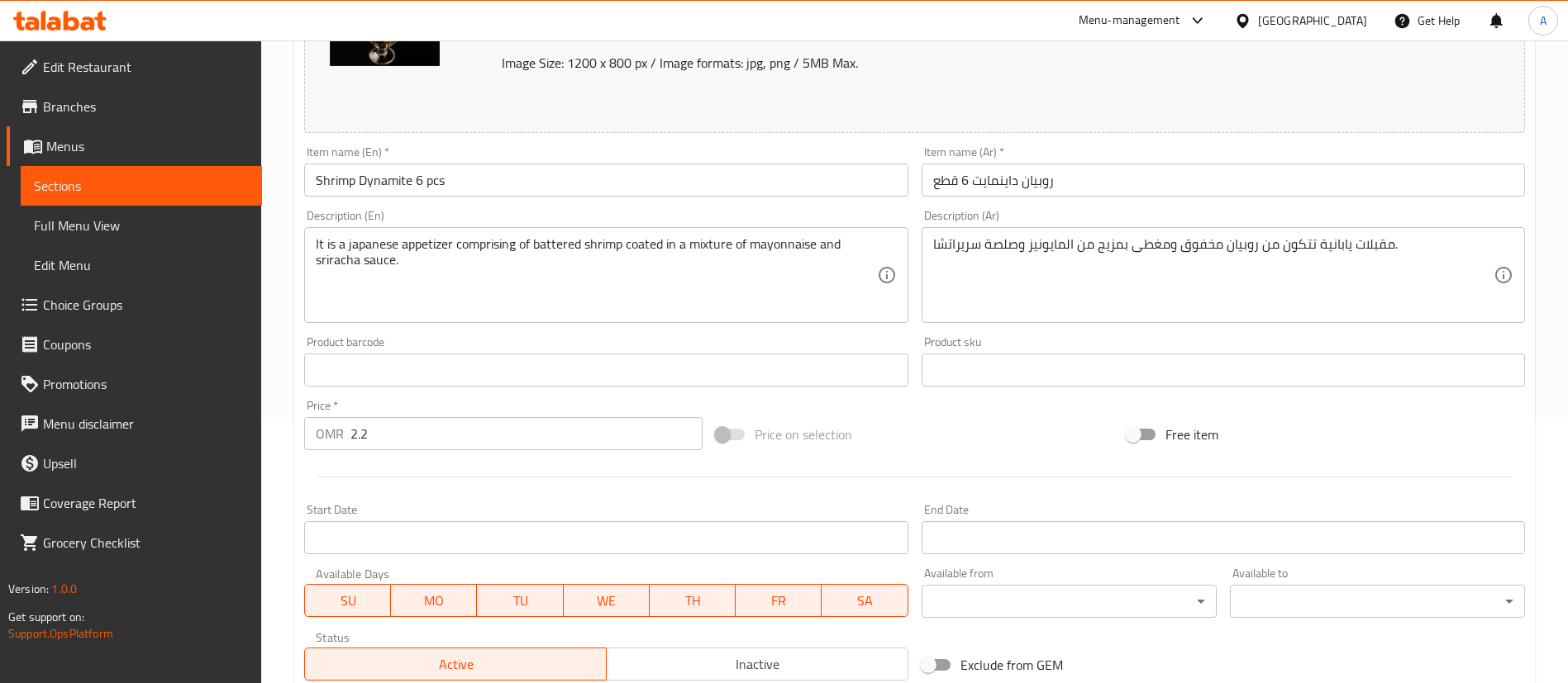
scroll to position [495, 0]
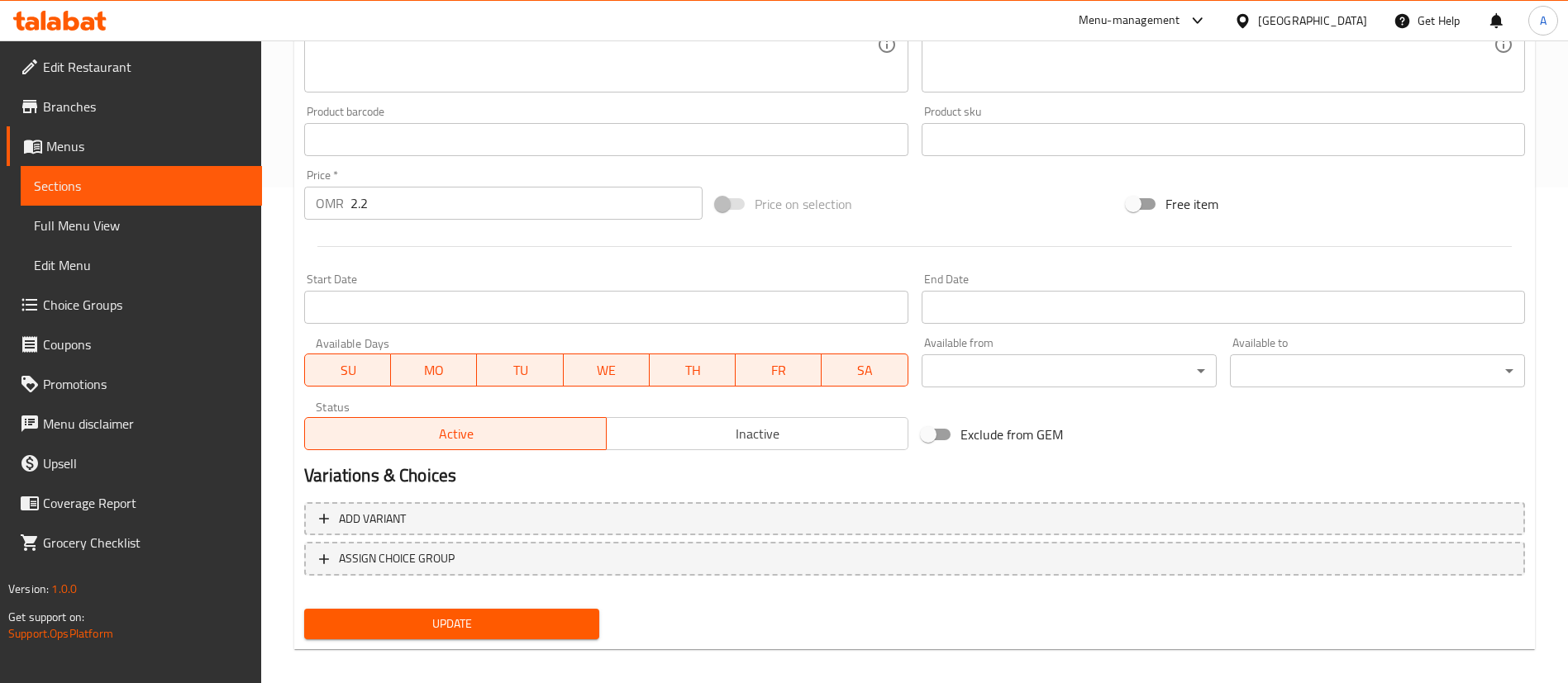
click at [404, 215] on input "2.2" at bounding box center [527, 203] width 352 height 33
type input "2.5"
click at [469, 622] on span "Update" at bounding box center [452, 624] width 269 height 20
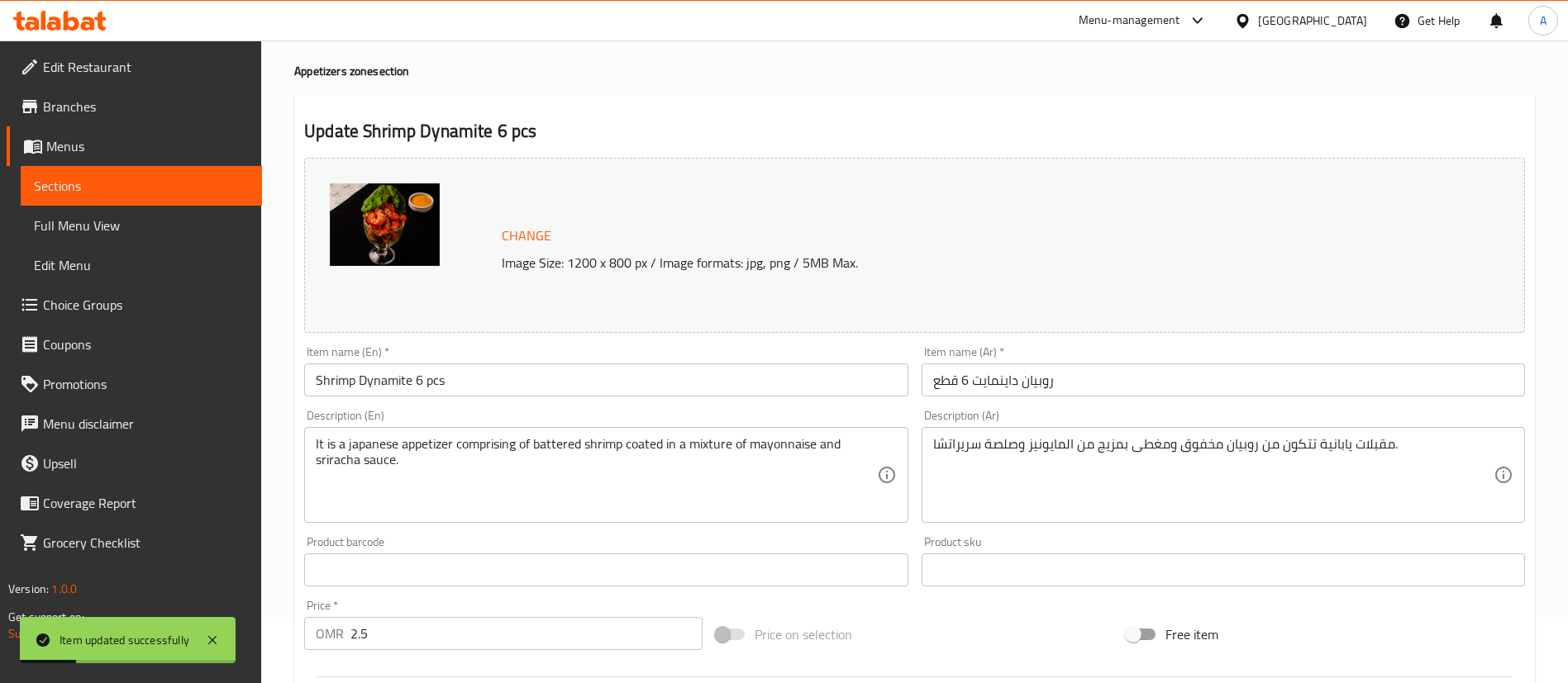
scroll to position [0, 0]
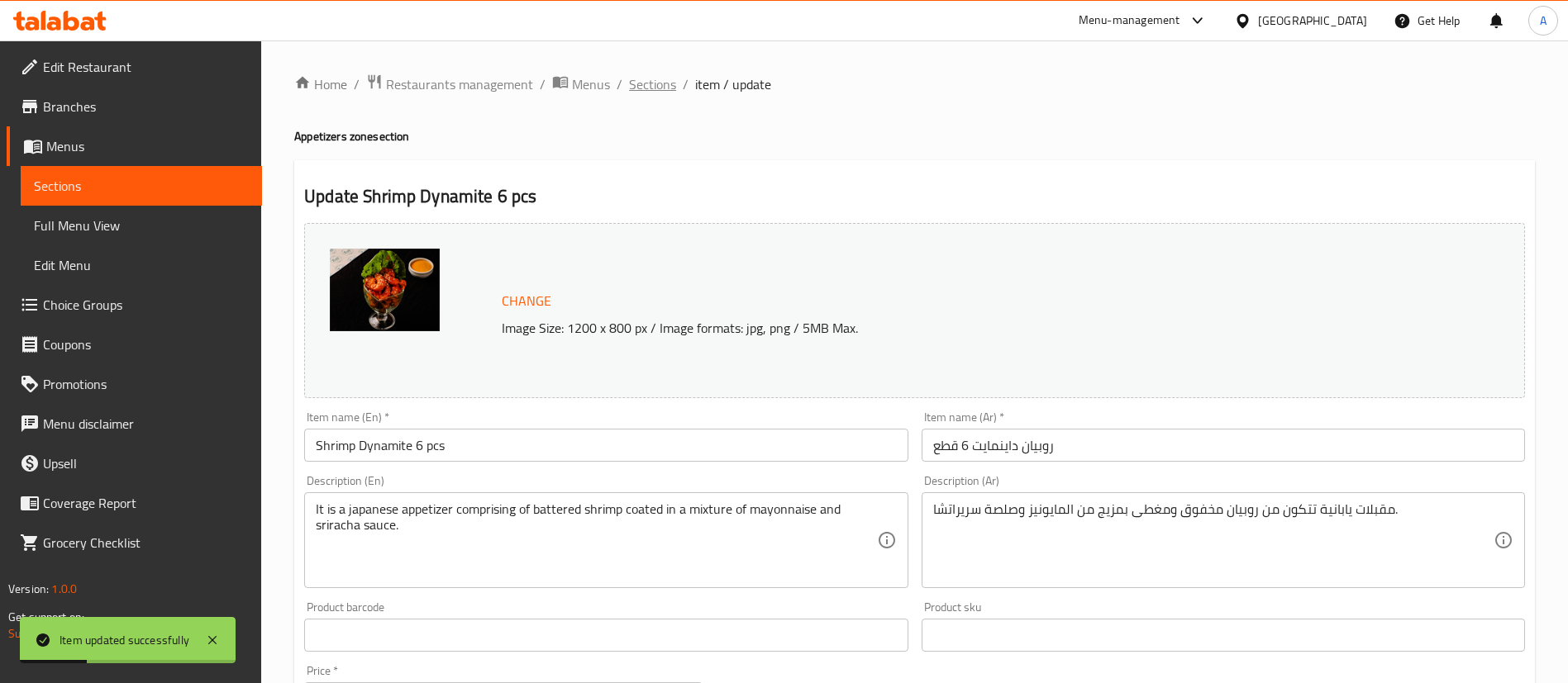
click at [653, 82] on span "Sections" at bounding box center [652, 84] width 47 height 19
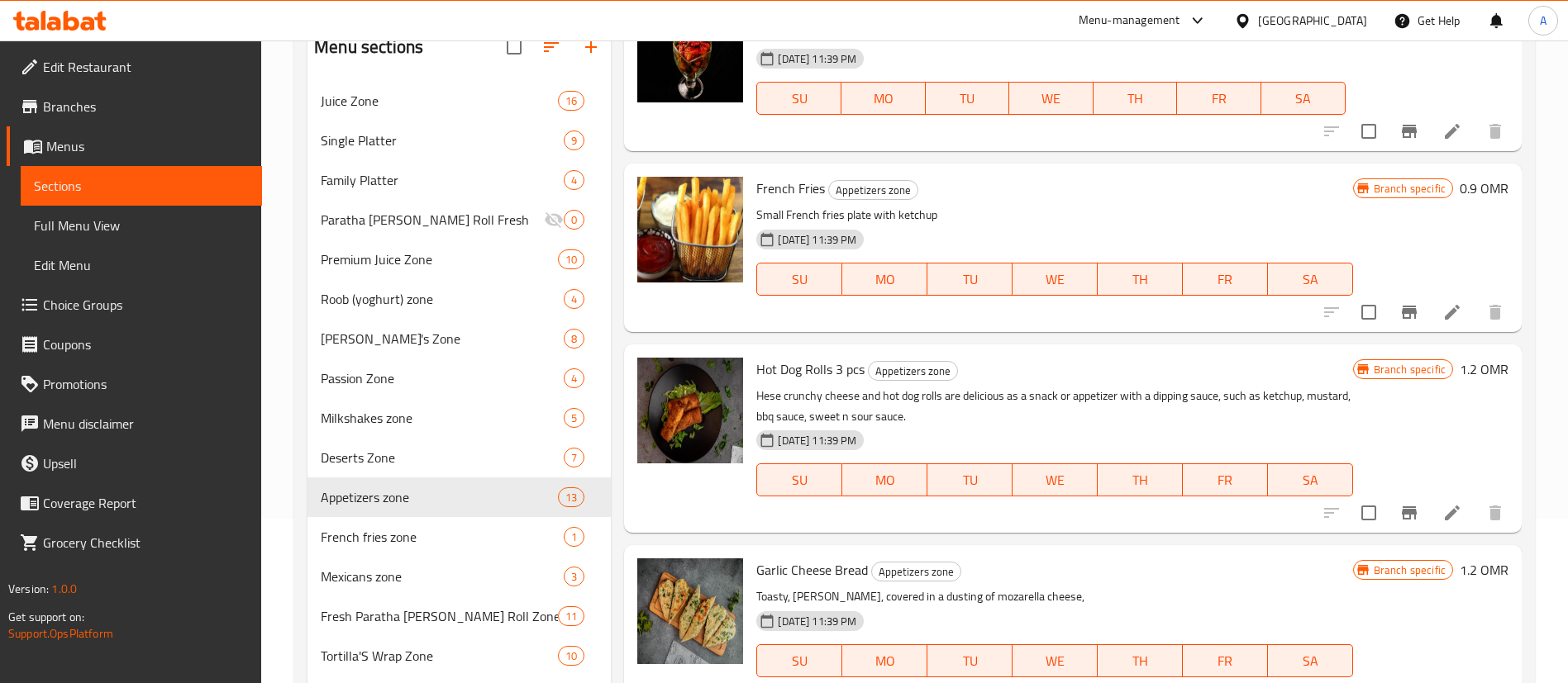
scroll to position [248, 0]
